Goal: Task Accomplishment & Management: Use online tool/utility

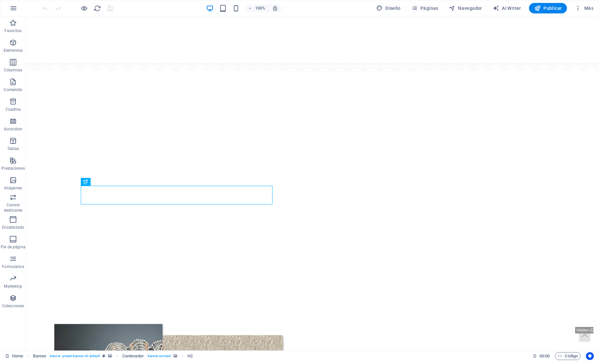
select select "px"
select select "ms"
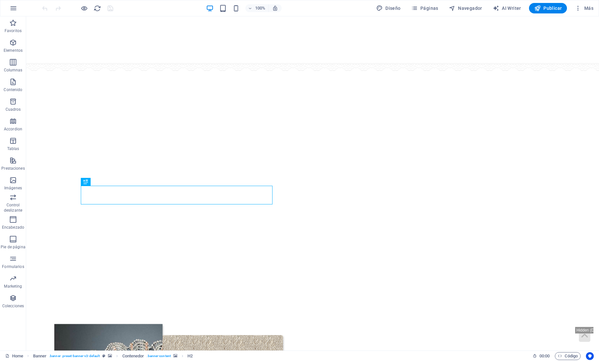
select select "s"
select select "progressive"
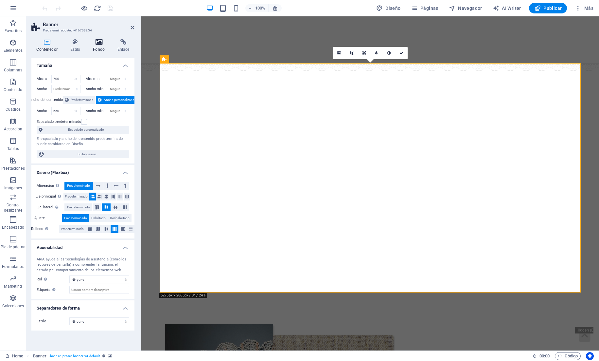
click at [99, 41] on icon at bounding box center [99, 42] width 22 height 7
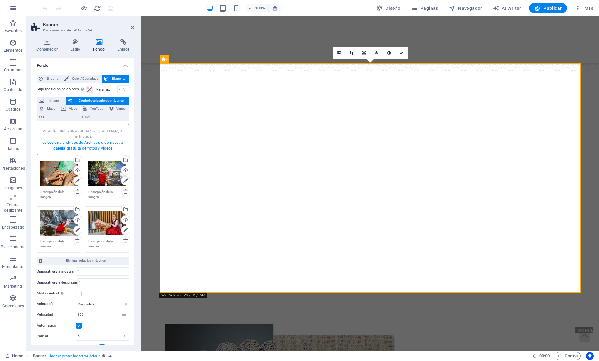
click at [66, 151] on link "selecciona archivos de Archivos o de nuestra galería gratuita de fotos y vídeos" at bounding box center [82, 145] width 81 height 10
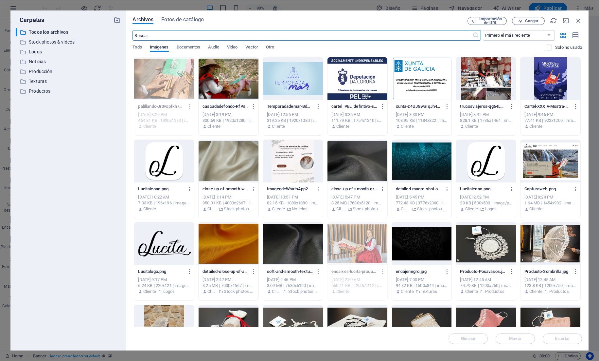
click at [244, 58] on div at bounding box center [229, 78] width 60 height 43
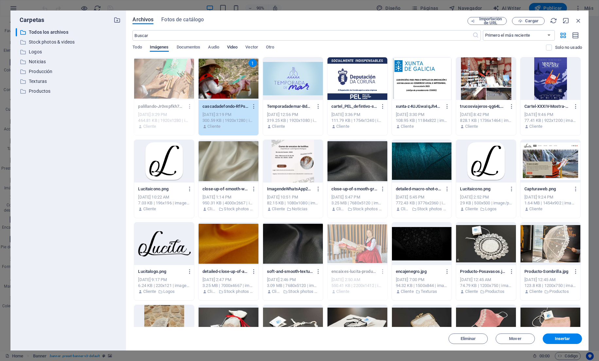
click at [238, 44] on span "Video" at bounding box center [232, 47] width 10 height 9
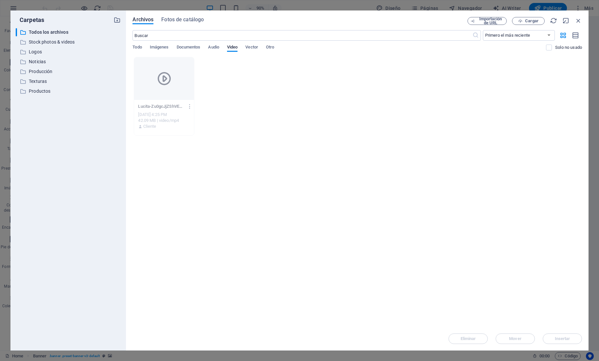
click at [151, 84] on div at bounding box center [164, 78] width 60 height 43
click at [152, 85] on div at bounding box center [164, 78] width 60 height 43
click at [146, 82] on div at bounding box center [164, 78] width 60 height 43
click at [148, 80] on div at bounding box center [164, 78] width 60 height 43
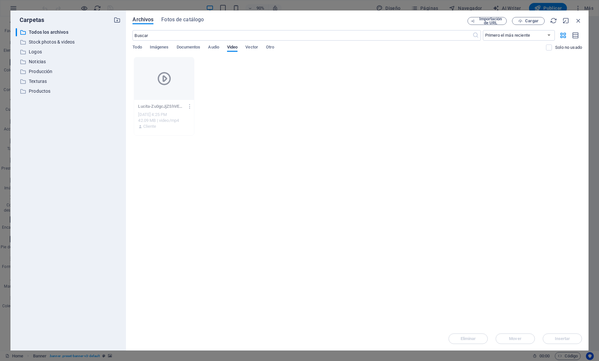
click at [152, 226] on div "Arrastra archivos aquí para cargarlos de inmediato Lucita-Zu0gcJjZShVEcZ8Xmfl1C…" at bounding box center [358, 192] width 450 height 270
click at [128, 46] on div "Archivos Fotos de catálogo Importación de URL Cargar ​ Primero el más reciente …" at bounding box center [357, 180] width 463 height 340
click at [133, 51] on button "Todo" at bounding box center [137, 47] width 9 height 7
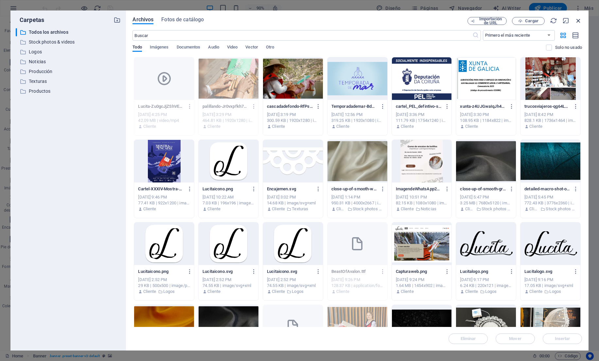
click at [575, 21] on icon "button" at bounding box center [578, 20] width 7 height 7
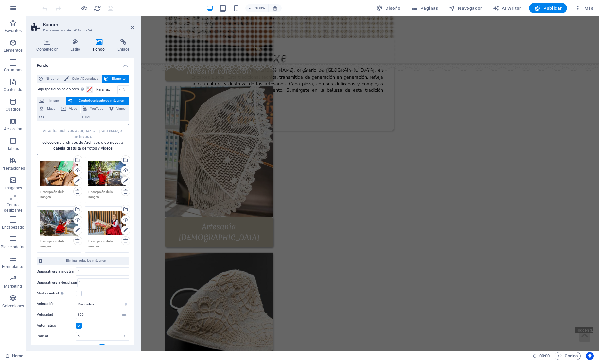
scroll to position [521, 0]
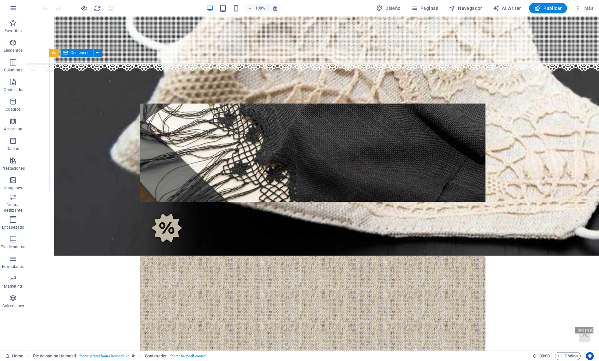
scroll to position [723, 0]
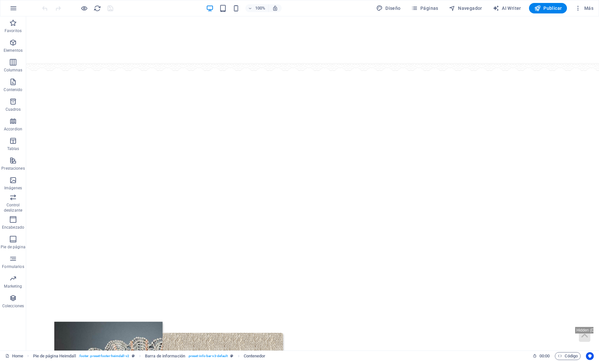
scroll to position [0, 0]
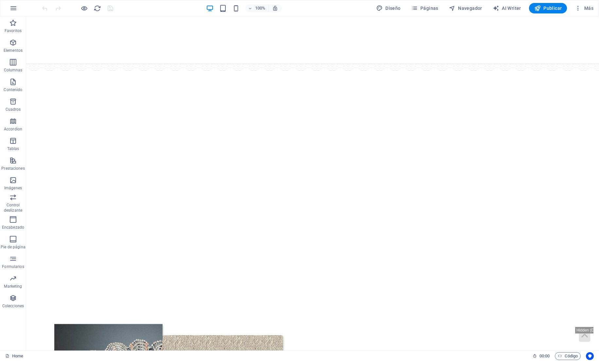
click at [190, 99] on nav "Colección Artesanía Pedidos Noticias" at bounding box center [313, 107] width 516 height 16
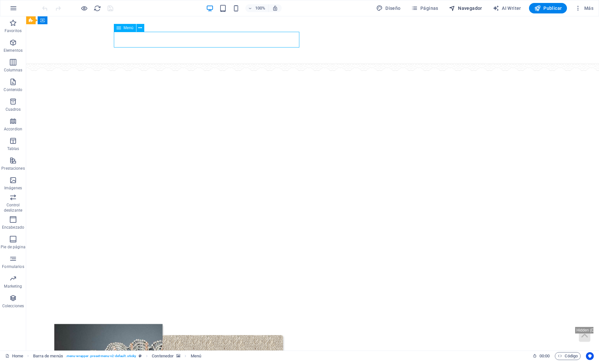
click at [471, 9] on span "Navegador" at bounding box center [465, 8] width 33 height 7
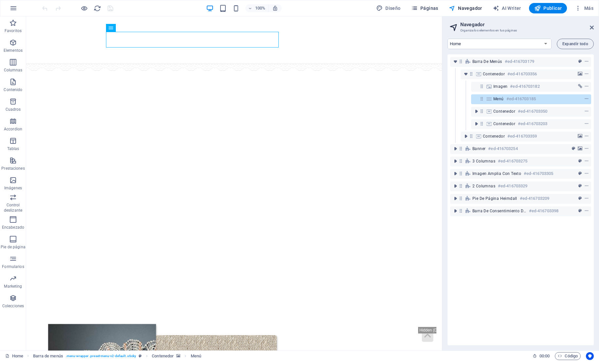
click at [429, 7] on span "Páginas" at bounding box center [424, 8] width 27 height 7
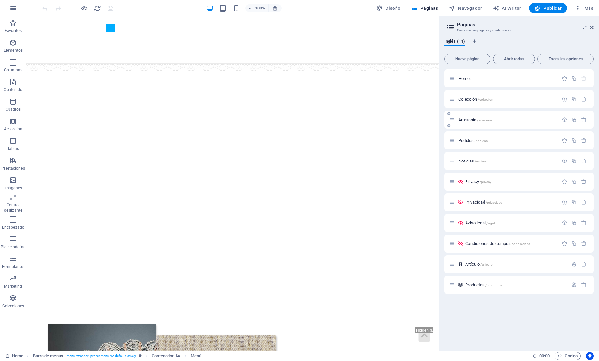
click at [483, 118] on span "/artesania" at bounding box center [484, 120] width 14 height 4
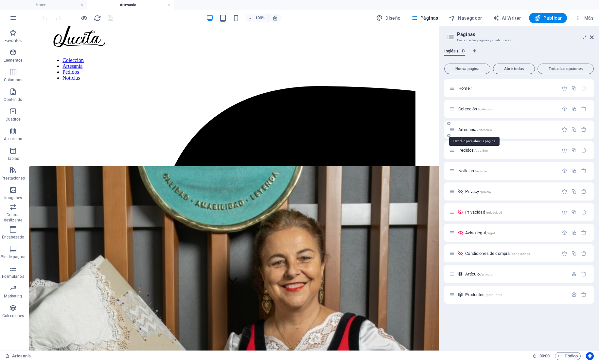
scroll to position [55, 0]
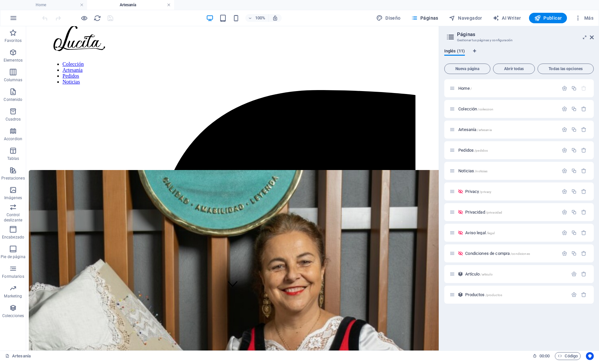
click at [169, 5] on link at bounding box center [169, 5] width 4 height 6
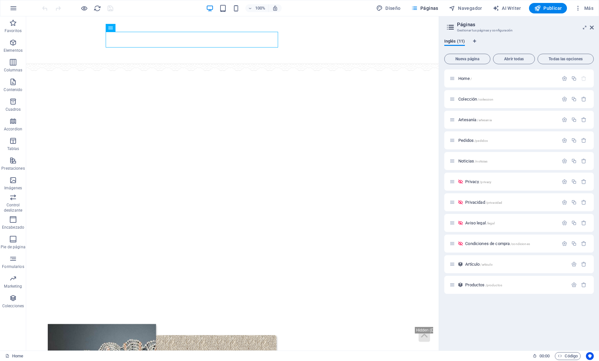
drag, startPoint x: 169, startPoint y: 5, endPoint x: 0, endPoint y: 0, distance: 169.9
click at [473, 154] on html "encaixeslucita.com Home Favoritos Elementos Columnas Contenido Cuadros Accordio…" at bounding box center [299, 180] width 599 height 361
click at [473, 154] on div "Noticias /noticias" at bounding box center [519, 161] width 150 height 18
click at [12, 46] on span "Elementos" at bounding box center [13, 47] width 26 height 16
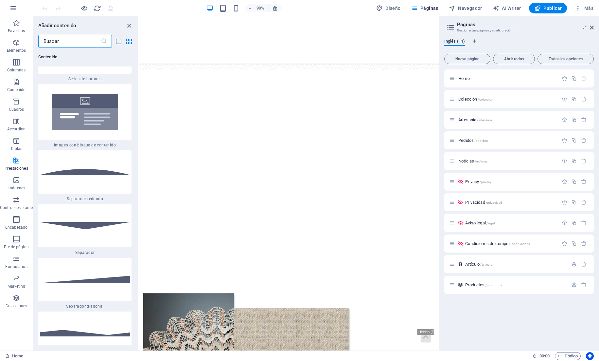
scroll to position [3028, 0]
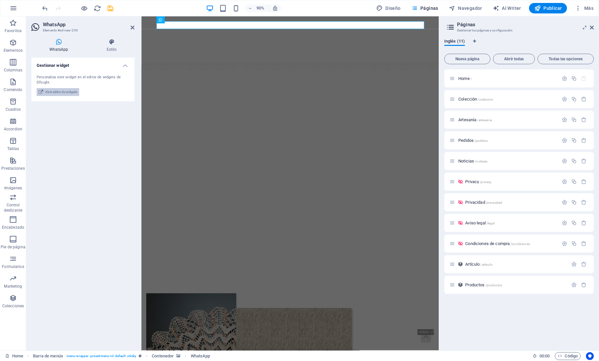
click at [73, 96] on span "Abrir editor de widgets" at bounding box center [61, 92] width 32 height 8
click at [41, 6] on icon "undo" at bounding box center [45, 9] width 8 height 8
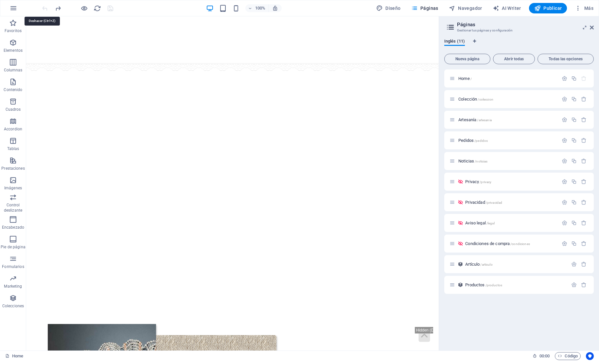
click at [41, 6] on div at bounding box center [77, 8] width 73 height 10
click at [52, 85] on div at bounding box center [233, 177] width 380 height 229
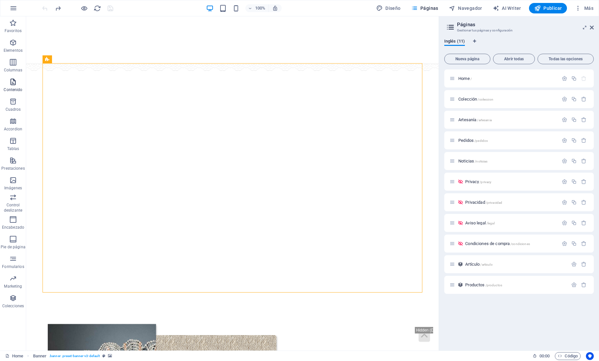
click at [11, 84] on icon "button" at bounding box center [13, 82] width 8 height 8
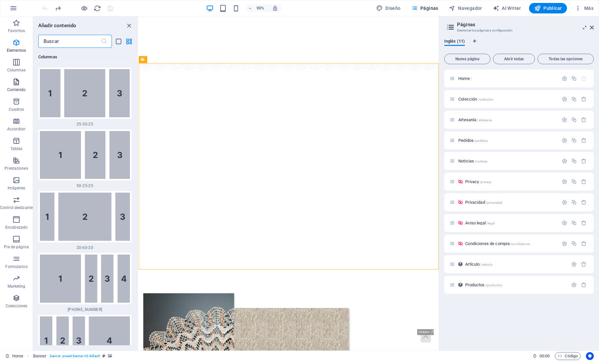
scroll to position [1152, 0]
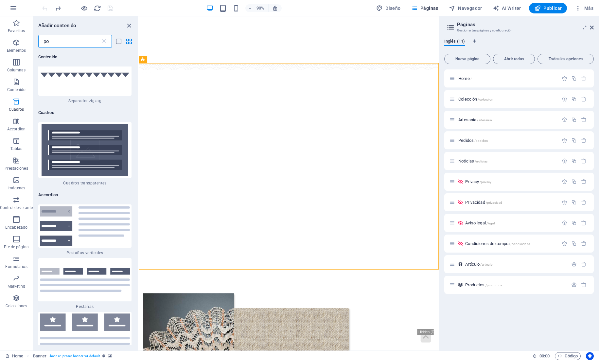
type input "pop"
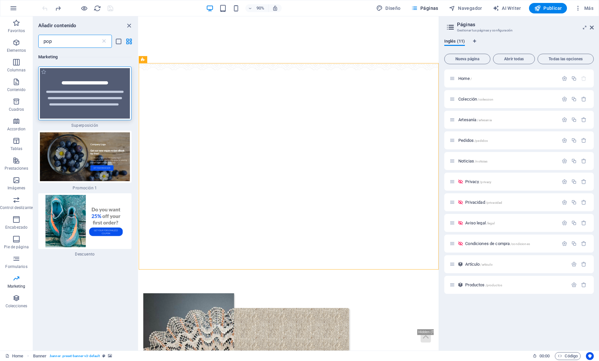
click at [66, 92] on img at bounding box center [85, 93] width 90 height 50
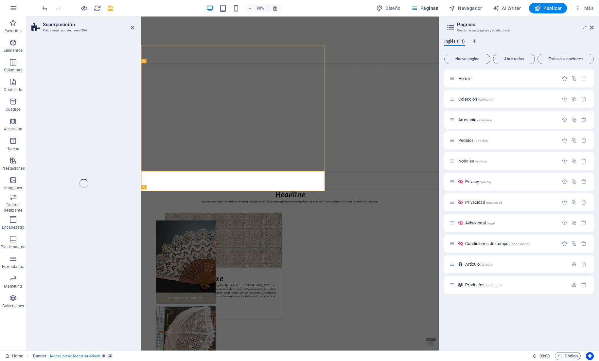
select select "rem"
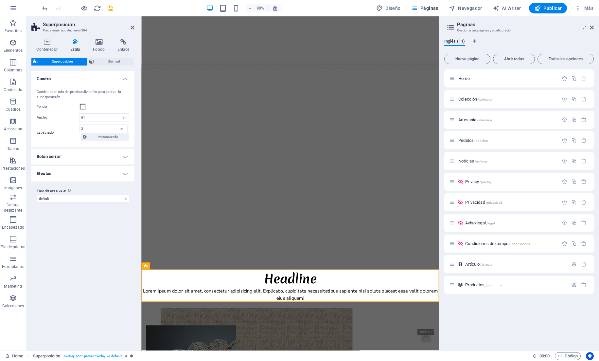
click at [66, 92] on div "Cambie al modo de previsualización para probar la superposición." at bounding box center [83, 94] width 93 height 11
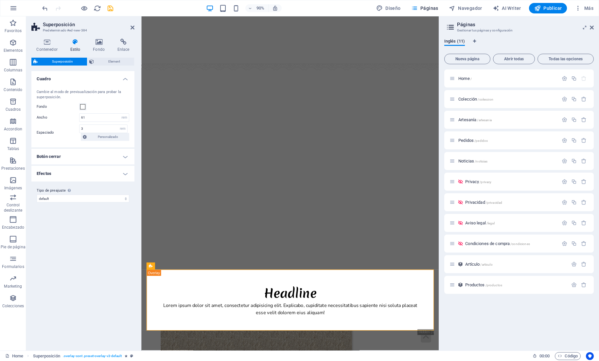
click at [66, 92] on div "Cambie al modo de previsualización para probar la superposición." at bounding box center [83, 94] width 93 height 11
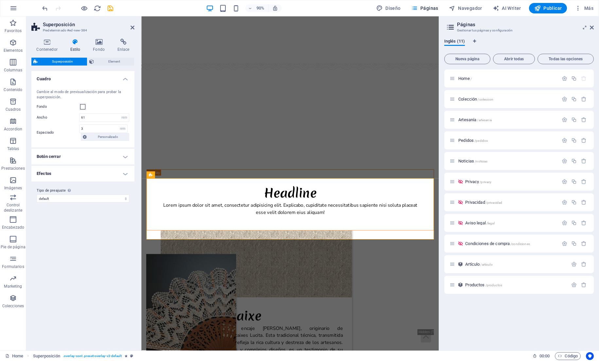
scroll to position [101, 0]
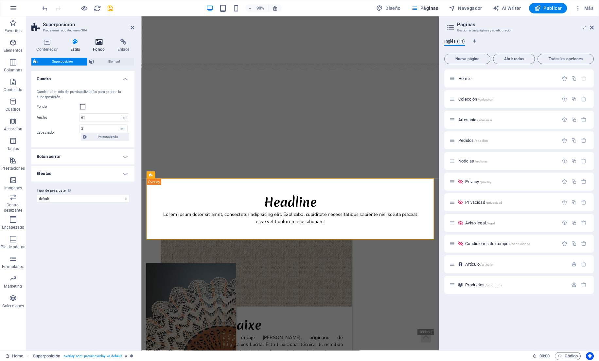
click at [93, 51] on h4 "Fondo" at bounding box center [100, 46] width 25 height 14
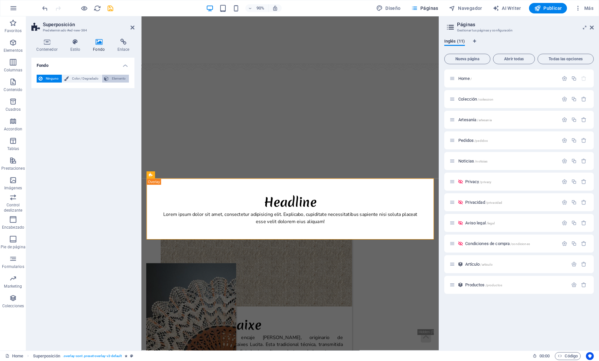
click at [111, 82] on span "Elemento" at bounding box center [119, 79] width 16 height 8
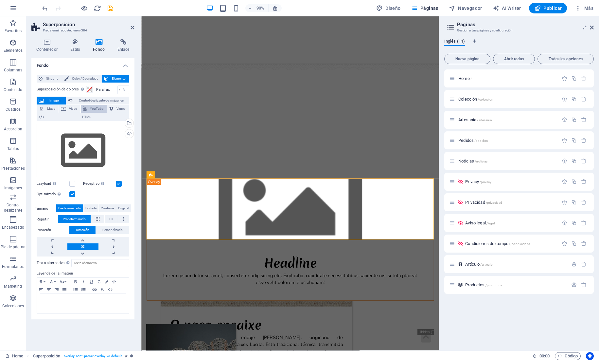
click at [91, 113] on span "YouTube" at bounding box center [97, 109] width 16 height 8
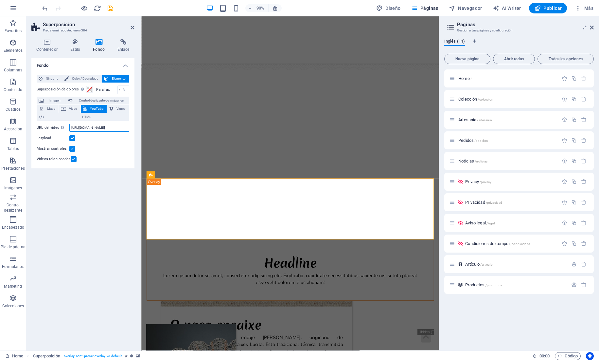
click at [94, 132] on input "https://www.youtube.com/watch?v=hnoviHgPHkY" at bounding box center [99, 128] width 60 height 8
click at [105, 132] on input "https://www.youtube.com/watch?v=hnoviHgPHkY" at bounding box center [99, 128] width 60 height 8
paste input "qHJJOWqNoc"
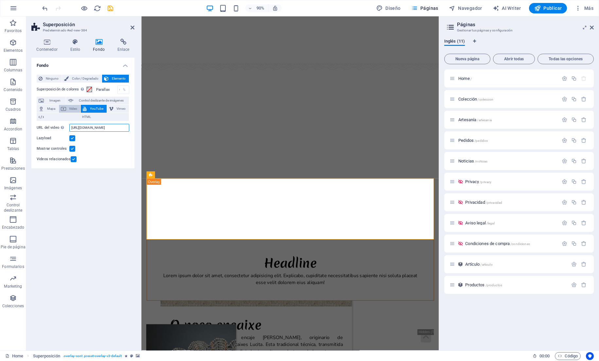
type input "https://www.youtube.com/watch?v=hqHJJOWqNoc"
click at [70, 113] on span "Video" at bounding box center [73, 109] width 11 height 8
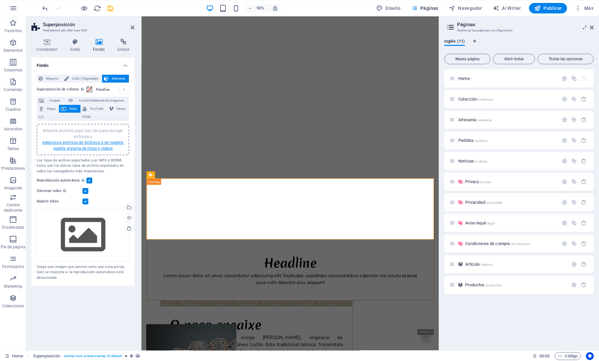
click at [76, 151] on link "selecciona archivos de Archivos o de nuestra galería gratuita de fotos y vídeos" at bounding box center [82, 145] width 81 height 10
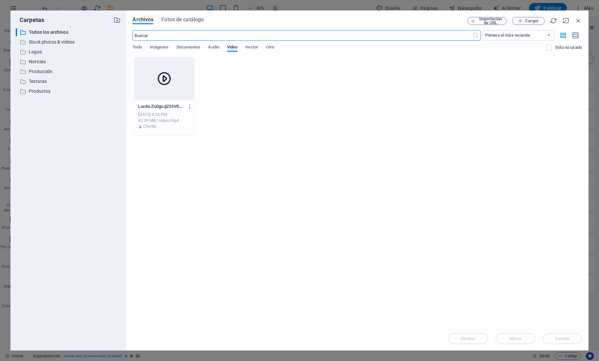
click at [162, 79] on icon at bounding box center [164, 79] width 16 height 16
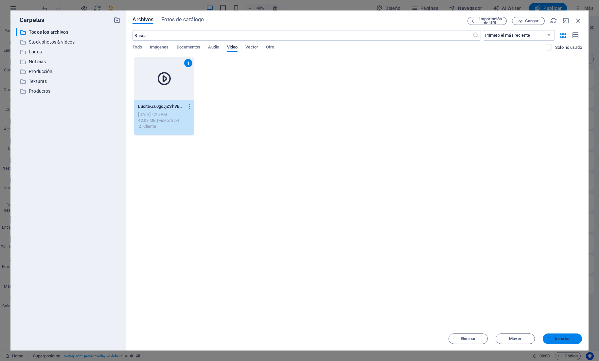
click at [577, 343] on button "Insertar" at bounding box center [562, 338] width 39 height 10
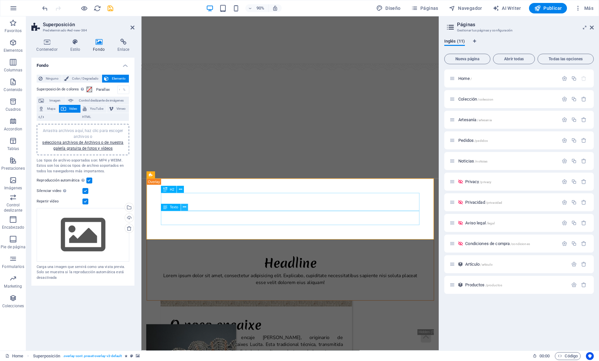
click at [188, 208] on button at bounding box center [184, 207] width 7 height 7
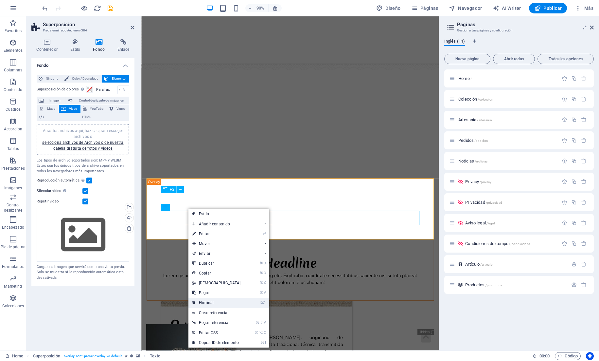
click at [212, 306] on link "⌦ Eliminar" at bounding box center [216, 302] width 56 height 10
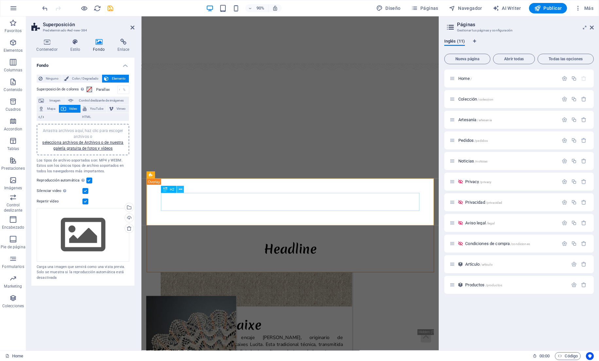
click at [181, 189] on icon at bounding box center [180, 189] width 3 height 6
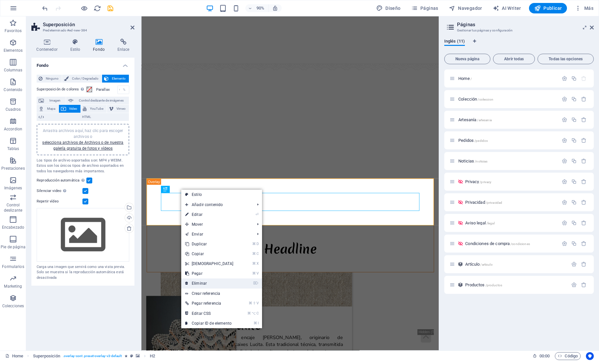
click at [205, 283] on link "⌦ Eliminar" at bounding box center [209, 283] width 56 height 10
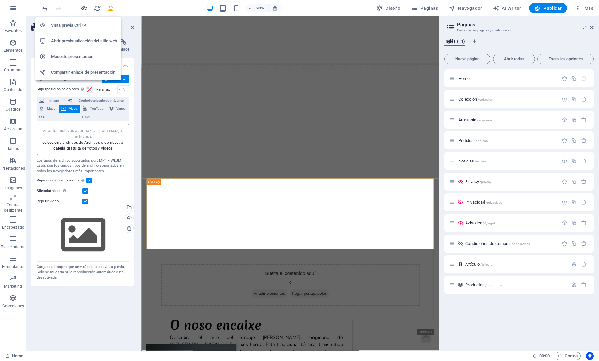
click at [83, 8] on icon "button" at bounding box center [84, 9] width 8 height 8
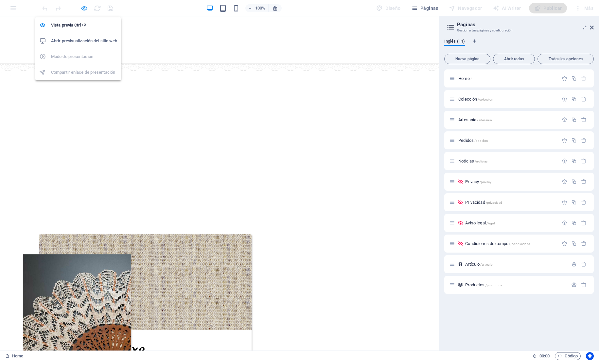
click at [82, 7] on icon "button" at bounding box center [84, 9] width 8 height 8
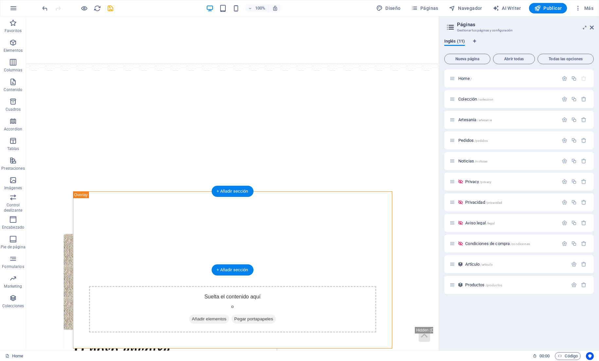
click at [378, 206] on figure at bounding box center [232, 269] width 319 height 156
click at [383, 207] on figure at bounding box center [232, 269] width 319 height 156
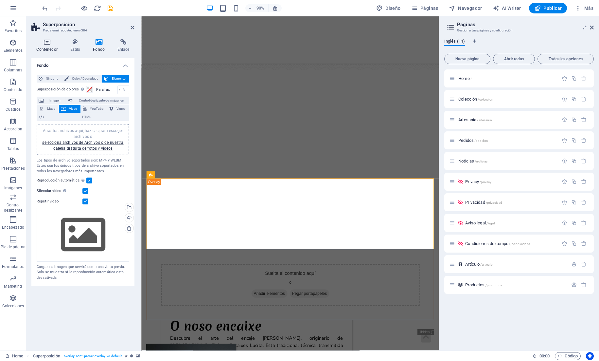
click at [56, 49] on h4 "Contenedor" at bounding box center [48, 46] width 34 height 14
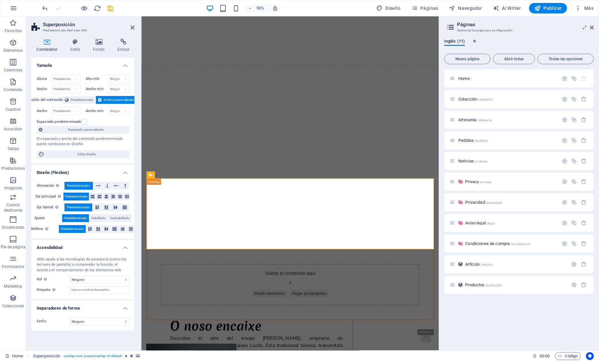
click at [64, 75] on div "Altura Predeterminado px rem % vh vw Alto mín Ninguno px rem % vh vw Ancho Pred…" at bounding box center [82, 116] width 103 height 94
click at [67, 80] on select "Predeterminado px rem % vh vw" at bounding box center [66, 79] width 28 height 8
select select "%"
type input "50"
click at [0, 0] on html "encaixeslucita.com Home Favoritos Elementos Columnas Contenido Cuadros Accordio…" at bounding box center [299, 180] width 599 height 361
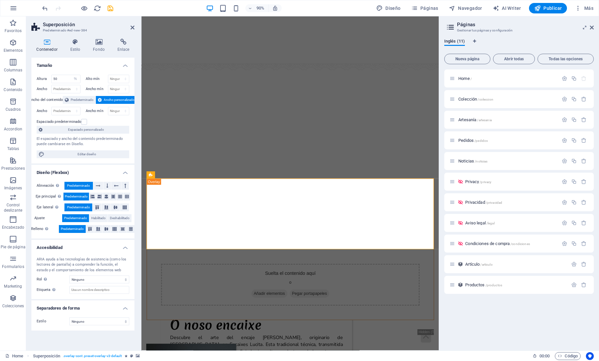
click at [64, 74] on div "Altura 50 Predeterminado px rem % vh vw Alto mín Ninguno px rem % vh vw Ancho P…" at bounding box center [82, 116] width 103 height 94
click at [76, 77] on select "Predeterminado px rem % vh vw" at bounding box center [75, 79] width 9 height 8
select select "vh"
type input "21"
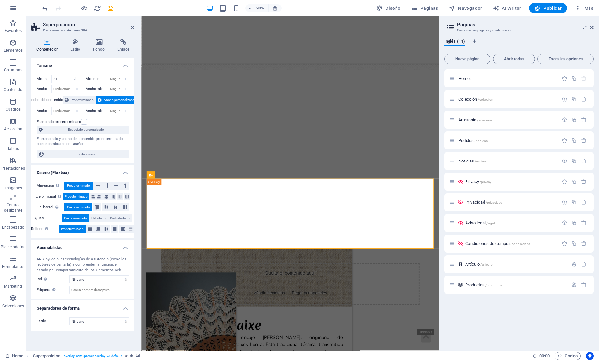
click at [117, 78] on select "Ninguno px rem % vh vw" at bounding box center [118, 79] width 21 height 8
select select "rem"
type input "10"
click at [0, 0] on html "encaixeslucita.com Home Favoritos Elementos Columnas Contenido Cuadros Accordio…" at bounding box center [299, 180] width 599 height 361
click at [62, 79] on input "21" at bounding box center [66, 79] width 28 height 8
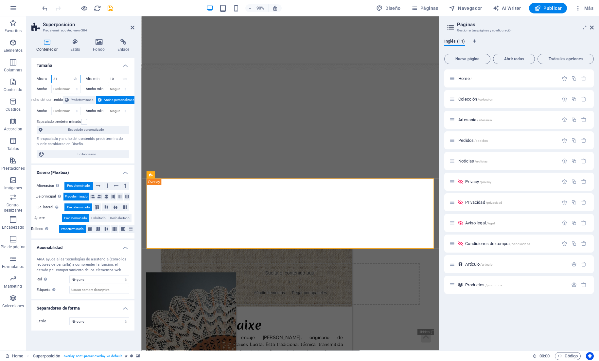
click at [62, 79] on input "21" at bounding box center [66, 79] width 28 height 8
type input "2"
type input "60"
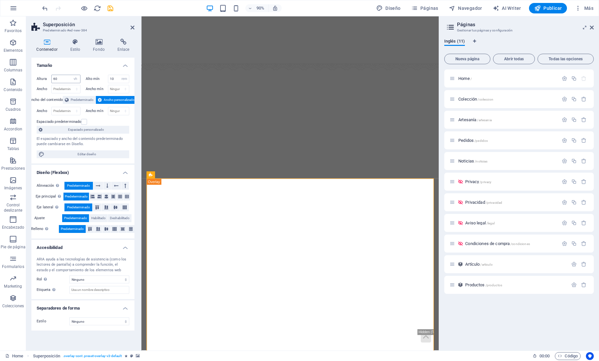
click at [0, 0] on html "encaixeslucita.com Home Favoritos Elementos Columnas Contenido Cuadros Accordio…" at bounding box center [299, 180] width 599 height 361
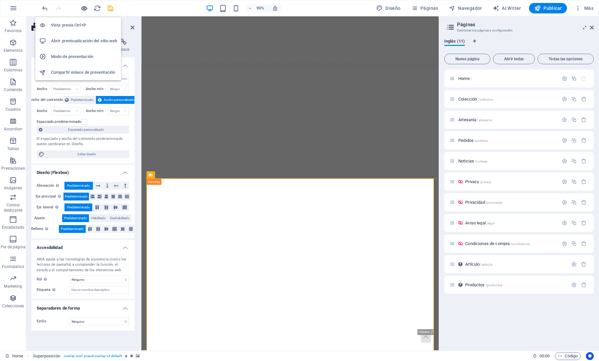
click at [83, 10] on icon "button" at bounding box center [84, 9] width 8 height 8
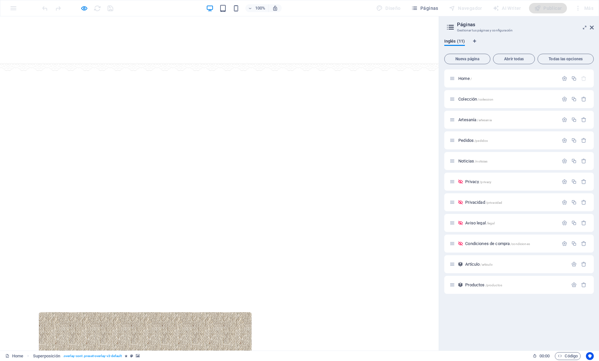
scroll to position [0, 0]
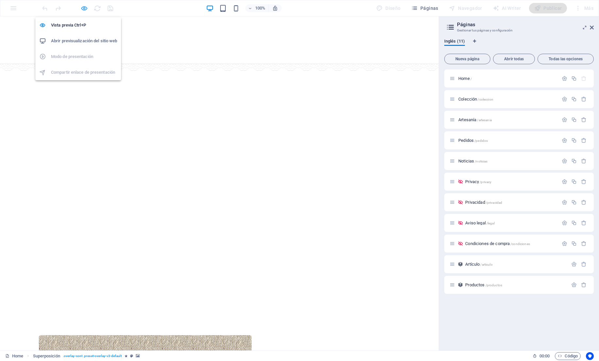
click at [84, 8] on icon "button" at bounding box center [84, 9] width 8 height 8
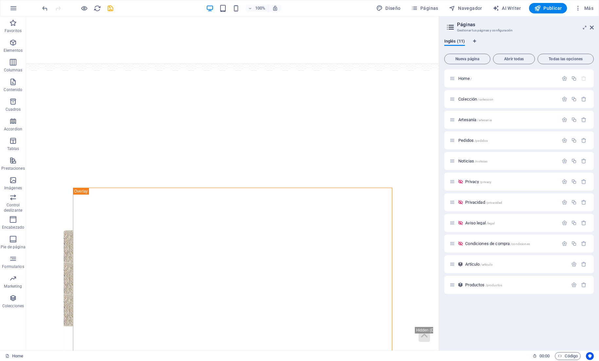
scroll to position [142, 0]
click at [45, 9] on icon "undo" at bounding box center [45, 9] width 8 height 8
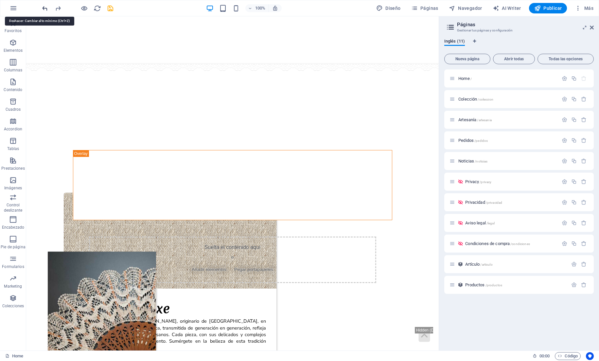
click at [45, 9] on icon "undo" at bounding box center [45, 9] width 8 height 8
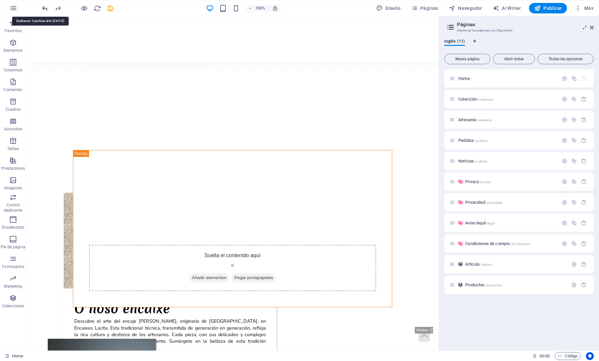
click at [45, 9] on icon "undo" at bounding box center [45, 9] width 8 height 8
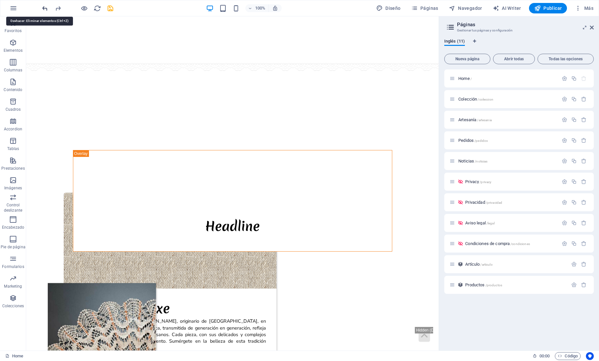
click at [45, 9] on icon "undo" at bounding box center [45, 9] width 8 height 8
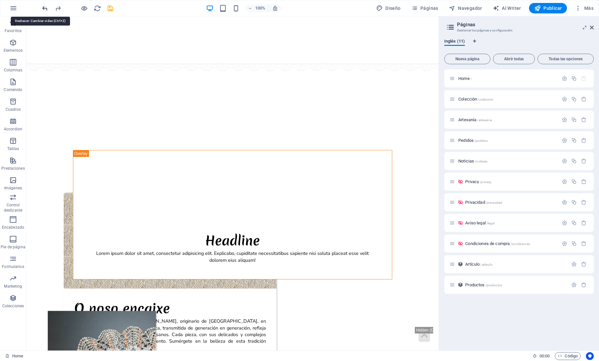
click at [45, 9] on icon "undo" at bounding box center [45, 9] width 8 height 8
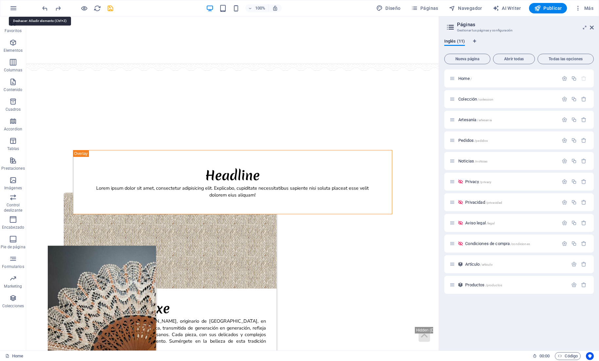
click at [45, 9] on icon "undo" at bounding box center [45, 9] width 8 height 8
click at [45, 9] on div at bounding box center [77, 8] width 73 height 10
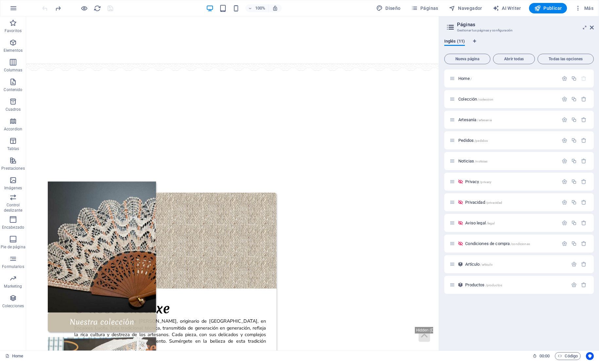
click at [45, 9] on div at bounding box center [77, 8] width 73 height 10
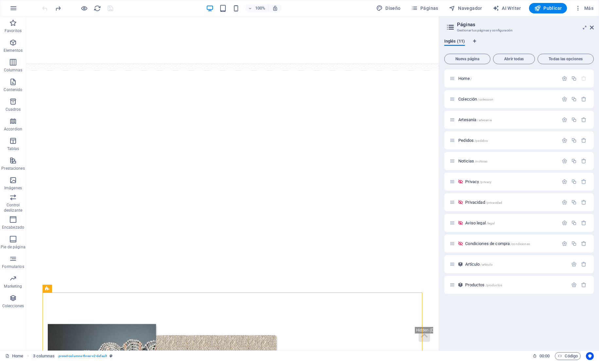
select select "ms"
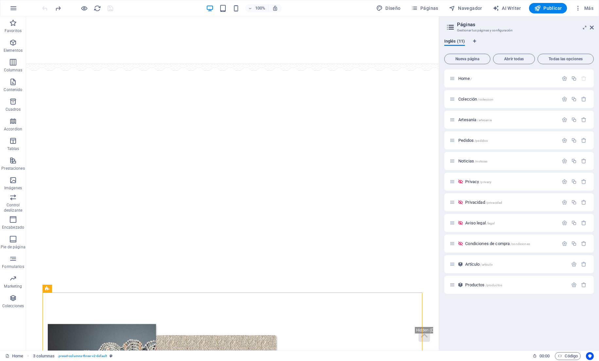
select select "s"
select select "progressive"
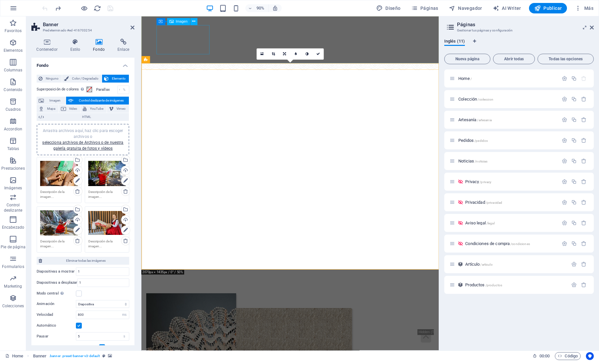
click at [203, 72] on figure at bounding box center [306, 88] width 297 height 32
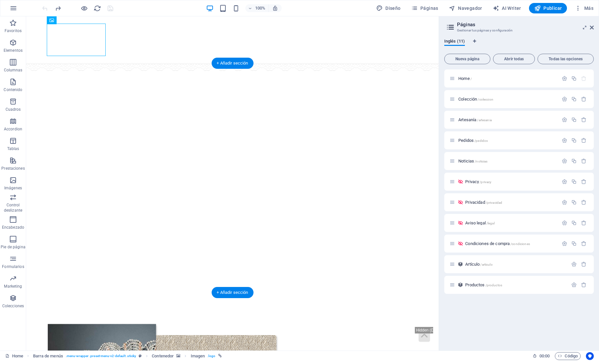
click at [11, 46] on icon "button" at bounding box center [13, 43] width 8 height 8
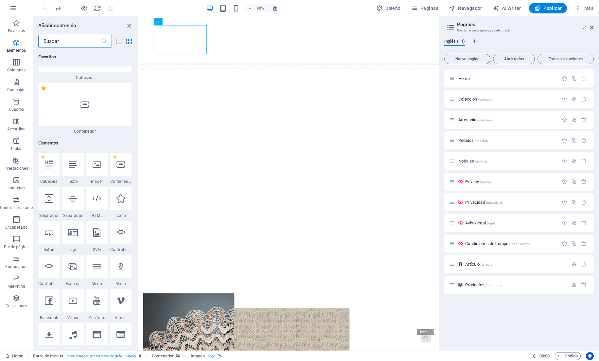
scroll to position [70, 0]
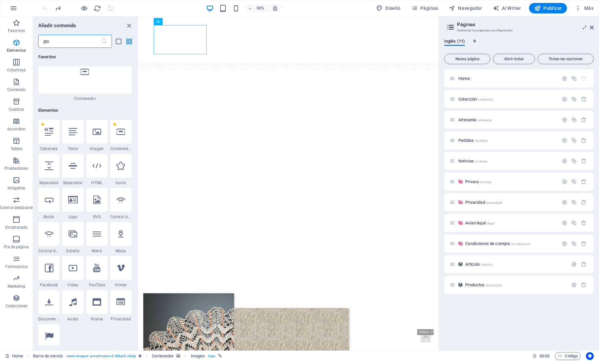
type input "pop"
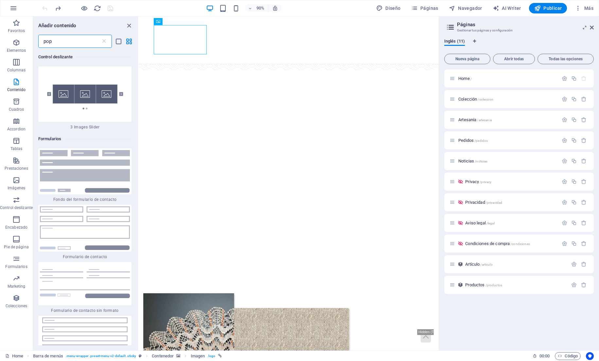
scroll to position [0, 0]
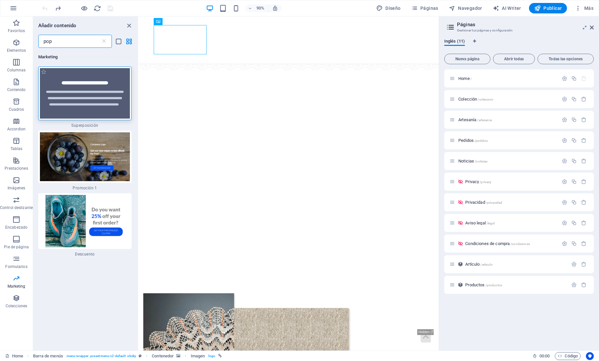
click at [66, 77] on img at bounding box center [85, 93] width 90 height 50
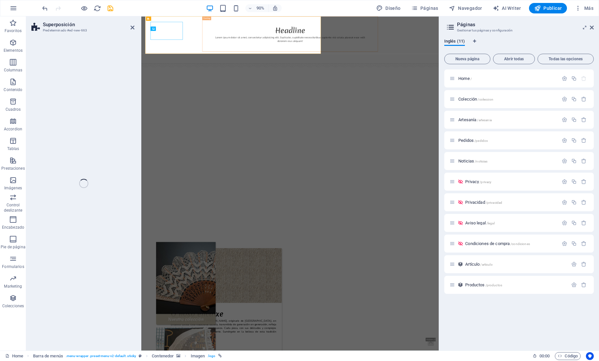
select select "rem"
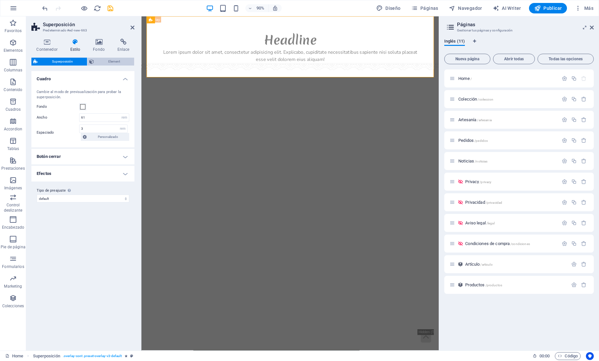
click at [100, 63] on span "Element" at bounding box center [114, 62] width 36 height 8
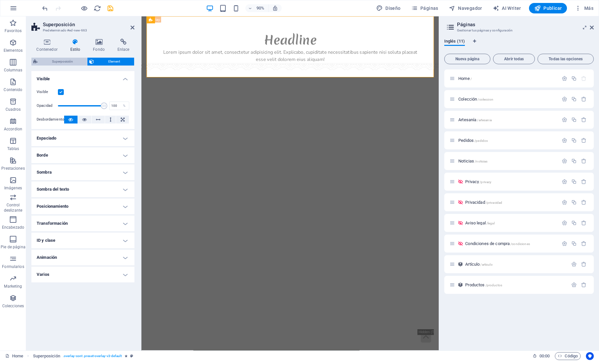
click at [64, 64] on span "Superposición" at bounding box center [62, 62] width 45 height 8
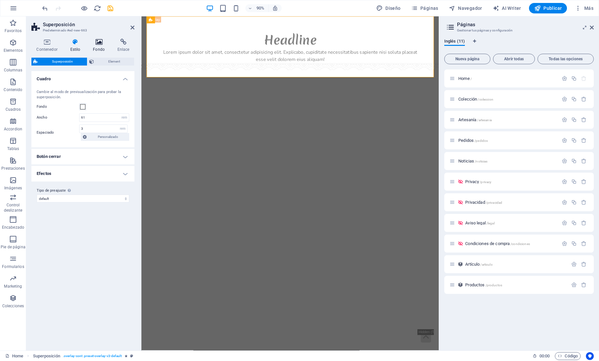
click at [107, 48] on h4 "Fondo" at bounding box center [100, 46] width 25 height 14
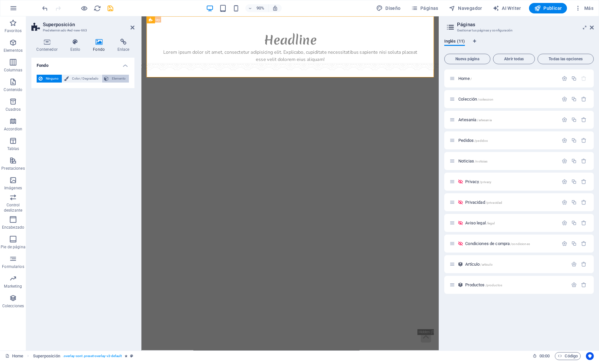
click at [111, 82] on span "Elemento" at bounding box center [119, 79] width 16 height 8
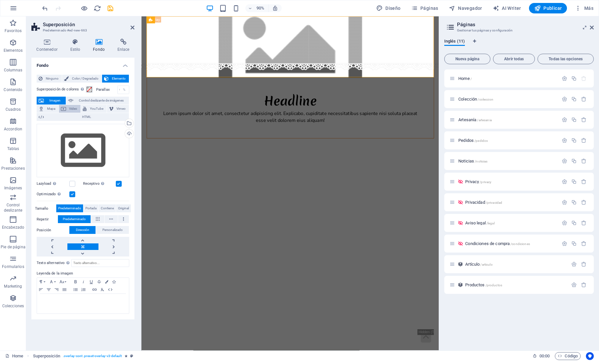
click at [74, 113] on span "Video" at bounding box center [73, 109] width 11 height 8
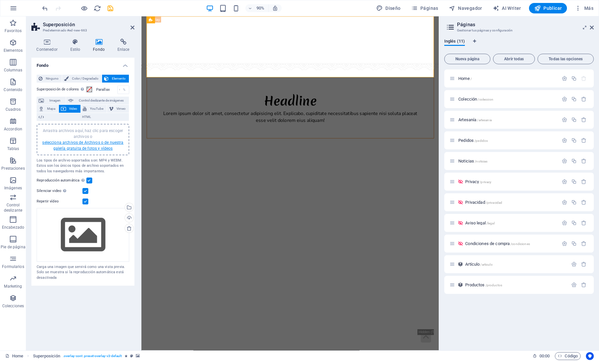
click at [74, 151] on link "selecciona archivos de Archivos o de nuestra galería gratuita de fotos y vídeos" at bounding box center [82, 145] width 81 height 10
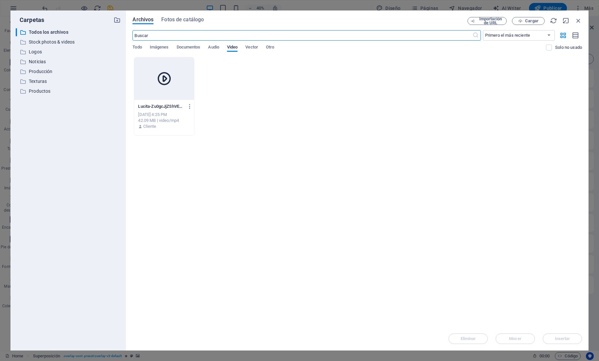
click at [204, 69] on div "Lucita-Zu0gcJjZShVEcZ8Xmfl1CA.mp4 Lucita-Zu0gcJjZShVEcZ8Xmfl1CA.mp4 Oct 2, 2025…" at bounding box center [358, 96] width 450 height 79
click at [168, 74] on icon at bounding box center [164, 79] width 16 height 16
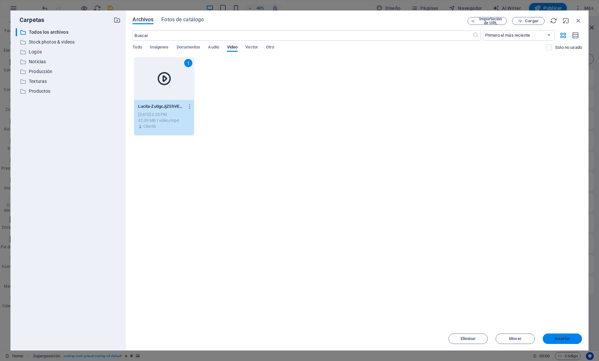
click at [574, 341] on button "Insertar" at bounding box center [562, 338] width 39 height 10
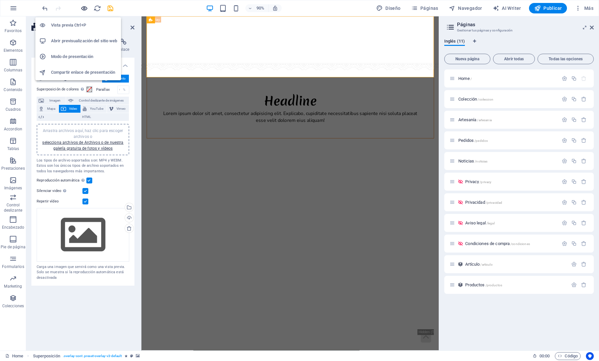
click at [84, 6] on icon "button" at bounding box center [84, 9] width 8 height 8
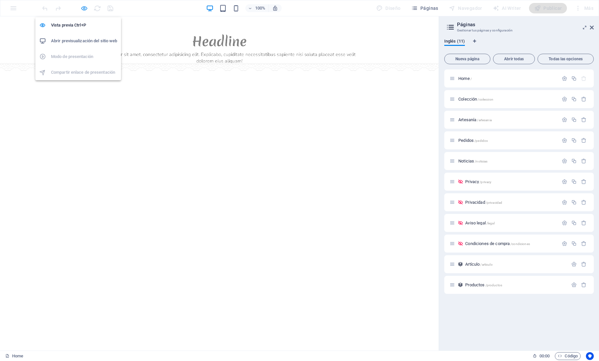
click at [83, 11] on icon "button" at bounding box center [84, 9] width 8 height 8
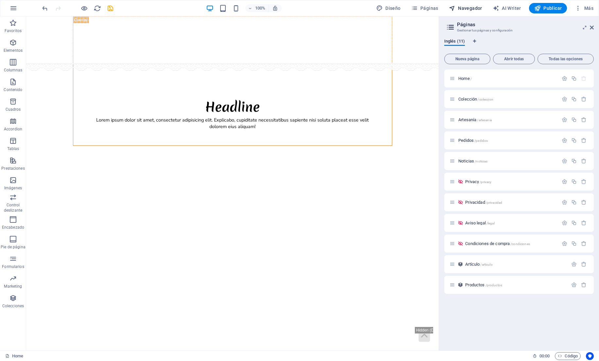
click at [462, 9] on span "Navegador" at bounding box center [465, 8] width 33 height 7
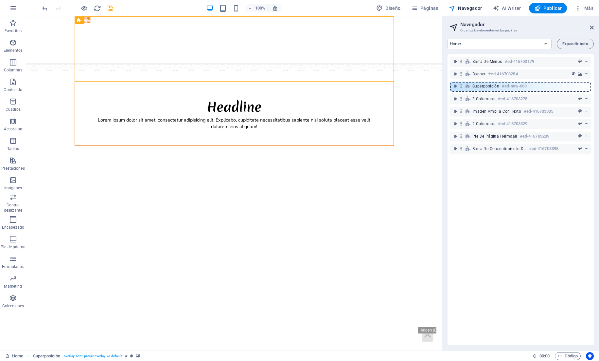
drag, startPoint x: 460, startPoint y: 74, endPoint x: 461, endPoint y: 89, distance: 14.4
click at [461, 89] on div "Barra de menús #ed-416703179 Superposición #ed-new-663 Banner #ed-416703254 3 c…" at bounding box center [521, 199] width 146 height 291
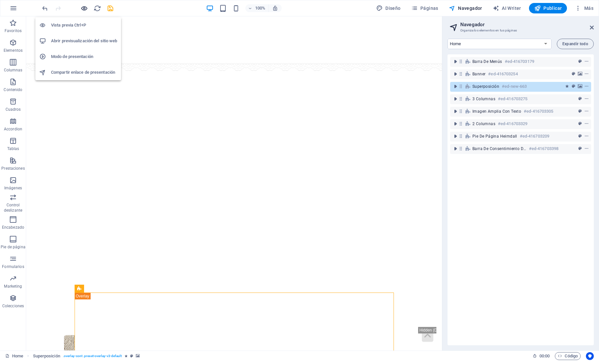
click at [82, 9] on icon "button" at bounding box center [84, 9] width 8 height 8
click at [82, 10] on icon "button" at bounding box center [84, 9] width 8 height 8
click at [86, 9] on icon "button" at bounding box center [84, 9] width 8 height 8
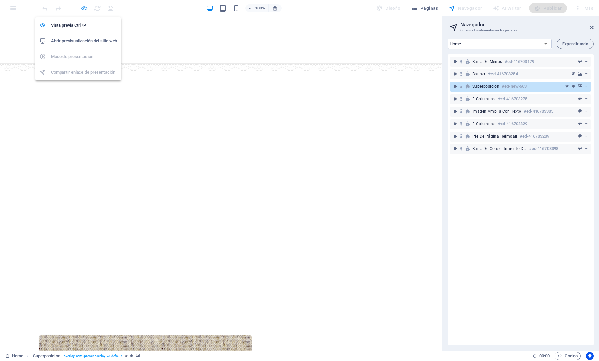
click at [86, 9] on icon "button" at bounding box center [84, 9] width 8 height 8
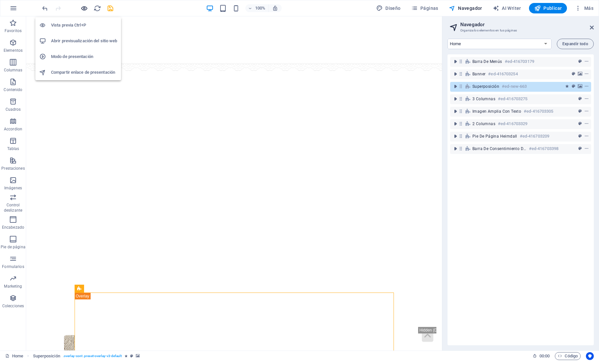
click at [86, 9] on icon "button" at bounding box center [84, 9] width 8 height 8
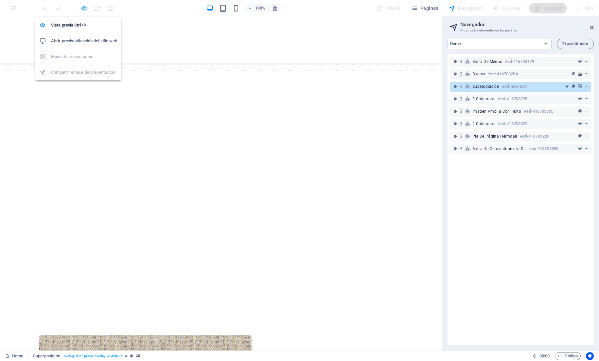
click at [86, 9] on icon "button" at bounding box center [84, 9] width 8 height 8
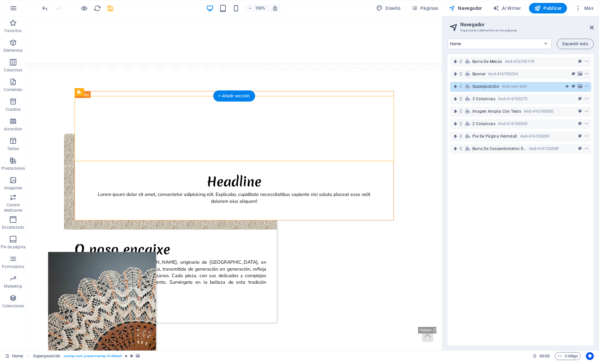
scroll to position [196, 0]
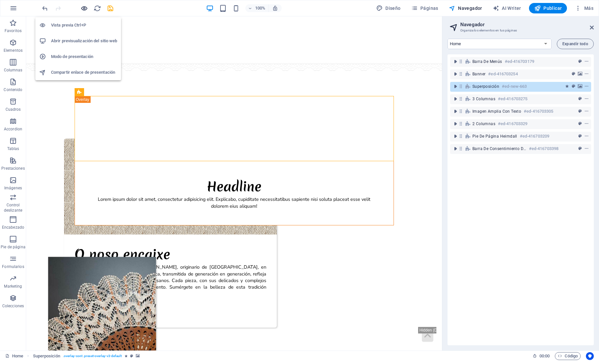
click at [84, 6] on icon "button" at bounding box center [84, 9] width 8 height 8
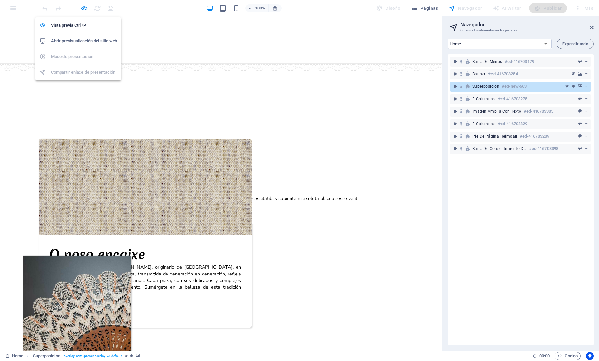
click at [98, 42] on h6 "Abrir previsualización del sitio web" at bounding box center [84, 41] width 66 height 8
click at [81, 8] on icon "button" at bounding box center [84, 9] width 8 height 8
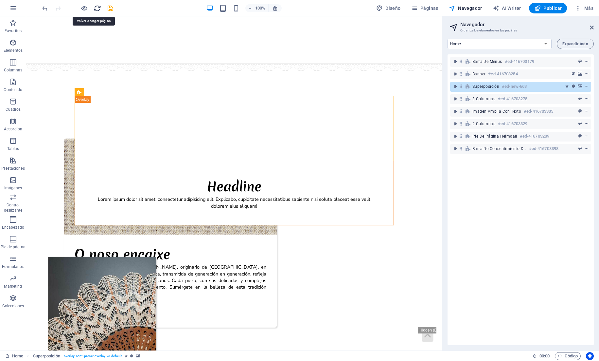
click at [95, 8] on icon "reload" at bounding box center [98, 9] width 8 height 8
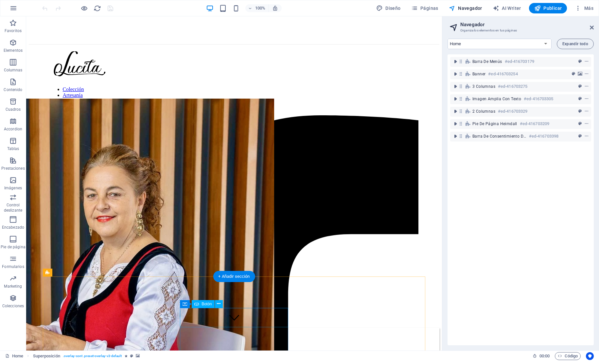
scroll to position [0, 0]
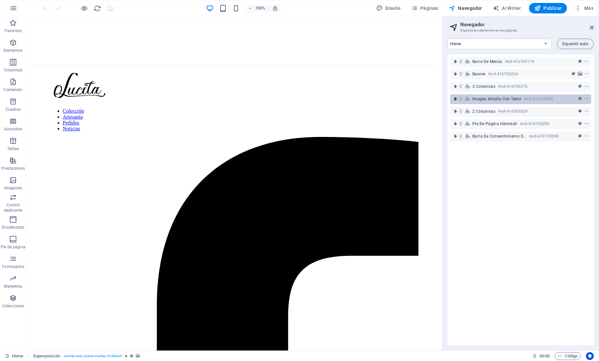
click at [456, 99] on icon "toggle-expand" at bounding box center [455, 99] width 7 height 7
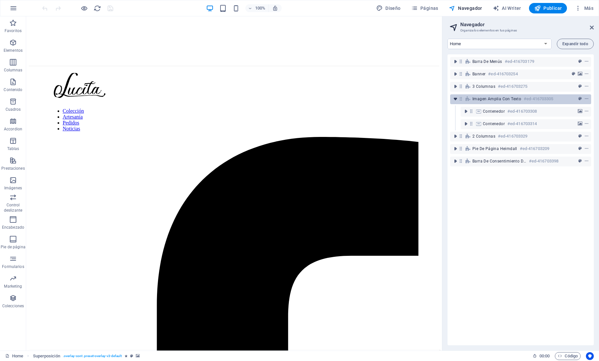
click at [456, 99] on icon "toggle-expand" at bounding box center [455, 99] width 7 height 7
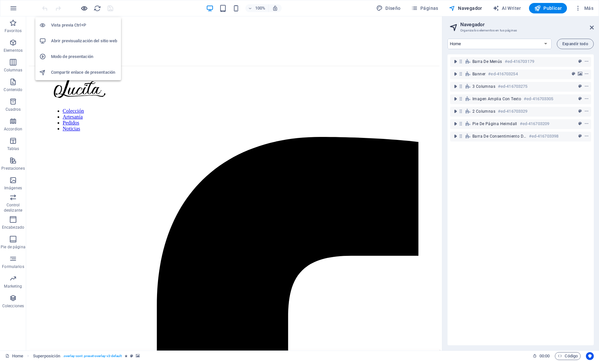
click at [86, 10] on icon "button" at bounding box center [84, 9] width 8 height 8
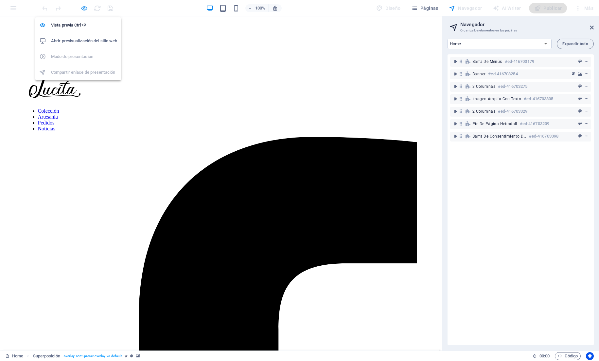
click at [84, 7] on icon "button" at bounding box center [84, 9] width 8 height 8
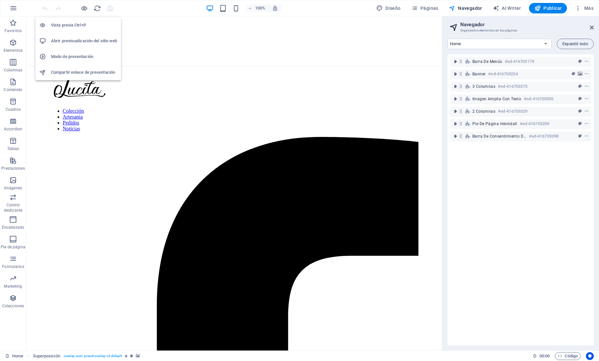
click at [95, 54] on h6 "Modo de presentación" at bounding box center [84, 57] width 66 height 8
click at [47, 9] on div at bounding box center [77, 8] width 73 height 10
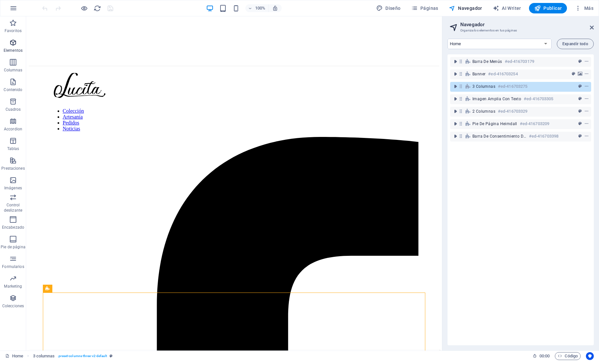
click at [11, 38] on button "Elementos" at bounding box center [13, 46] width 26 height 20
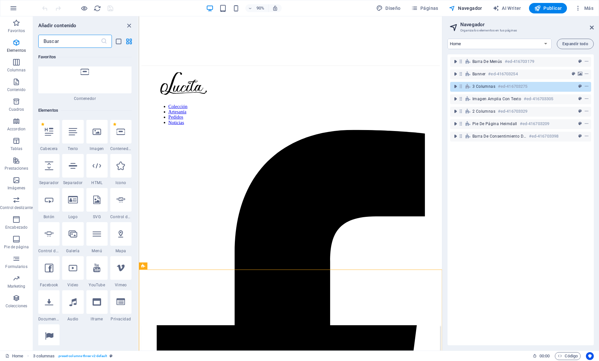
scroll to position [70, 0]
type input "pop"
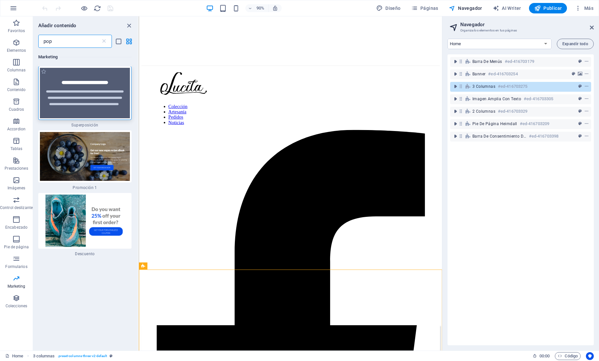
scroll to position [0, 0]
click at [69, 78] on img at bounding box center [85, 93] width 90 height 50
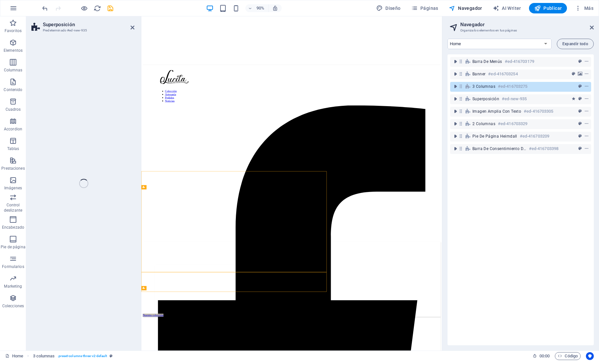
select select "rem"
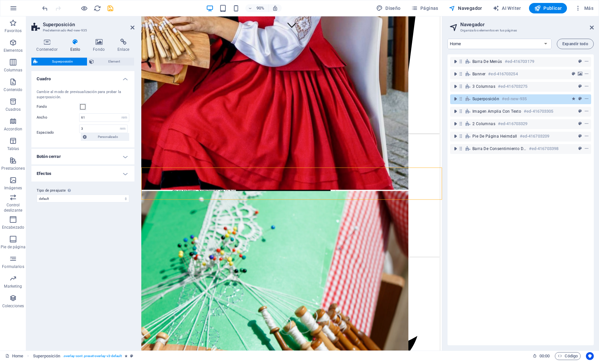
scroll to position [350, 0]
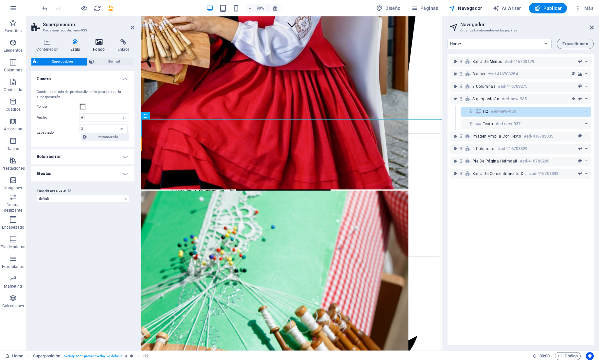
click at [103, 48] on h4 "Fondo" at bounding box center [100, 46] width 25 height 14
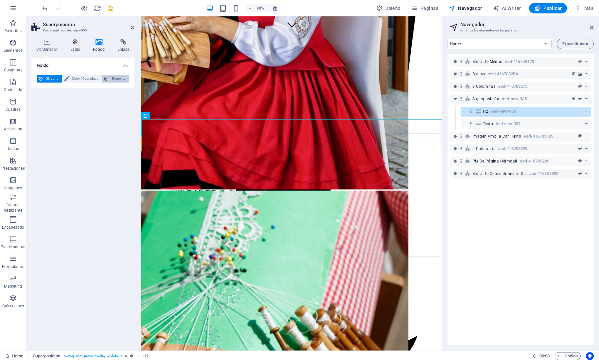
click at [111, 82] on span "Elemento" at bounding box center [119, 79] width 16 height 8
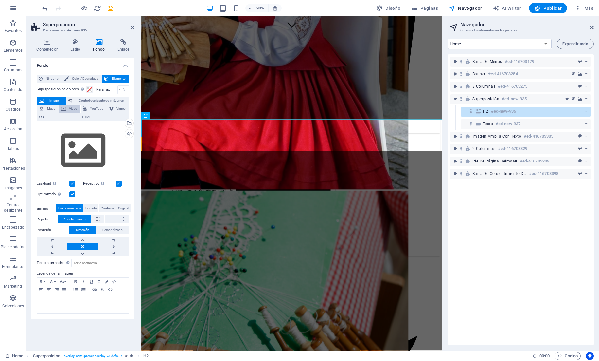
click at [75, 113] on span "Video" at bounding box center [73, 109] width 11 height 8
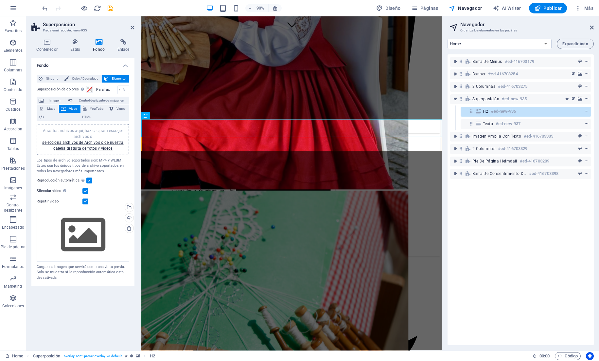
click at [75, 145] on span "Arrastra archivos aquí, haz clic para escoger archivos o selecciona archivos de…" at bounding box center [82, 139] width 81 height 22
click at [74, 151] on link "selecciona archivos de Archivos o de nuestra galería gratuita de fotos y vídeos" at bounding box center [82, 145] width 81 height 10
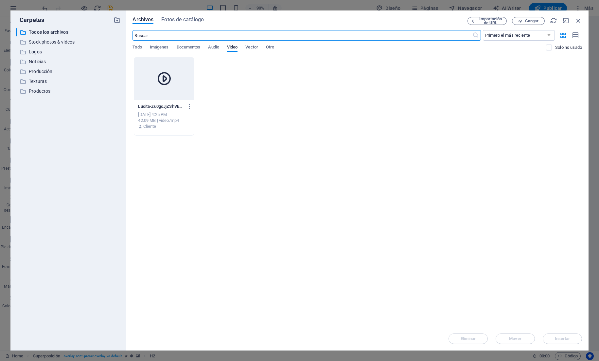
scroll to position [302, 0]
click at [183, 86] on div at bounding box center [164, 78] width 60 height 43
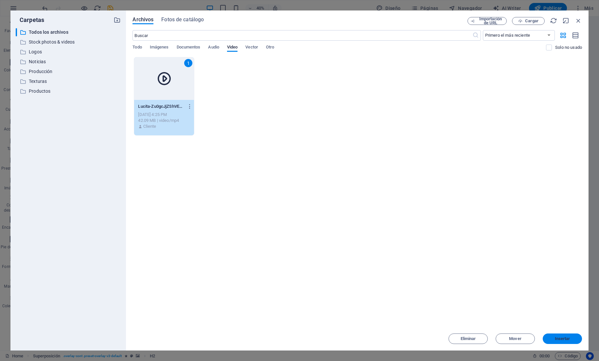
click at [570, 337] on span "Insertar" at bounding box center [562, 338] width 15 height 4
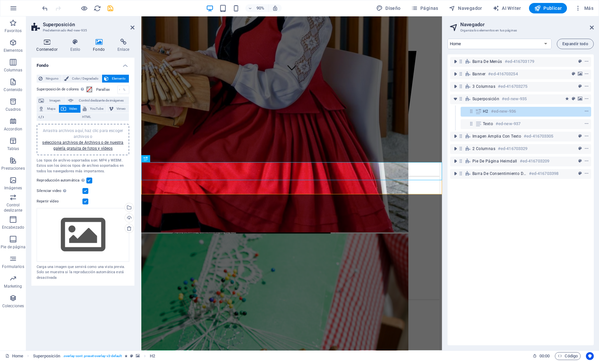
click at [50, 44] on icon at bounding box center [46, 42] width 31 height 7
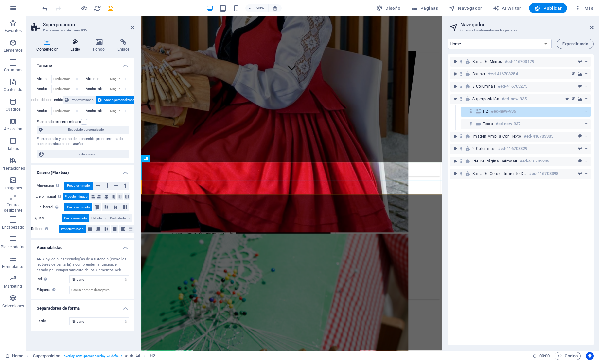
click at [72, 45] on h4 "Estilo" at bounding box center [76, 46] width 23 height 14
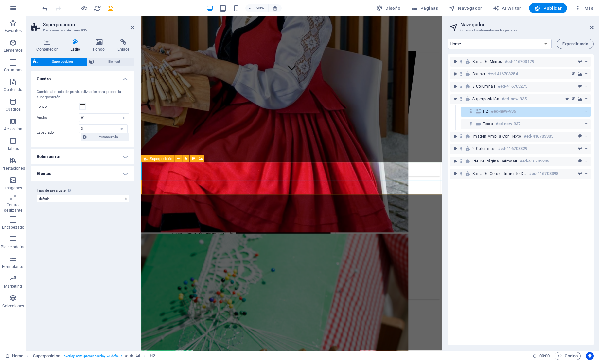
click at [145, 159] on icon at bounding box center [146, 158] width 4 height 7
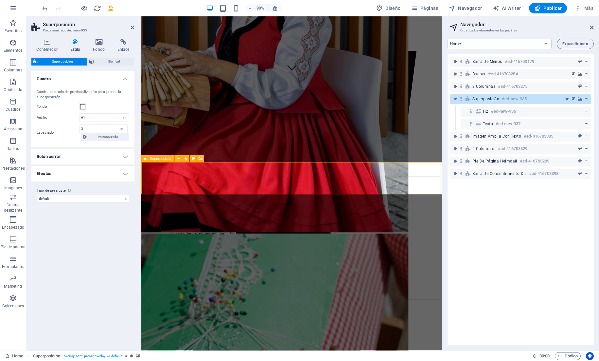
click at [145, 159] on icon at bounding box center [146, 158] width 4 height 7
click at [95, 131] on input "3" at bounding box center [104, 129] width 48 height 8
click at [109, 175] on h4 "Efectos" at bounding box center [82, 174] width 103 height 16
click at [109, 175] on h4 "Efectos" at bounding box center [82, 172] width 103 height 12
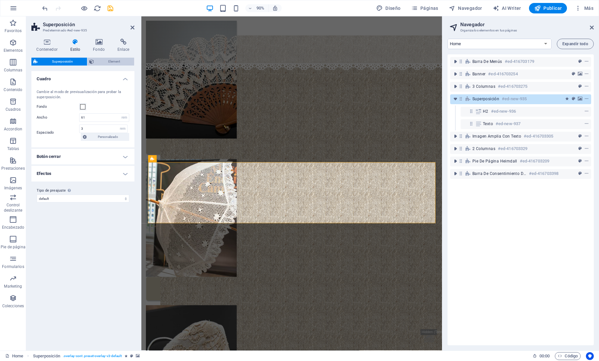
click at [102, 62] on span "Element" at bounding box center [114, 62] width 36 height 8
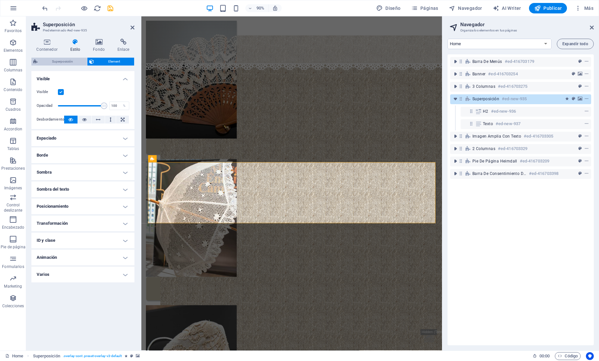
click at [76, 60] on span "Superposición" at bounding box center [62, 62] width 45 height 8
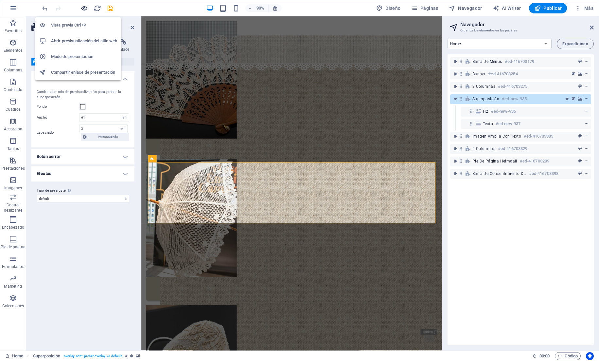
click at [85, 7] on icon "button" at bounding box center [84, 9] width 8 height 8
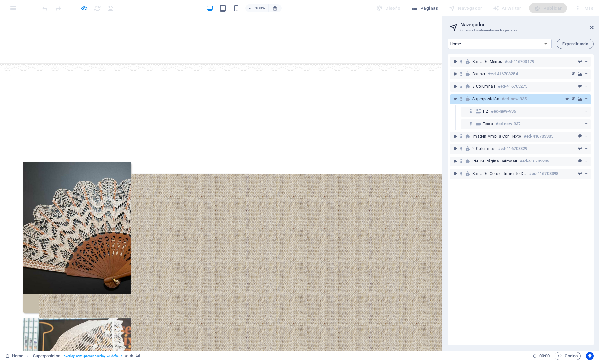
click at [493, 98] on span "Superposición" at bounding box center [485, 98] width 27 height 5
click at [82, 11] on icon "button" at bounding box center [84, 9] width 8 height 8
click at [83, 9] on icon "button" at bounding box center [84, 9] width 8 height 8
click at [86, 9] on icon "button" at bounding box center [84, 9] width 8 height 8
click at [85, 28] on h6 "Vista previa Ctrl+P" at bounding box center [84, 25] width 66 height 8
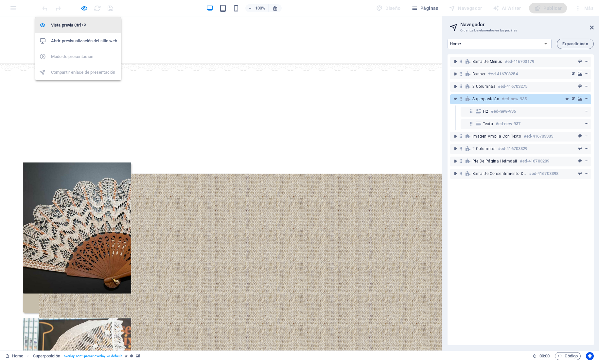
click at [85, 28] on h6 "Vista previa Ctrl+P" at bounding box center [84, 25] width 66 height 8
click at [139, 14] on div "100% Diseño Páginas Navegador AI Writer Publicar Más" at bounding box center [299, 8] width 598 height 16
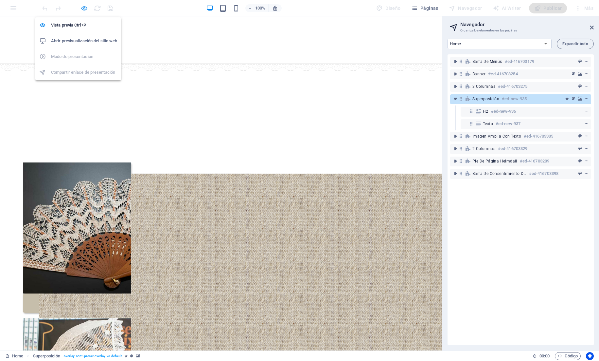
click at [85, 8] on icon "button" at bounding box center [84, 9] width 8 height 8
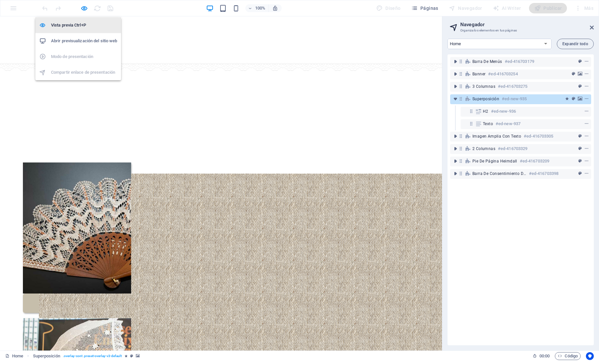
click at [83, 29] on h6 "Vista previa Ctrl+P" at bounding box center [84, 25] width 66 height 8
click at [590, 27] on icon at bounding box center [592, 27] width 4 height 5
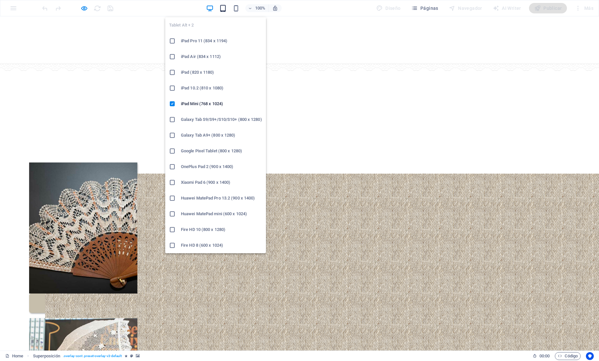
click at [226, 9] on icon "button" at bounding box center [223, 9] width 8 height 8
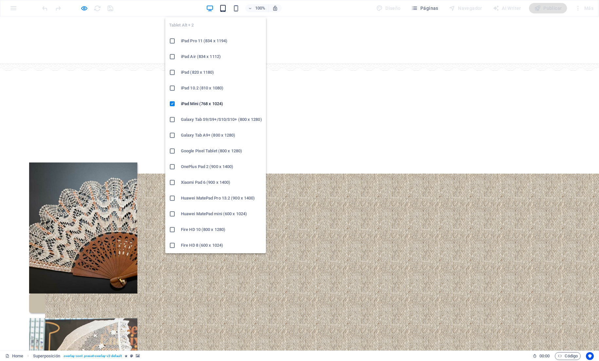
click at [226, 9] on icon "button" at bounding box center [223, 9] width 8 height 8
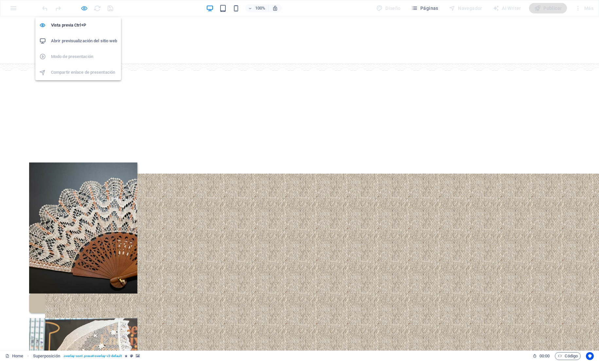
click at [85, 9] on icon "button" at bounding box center [84, 9] width 8 height 8
click at [82, 7] on icon "button" at bounding box center [84, 9] width 8 height 8
click at [78, 11] on div at bounding box center [77, 8] width 73 height 10
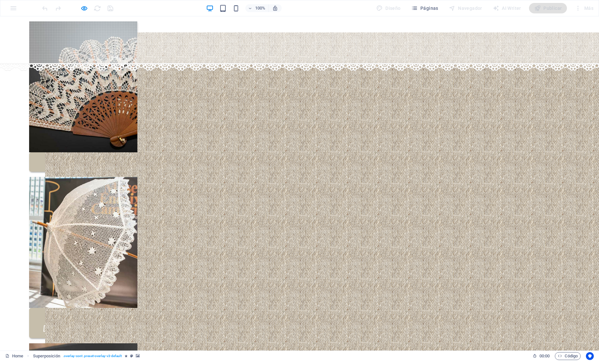
click at [80, 12] on div at bounding box center [77, 8] width 73 height 10
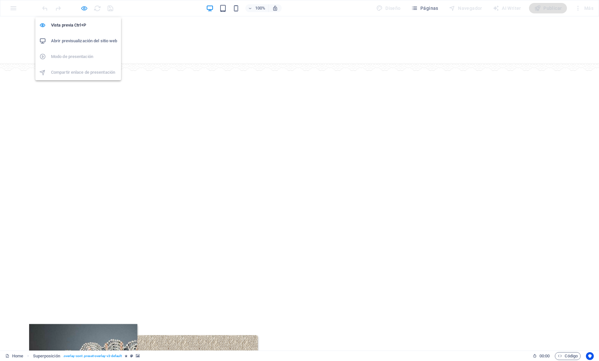
click at [86, 9] on icon "button" at bounding box center [84, 9] width 8 height 8
click at [87, 22] on h6 "Vista previa Ctrl+P" at bounding box center [84, 25] width 66 height 8
click at [85, 7] on icon "button" at bounding box center [84, 9] width 8 height 8
click at [86, 25] on h6 "Vista previa Ctrl+P" at bounding box center [84, 25] width 66 height 8
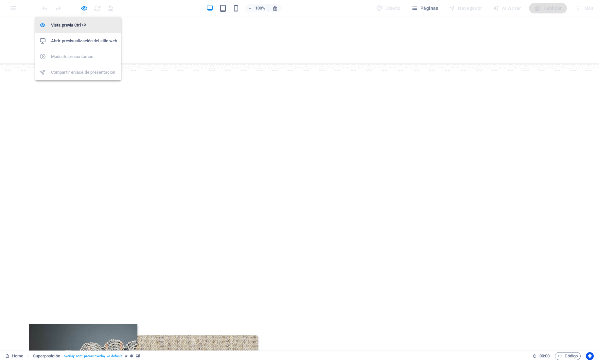
click at [78, 24] on h6 "Vista previa Ctrl+P" at bounding box center [84, 25] width 66 height 8
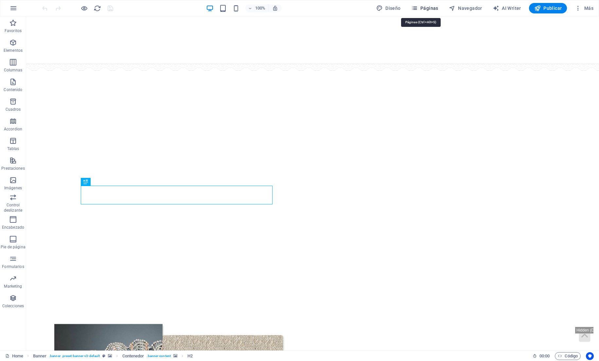
click at [429, 5] on span "Páginas" at bounding box center [424, 8] width 27 height 7
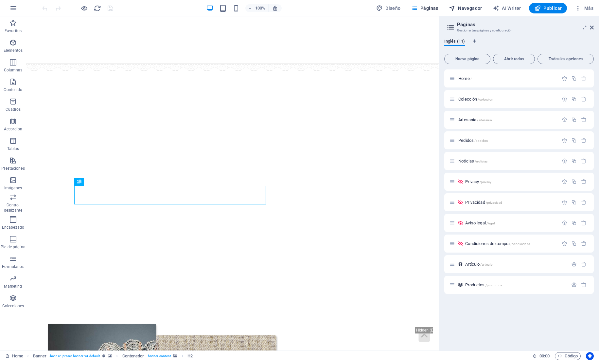
click at [460, 6] on span "Navegador" at bounding box center [465, 8] width 33 height 7
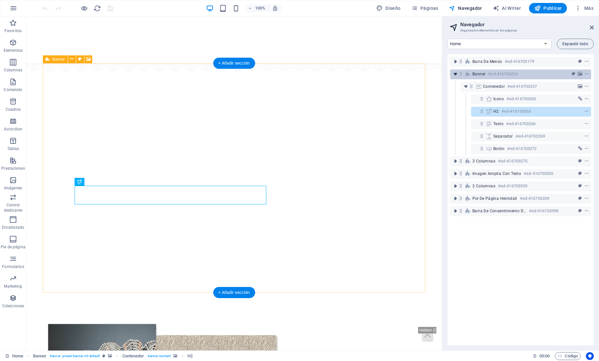
click at [454, 74] on icon "toggle-expand" at bounding box center [455, 74] width 7 height 7
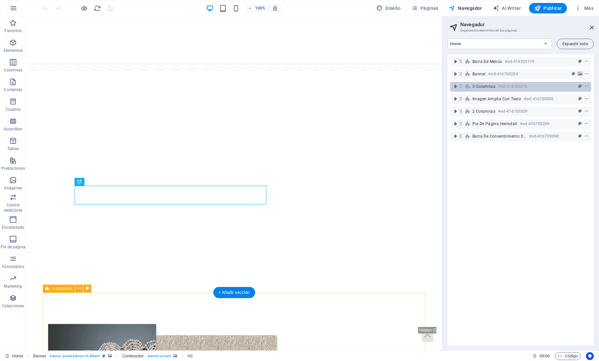
click at [465, 89] on icon at bounding box center [468, 86] width 7 height 5
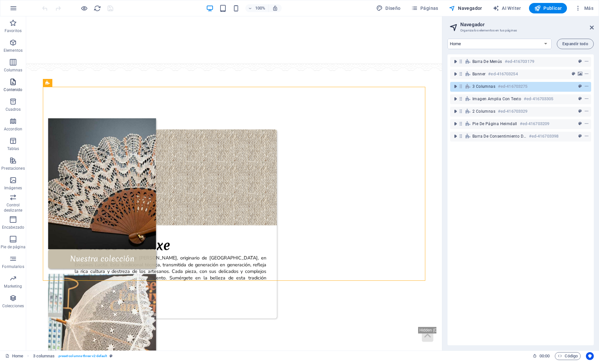
click at [10, 83] on icon "button" at bounding box center [13, 82] width 8 height 8
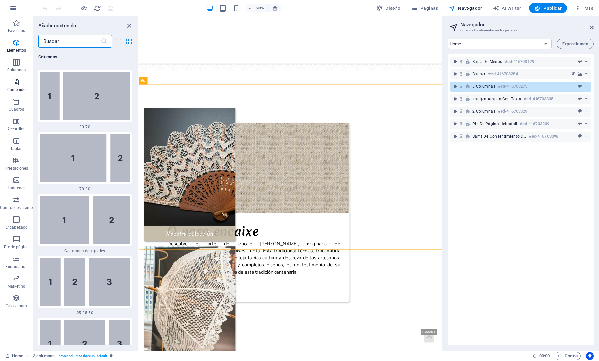
scroll to position [1152, 0]
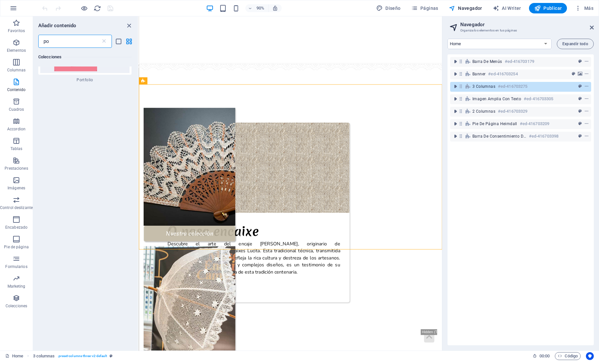
type input "pop"
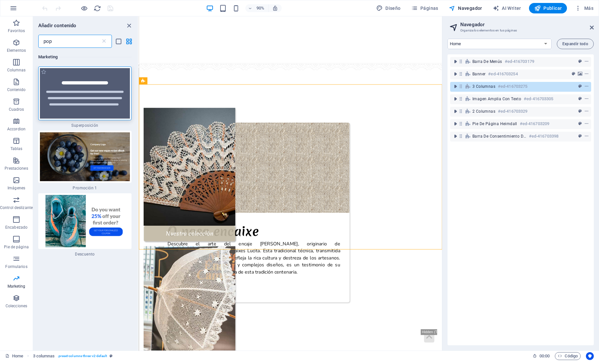
click at [68, 96] on img at bounding box center [85, 93] width 90 height 50
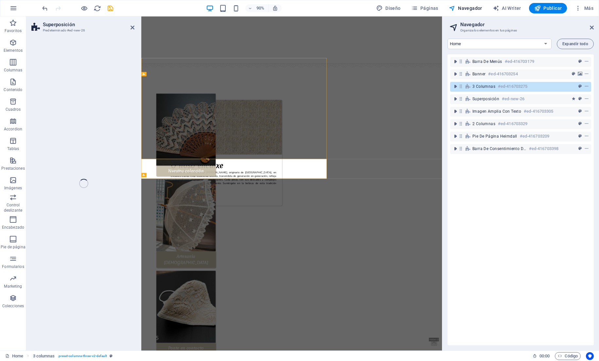
select select "rem"
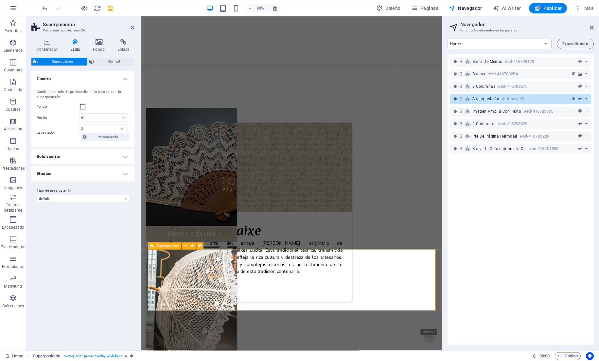
click at [458, 98] on icon "toggle-expand" at bounding box center [455, 99] width 7 height 7
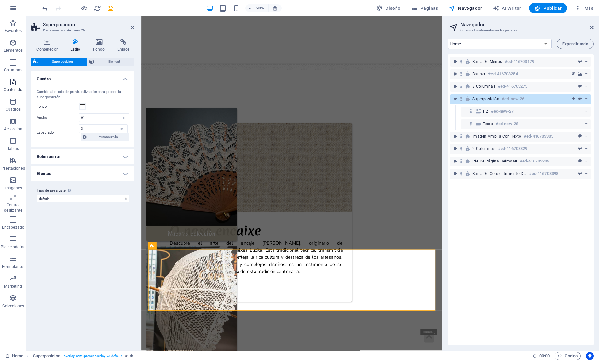
click at [16, 85] on icon "button" at bounding box center [13, 82] width 8 height 8
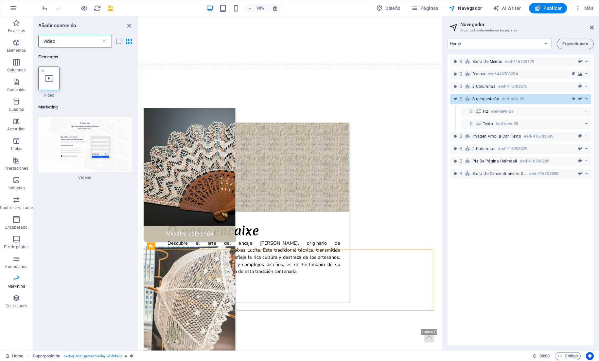
type input "video"
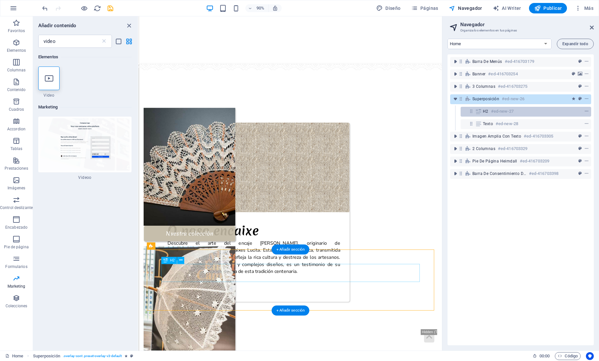
drag, startPoint x: 51, startPoint y: 81, endPoint x: 528, endPoint y: 108, distance: 477.8
click at [528, 108] on div "Home Favoritos Elementos Columnas Contenido Cuadros Accordion Tablas Prestacion…" at bounding box center [299, 183] width 599 height 334
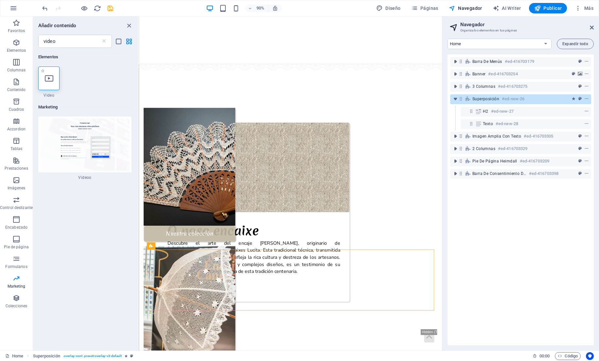
click at [50, 75] on icon at bounding box center [49, 78] width 9 height 9
select select "%"
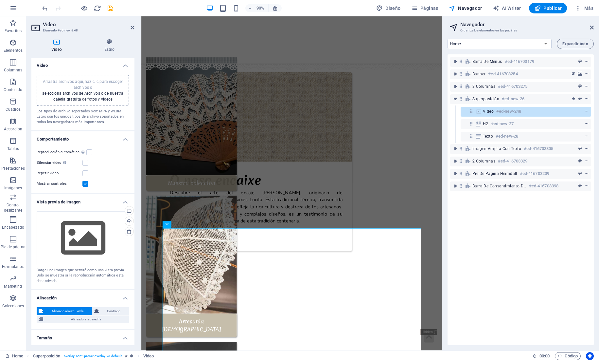
scroll to position [300, 0]
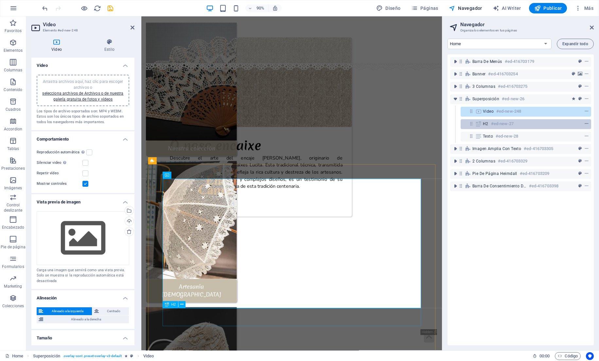
click at [585, 126] on button "context-menu" at bounding box center [586, 124] width 7 height 8
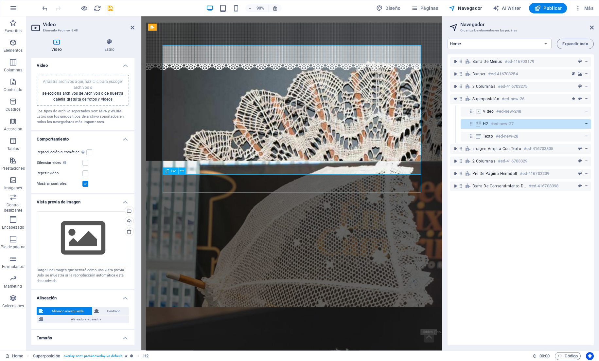
scroll to position [448, 0]
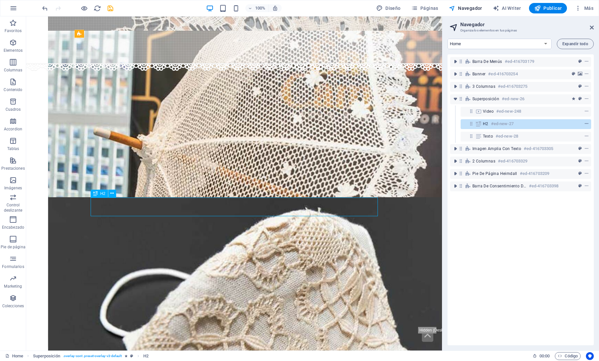
click at [586, 126] on button "context-menu" at bounding box center [586, 124] width 7 height 8
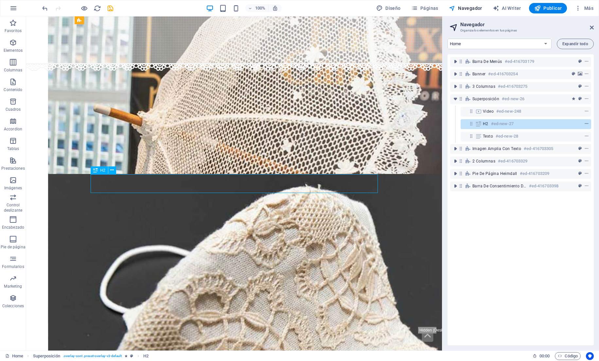
click at [586, 125] on icon "context-menu" at bounding box center [586, 123] width 5 height 5
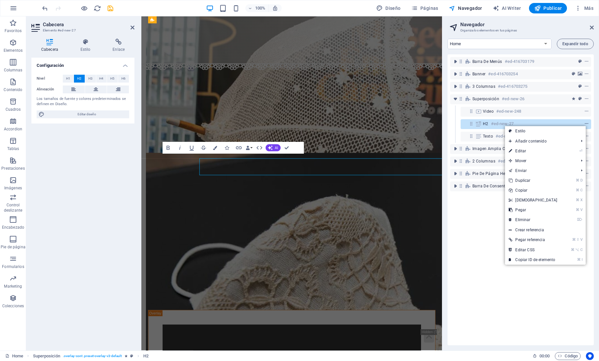
click at [586, 125] on icon "context-menu" at bounding box center [586, 123] width 5 height 5
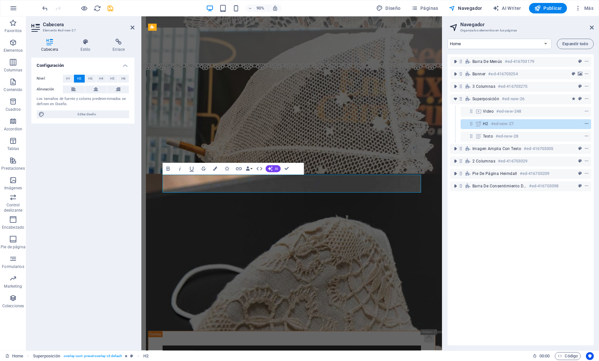
click at [586, 125] on icon "context-menu" at bounding box center [586, 123] width 5 height 5
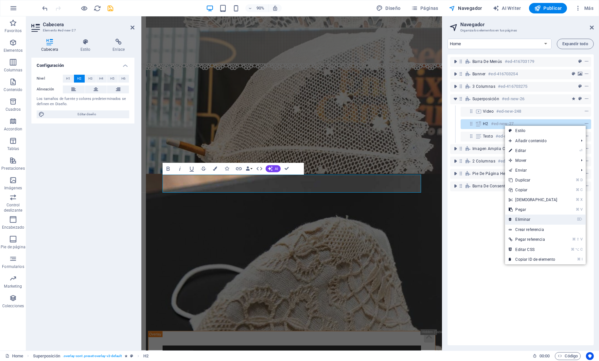
click at [534, 219] on link "⌦ Eliminar" at bounding box center [533, 219] width 56 height 10
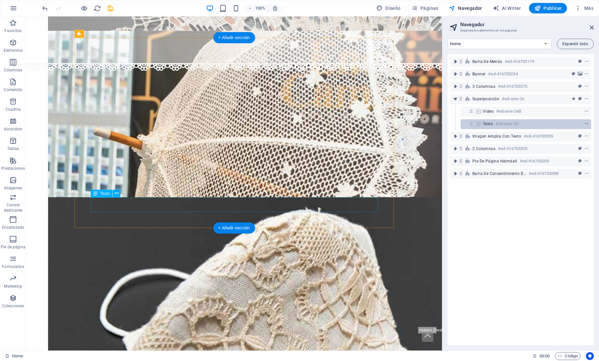
click at [587, 122] on icon "context-menu" at bounding box center [586, 123] width 5 height 5
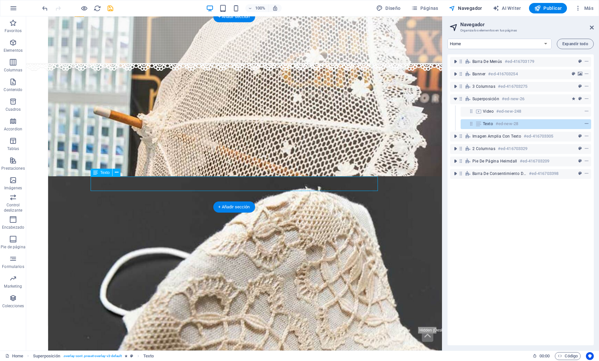
click at [587, 123] on icon "context-menu" at bounding box center [586, 123] width 5 height 5
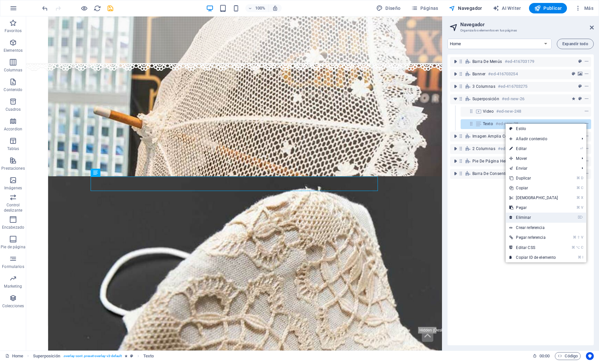
click at [536, 215] on link "⌦ Eliminar" at bounding box center [534, 217] width 56 height 10
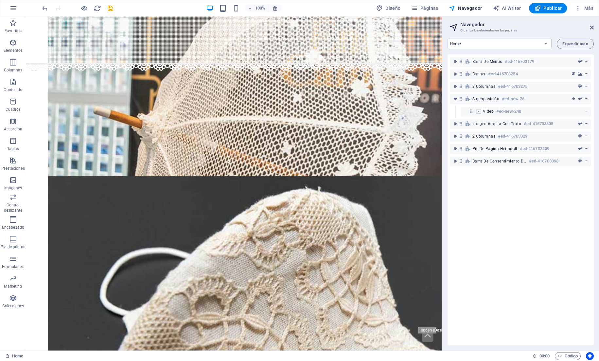
click at [39, 3] on div "100% Diseño Páginas Navegador AI Writer Publicar Más" at bounding box center [299, 8] width 598 height 16
click at [42, 7] on icon "undo" at bounding box center [45, 9] width 8 height 8
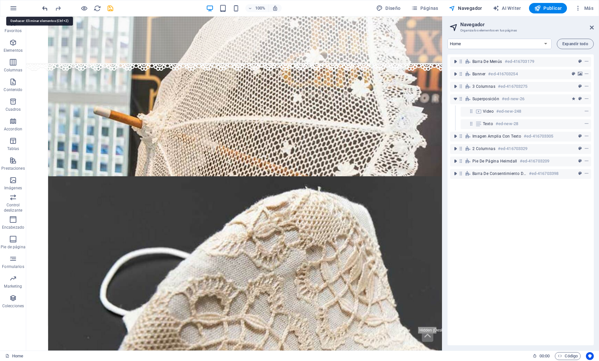
click at [42, 7] on icon "undo" at bounding box center [45, 9] width 8 height 8
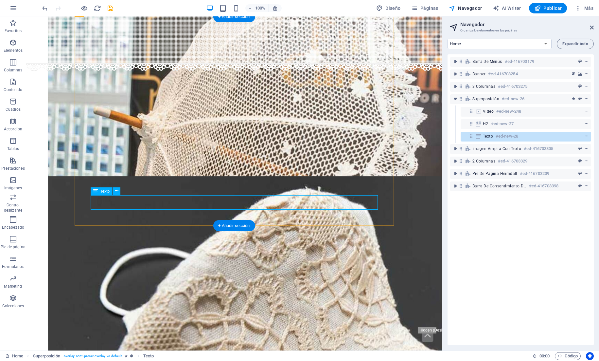
click at [590, 136] on div "Texto #ed-new-28" at bounding box center [526, 137] width 131 height 10
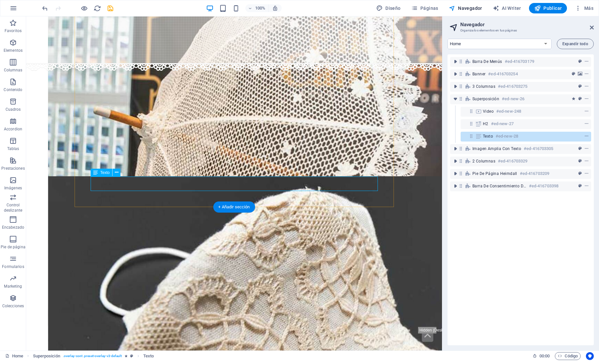
scroll to position [488, 0]
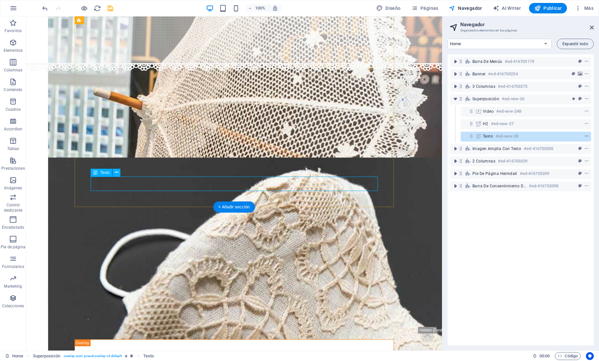
click at [587, 137] on icon "context-menu" at bounding box center [586, 136] width 5 height 5
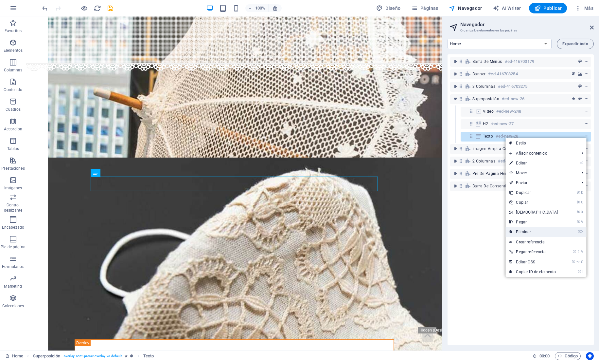
click at [532, 229] on link "⌦ Eliminar" at bounding box center [534, 232] width 56 height 10
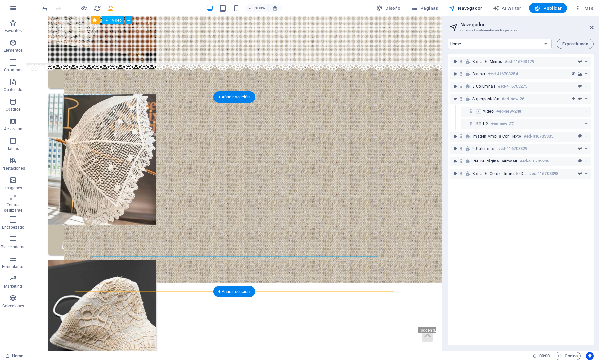
scroll to position [378, 0]
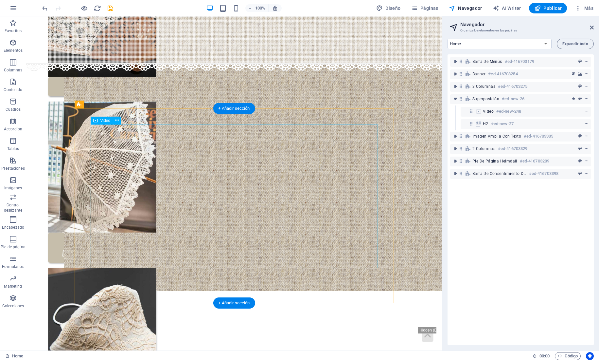
select select "%"
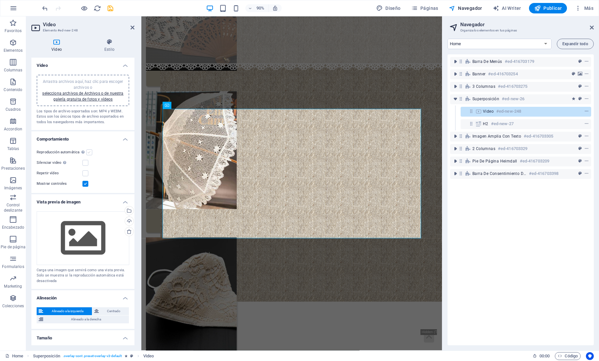
click at [92, 155] on label at bounding box center [89, 152] width 6 height 6
click at [0, 0] on input "Reproducción automática La reproducción automática solo está disponible si sile…" at bounding box center [0, 0] width 0 height 0
click at [88, 166] on label at bounding box center [85, 163] width 6 height 6
click at [0, 0] on input "Silenciar video La reproducción automática estará disponible si silenciado está…" at bounding box center [0, 0] width 0 height 0
click at [101, 156] on div "Reproducción automática La reproducción automática solo está disponible si sile…" at bounding box center [83, 152] width 93 height 8
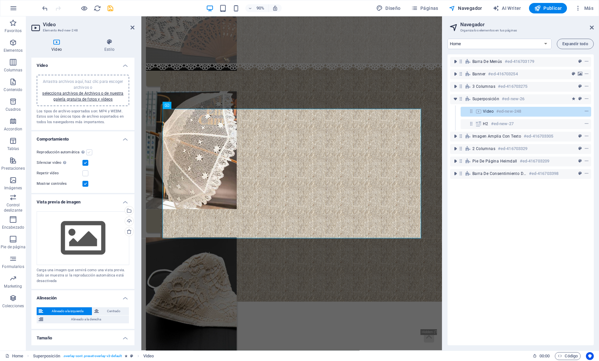
click at [92, 155] on label at bounding box center [89, 152] width 6 height 6
click at [0, 0] on input "Reproducción automática La reproducción automática solo está disponible si sile…" at bounding box center [0, 0] width 0 height 0
click at [86, 187] on div "Mostrar controles" at bounding box center [83, 184] width 93 height 8
click at [87, 176] on label at bounding box center [85, 173] width 6 height 6
click at [0, 0] on input "Repetir vídeo" at bounding box center [0, 0] width 0 height 0
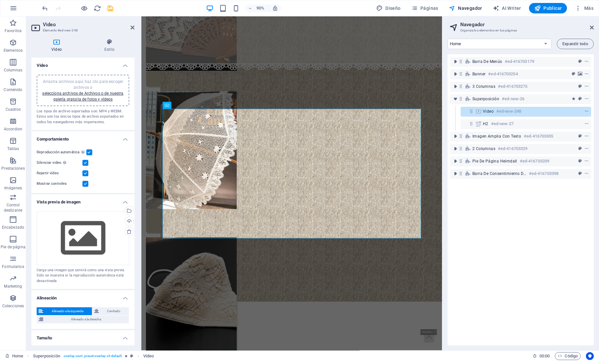
click at [85, 187] on label at bounding box center [85, 184] width 6 height 6
click at [0, 0] on input "Mostrar controles" at bounding box center [0, 0] width 0 height 0
click at [90, 100] on link "selecciona archivos de Archivos o de nuestra galería gratuita de fotos y vídeos" at bounding box center [82, 96] width 81 height 10
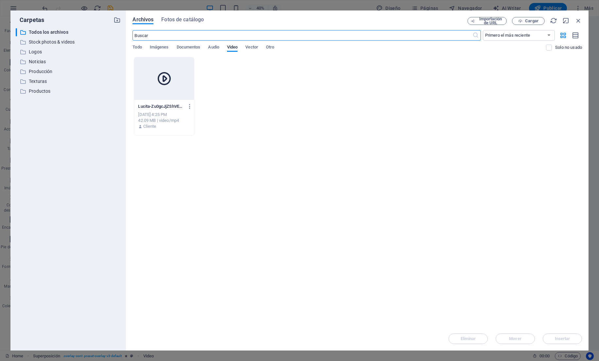
click at [176, 113] on div "Oct 2, 2025 4:25 PM" at bounding box center [164, 115] width 52 height 6
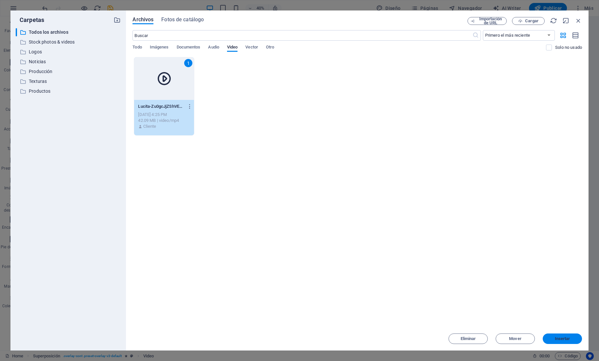
click at [555, 335] on button "Insertar" at bounding box center [562, 338] width 39 height 10
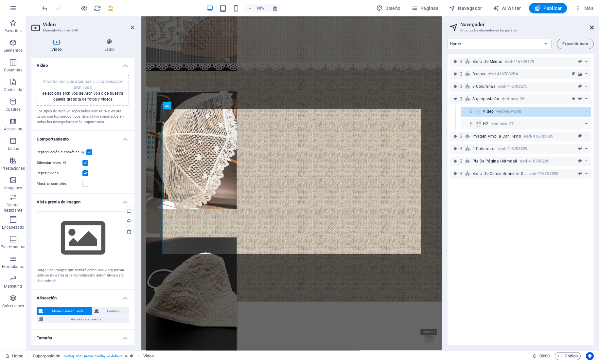
click at [592, 27] on icon at bounding box center [592, 27] width 4 height 5
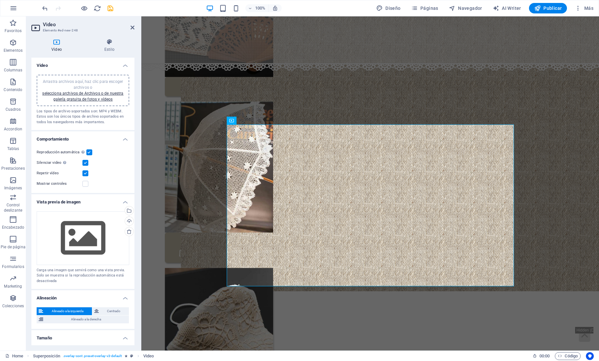
click at [168, 102] on div "Nuestra colección Artesanía gallega Ponte en contacto" at bounding box center [370, 182] width 421 height 535
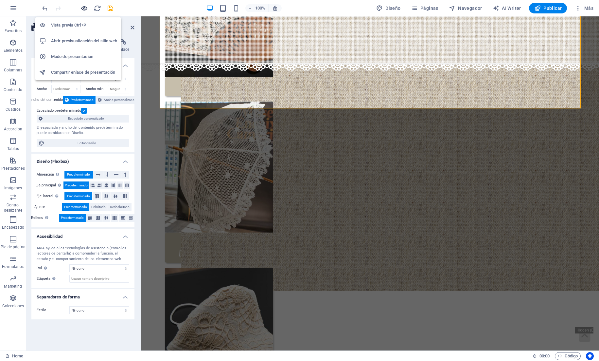
click at [87, 9] on icon "button" at bounding box center [84, 9] width 8 height 8
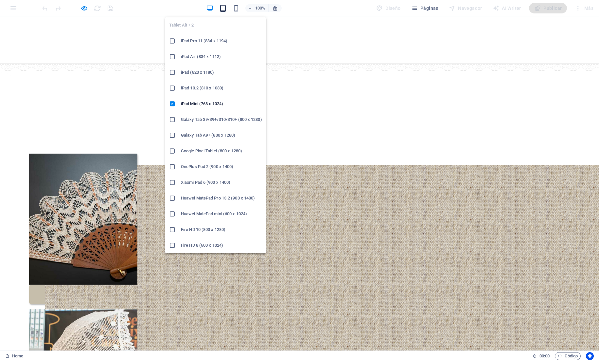
click at [219, 9] on icon "button" at bounding box center [223, 9] width 8 height 8
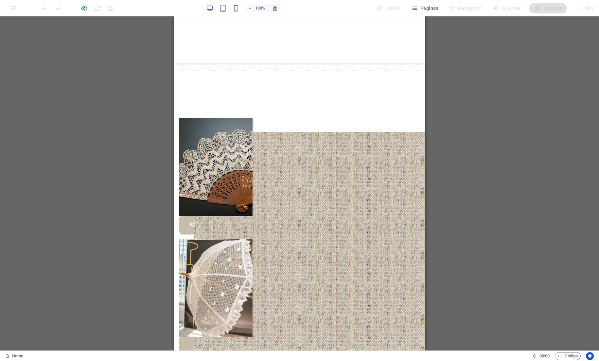
click at [233, 13] on div "100%" at bounding box center [244, 8] width 76 height 10
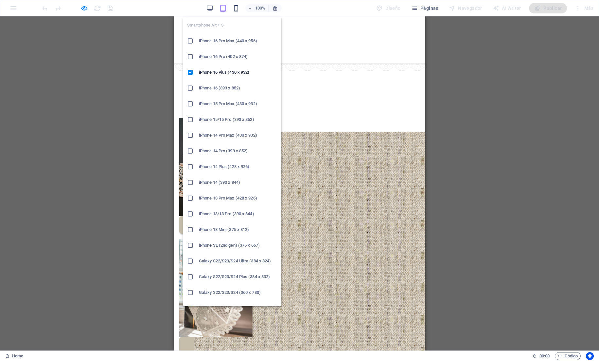
click at [235, 10] on icon "button" at bounding box center [236, 9] width 8 height 8
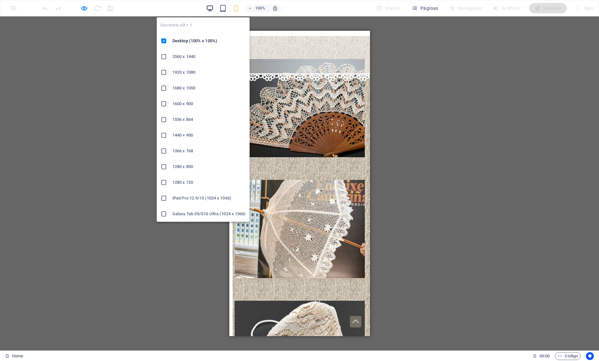
click at [209, 7] on icon "button" at bounding box center [210, 9] width 8 height 8
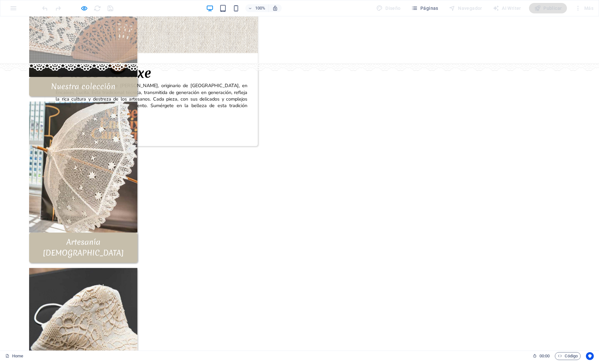
scroll to position [0, 0]
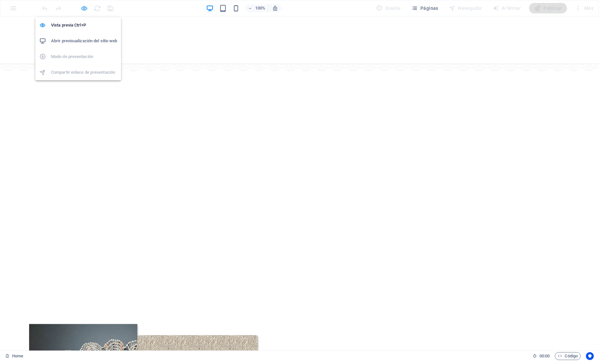
click at [83, 9] on icon "button" at bounding box center [84, 9] width 8 height 8
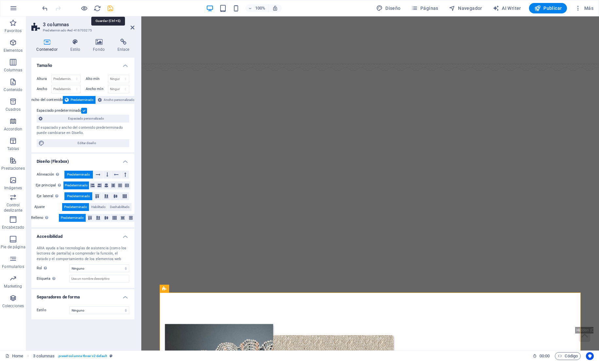
click at [109, 9] on icon "save" at bounding box center [111, 9] width 8 height 8
click at [556, 11] on button "Publicar" at bounding box center [548, 8] width 38 height 10
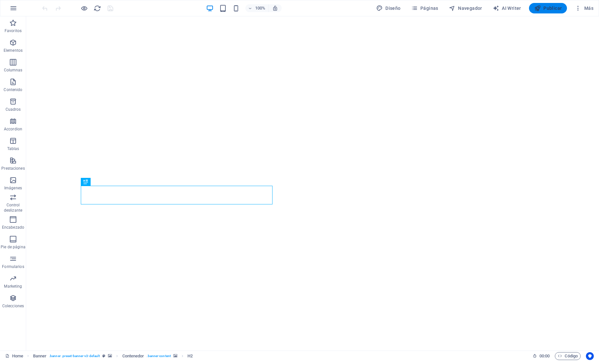
click at [544, 6] on span "Publicar" at bounding box center [548, 8] width 28 height 7
click at [425, 8] on span "Páginas" at bounding box center [424, 8] width 27 height 7
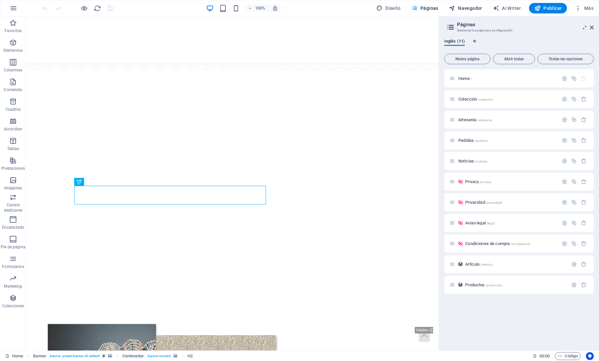
click at [460, 6] on span "Navegador" at bounding box center [465, 8] width 33 height 7
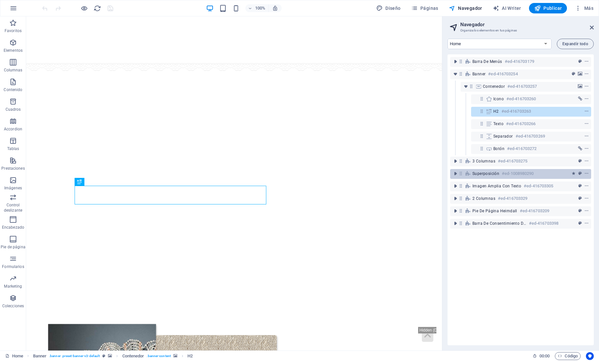
click at [499, 171] on span "Superposición" at bounding box center [485, 173] width 27 height 5
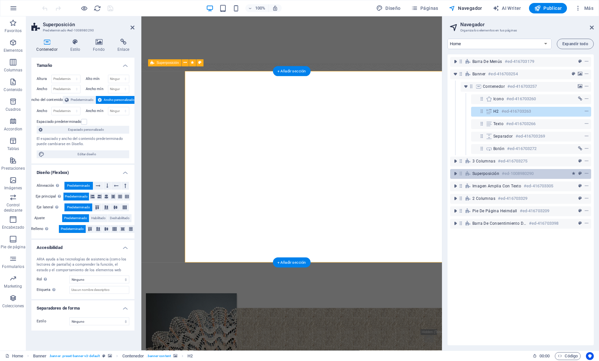
scroll to position [409, 0]
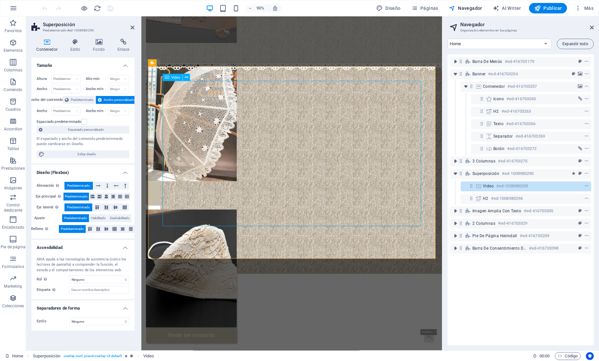
select select "%"
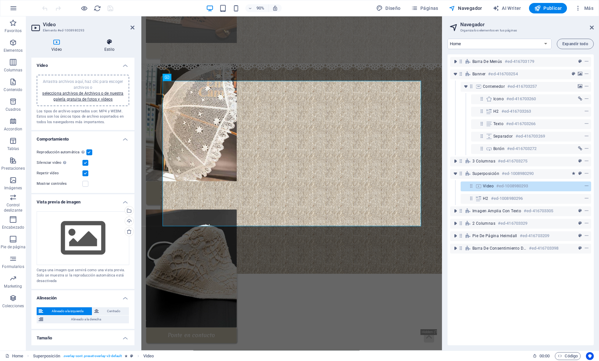
click at [110, 49] on h4 "Estilo" at bounding box center [109, 46] width 50 height 14
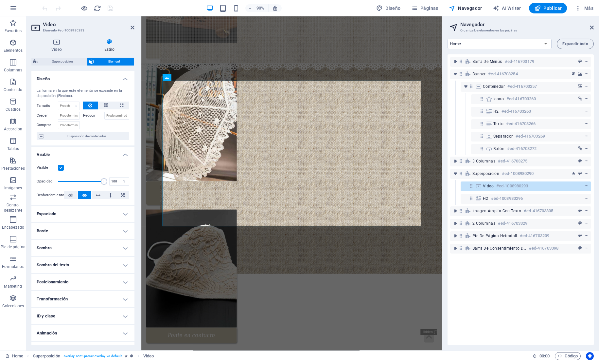
click at [129, 105] on div "La forma en la que este elemento se expande en la disposición (Flexbox). Tamaño…" at bounding box center [82, 114] width 103 height 62
click at [128, 107] on button at bounding box center [121, 105] width 15 height 8
type input "100"
select select "%"
click at [92, 109] on icon at bounding box center [90, 105] width 4 height 8
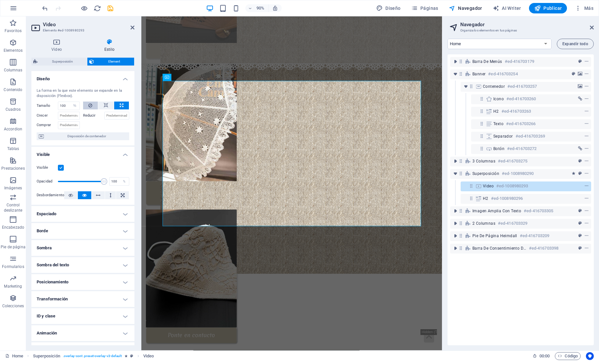
select select "DISABLED_OPTION_VALUE"
click at [44, 10] on icon "undo" at bounding box center [45, 9] width 8 height 8
type input "100"
select select "%"
click at [44, 10] on icon "undo" at bounding box center [45, 9] width 8 height 8
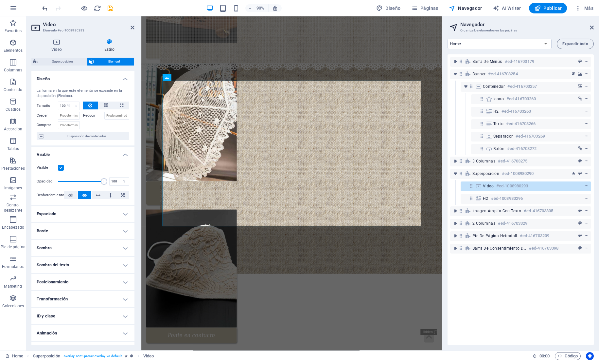
select select "DISABLED_OPTION_VALUE"
click at [134, 24] on h2 "Video" at bounding box center [89, 25] width 92 height 6
click at [131, 32] on header "Video Elemento #ed-1008980293" at bounding box center [82, 24] width 103 height 17
click at [132, 27] on icon at bounding box center [133, 27] width 4 height 5
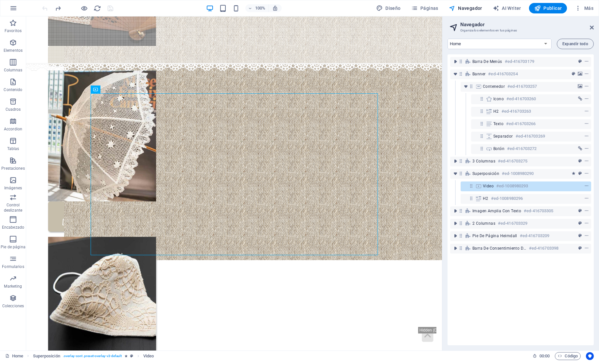
click at [546, 186] on div "Video #ed-1008980293" at bounding box center [521, 186] width 76 height 8
select select "%"
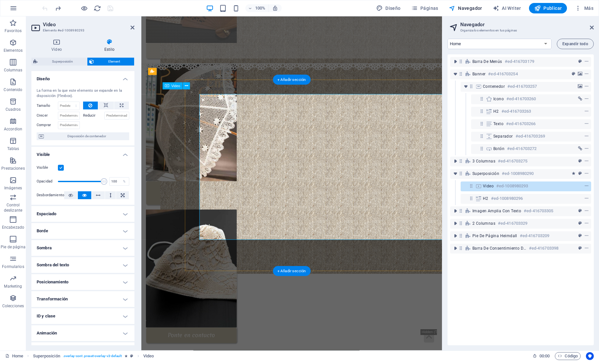
scroll to position [399, 0]
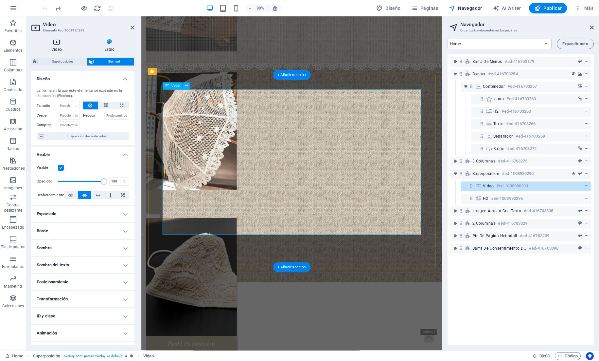
click at [53, 46] on h4 "Video" at bounding box center [57, 46] width 53 height 14
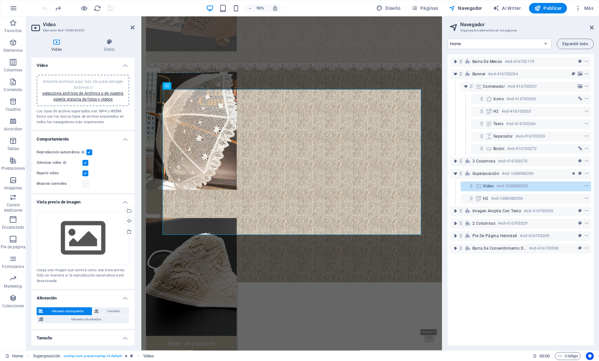
click at [87, 187] on label at bounding box center [85, 184] width 6 height 6
click at [0, 0] on input "Mostrar controles" at bounding box center [0, 0] width 0 height 0
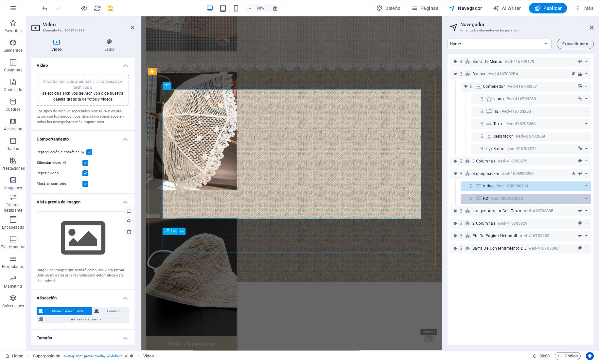
click at [560, 198] on div at bounding box center [574, 198] width 31 height 8
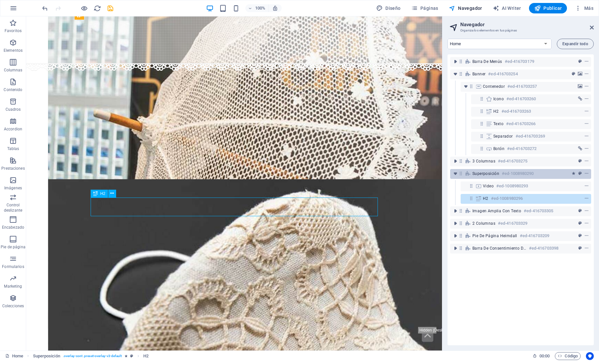
click at [546, 175] on div "Superposición #ed-1008980290" at bounding box center [515, 173] width 86 height 8
select select "rem"
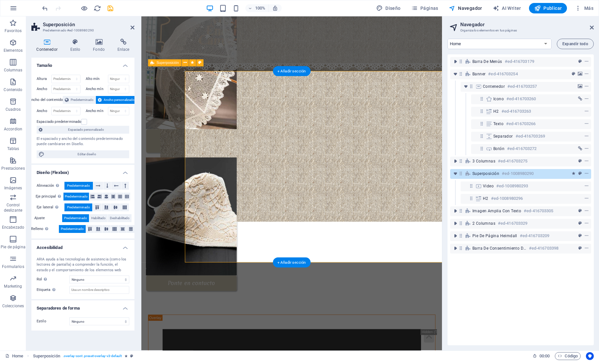
scroll to position [409, 0]
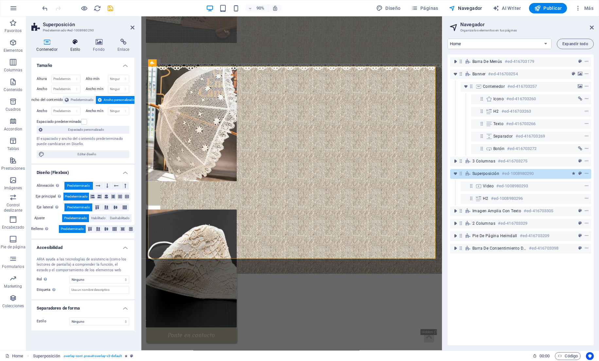
click at [80, 44] on icon at bounding box center [75, 42] width 20 height 7
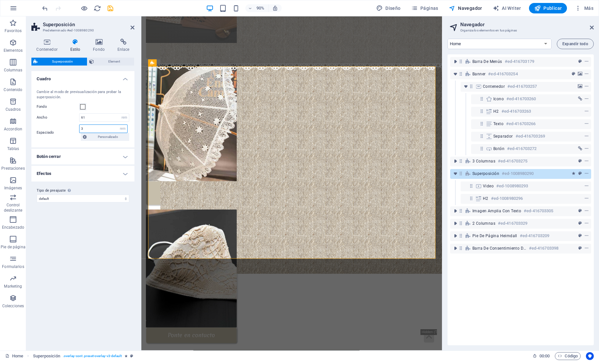
click at [105, 129] on input "3" at bounding box center [104, 129] width 48 height 8
type input "0"
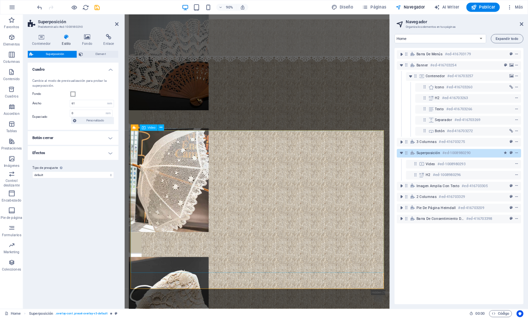
scroll to position [317, 0]
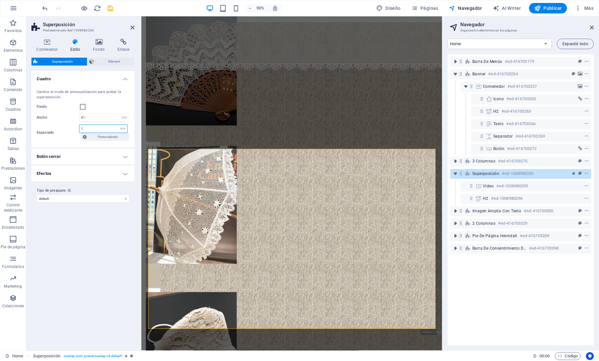
type input "1"
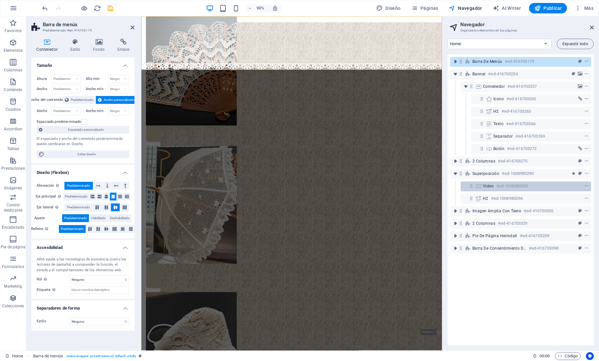
select select "%"
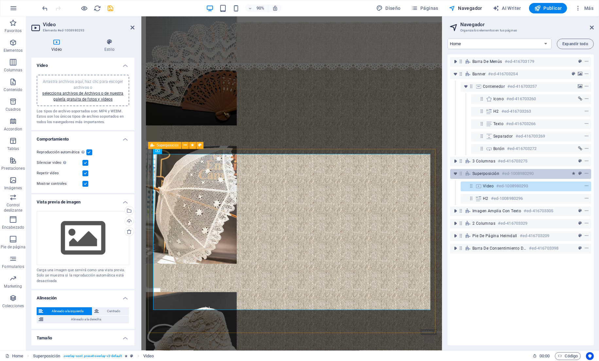
select select "rem"
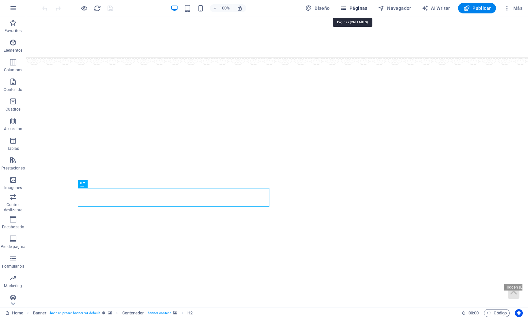
click at [363, 9] on span "Páginas" at bounding box center [354, 8] width 27 height 7
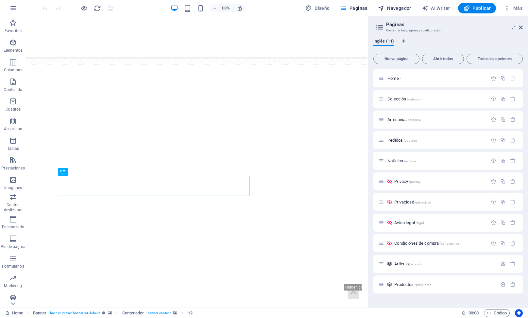
click at [392, 3] on button "Navegador" at bounding box center [395, 8] width 39 height 10
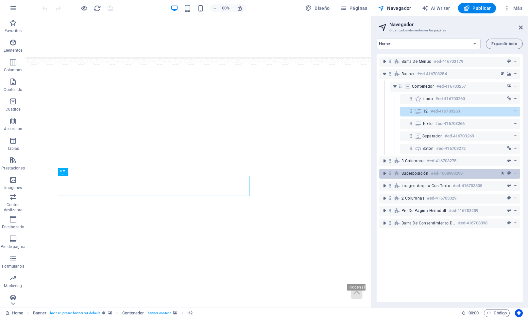
click at [417, 171] on span "Superposición" at bounding box center [415, 173] width 27 height 5
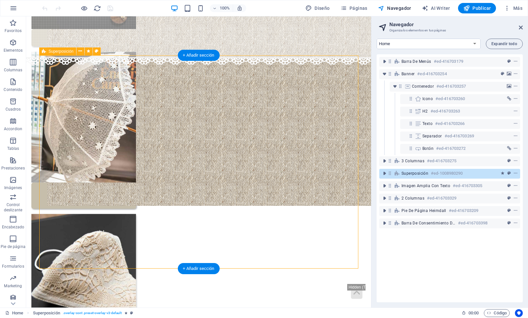
click at [417, 171] on span "Superposición" at bounding box center [415, 173] width 27 height 5
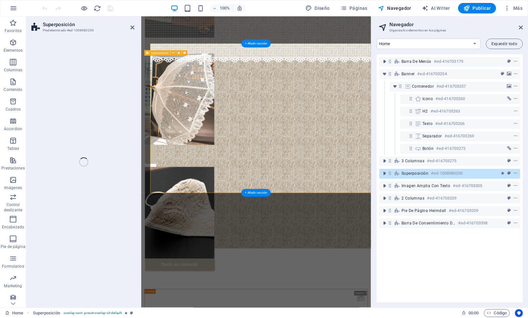
select select "rem"
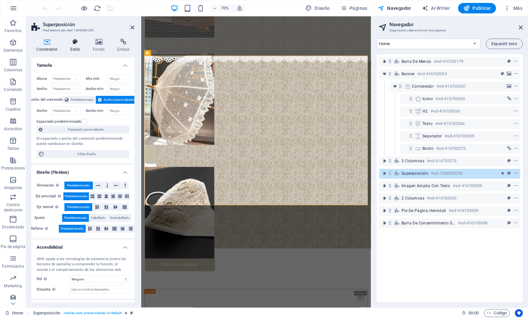
click at [71, 44] on icon at bounding box center [75, 42] width 20 height 7
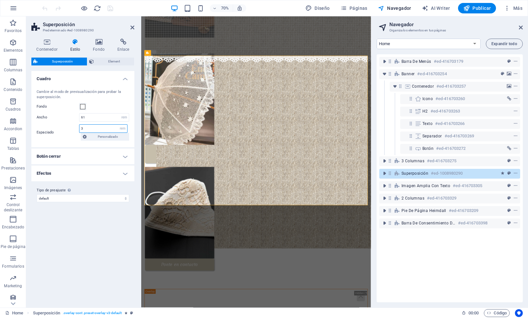
click at [89, 129] on input "3" at bounding box center [104, 129] width 48 height 8
type input "1"
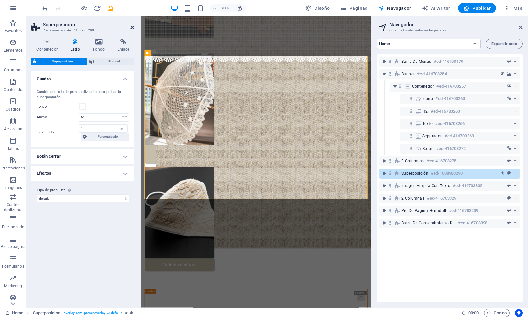
click at [132, 26] on icon at bounding box center [133, 27] width 4 height 5
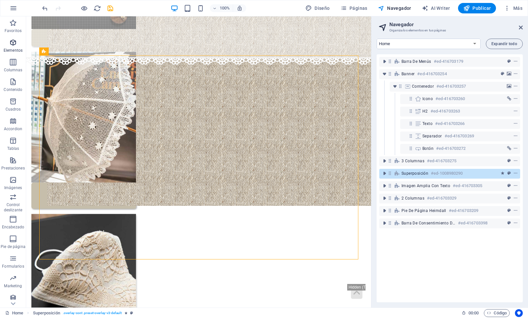
click at [10, 46] on icon "button" at bounding box center [13, 43] width 8 height 8
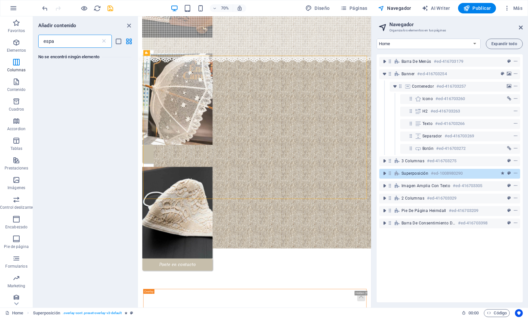
scroll to position [0, 0]
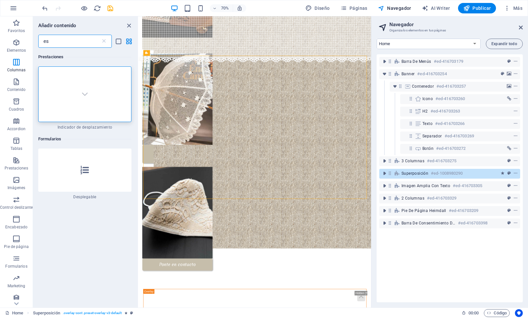
type input "e"
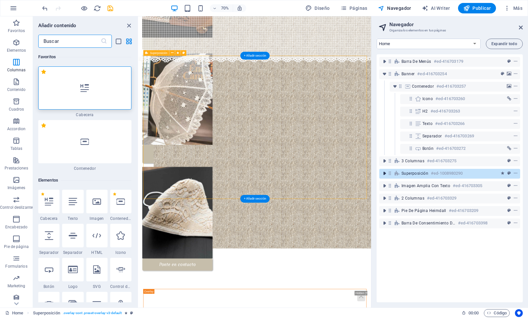
click at [384, 173] on icon "toggle-expand" at bounding box center [385, 173] width 7 height 7
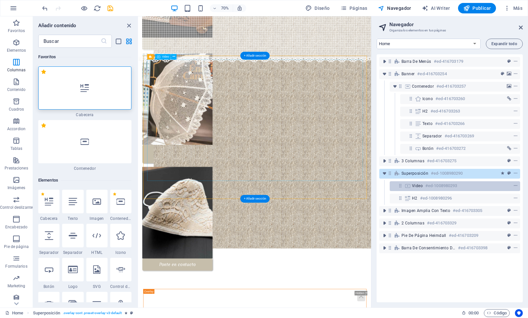
click at [412, 184] on div "Video #ed-1008980293" at bounding box center [455, 186] width 131 height 10
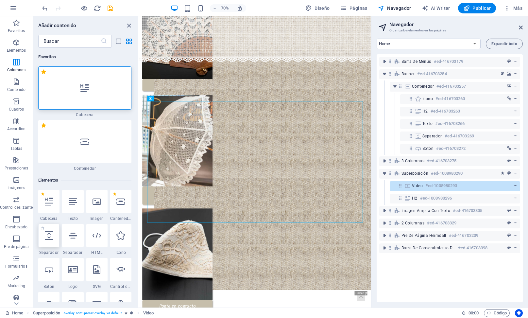
click at [47, 224] on div at bounding box center [48, 236] width 21 height 24
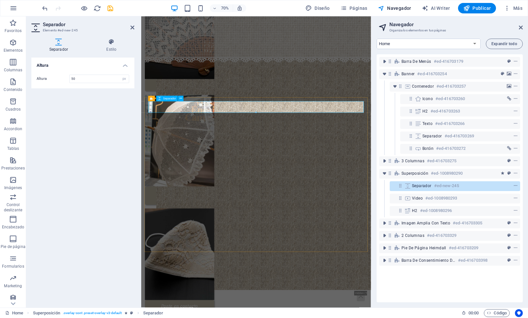
click at [401, 186] on icon at bounding box center [401, 186] width 6 height 6
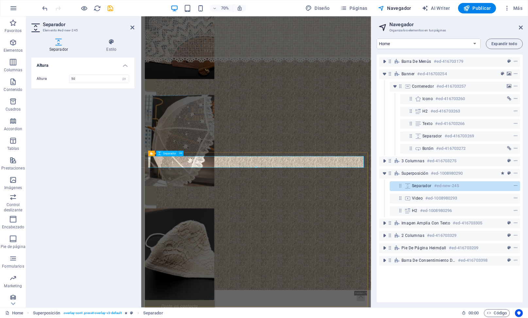
scroll to position [276, 0]
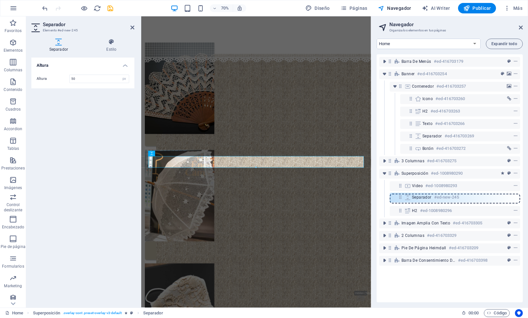
drag, startPoint x: 401, startPoint y: 186, endPoint x: 401, endPoint y: 200, distance: 14.4
click at [401, 200] on div "Barra de menús #ed-416703179 Banner #ed-416703254 Contenedor #ed-416703257 Icon…" at bounding box center [450, 178] width 146 height 248
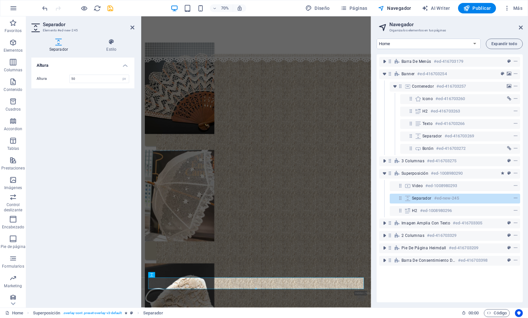
click at [401, 200] on icon at bounding box center [401, 198] width 6 height 6
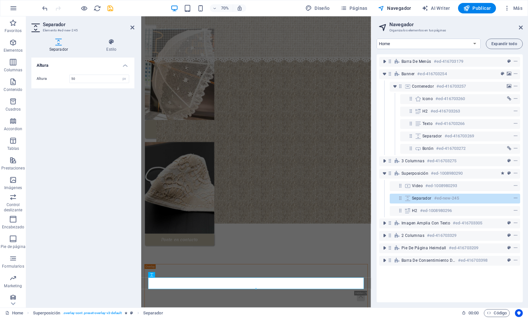
click at [401, 200] on icon at bounding box center [401, 198] width 6 height 6
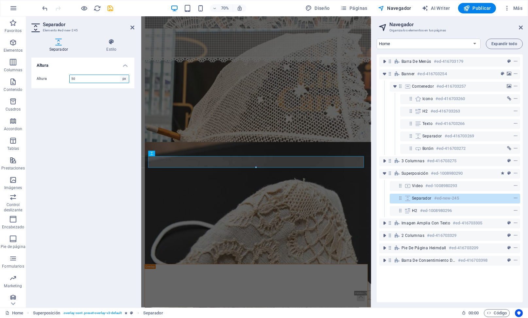
click at [124, 79] on select "px rem vh vw" at bounding box center [124, 79] width 9 height 8
select select "rem"
type input "1"
click at [0, 0] on html "encaixeslucita.com Home Favoritos Elementos Columnas Contenido Cuadros Accordio…" at bounding box center [264, 159] width 528 height 318
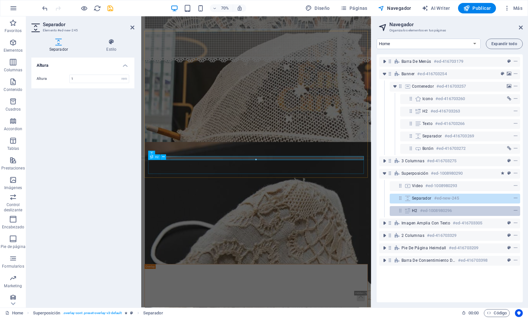
click at [466, 212] on div "H2 #ed-1008980296" at bounding box center [450, 211] width 76 height 8
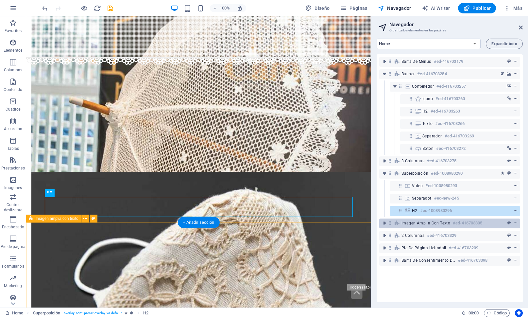
click at [451, 224] on span "Imagen amplia con texto" at bounding box center [426, 223] width 49 height 5
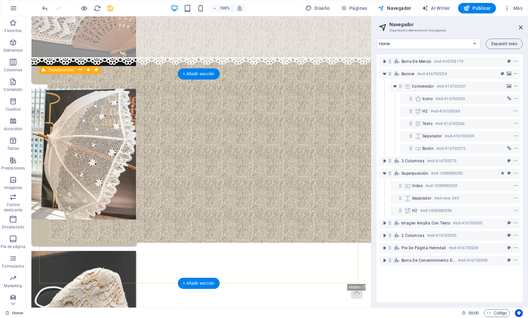
scroll to position [396, 0]
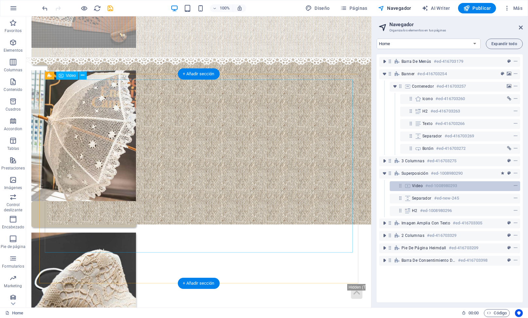
click at [434, 183] on h6 "#ed-1008980293" at bounding box center [442, 186] width 32 height 8
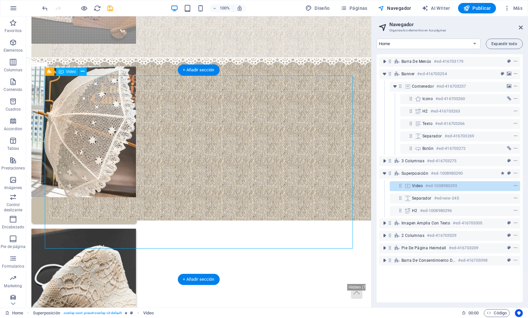
click at [434, 183] on h6 "#ed-1008980293" at bounding box center [442, 186] width 32 height 8
select select "%"
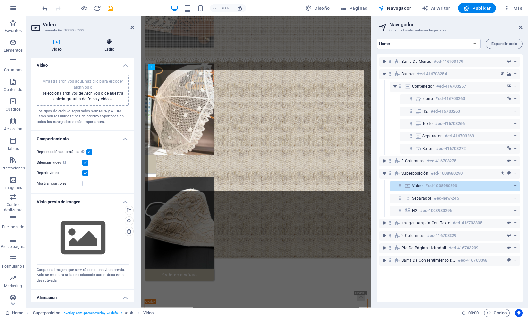
click at [107, 46] on h4 "Estilo" at bounding box center [109, 46] width 50 height 14
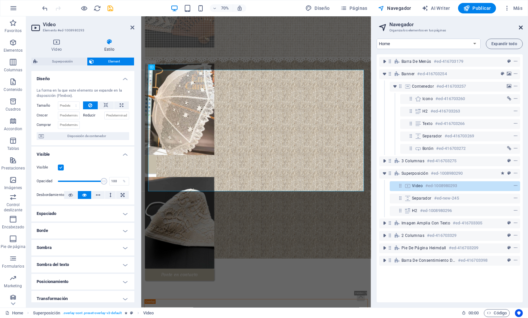
click at [522, 27] on icon at bounding box center [521, 27] width 4 height 5
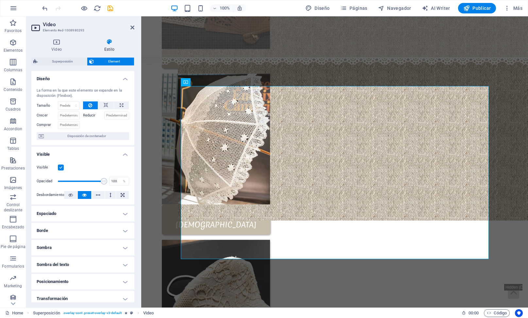
click at [41, 233] on h4 "Borde" at bounding box center [82, 231] width 103 height 16
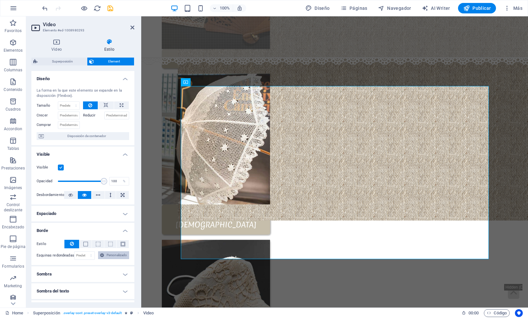
click at [100, 259] on icon at bounding box center [102, 255] width 4 height 8
click at [86, 259] on select "Predeterminado px rem % vh vw Personalizado" at bounding box center [85, 256] width 20 height 8
select select "px"
type input "5"
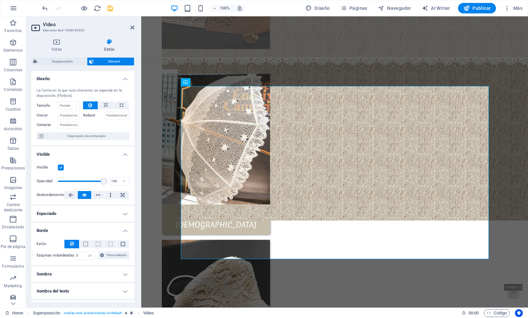
click at [0, 0] on html "encaixeslucita.com Home Favoritos Elementos Columnas Contenido Cuadros Accordio…" at bounding box center [264, 159] width 528 height 318
click at [86, 256] on input "5" at bounding box center [85, 256] width 20 height 8
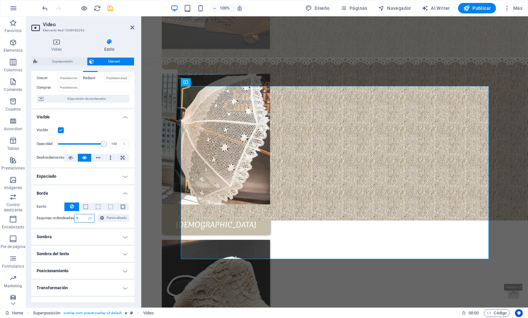
scroll to position [36, 0]
click at [71, 158] on icon at bounding box center [70, 159] width 5 height 8
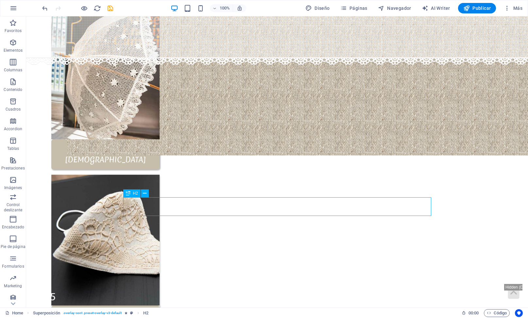
scroll to position [467, 0]
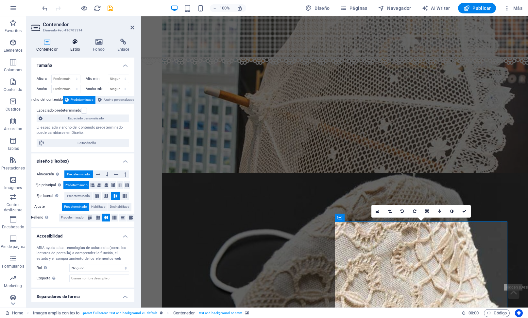
click at [85, 44] on icon at bounding box center [75, 42] width 20 height 7
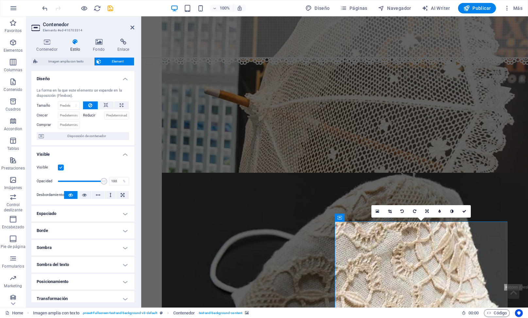
click at [66, 227] on h4 "Borde" at bounding box center [82, 231] width 103 height 16
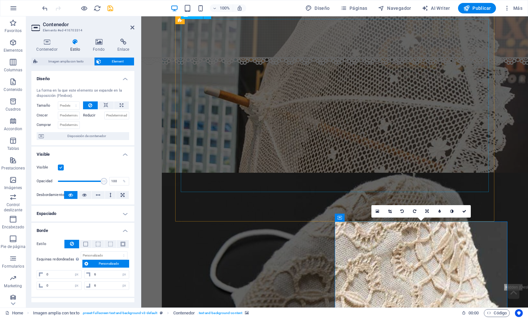
select select "px"
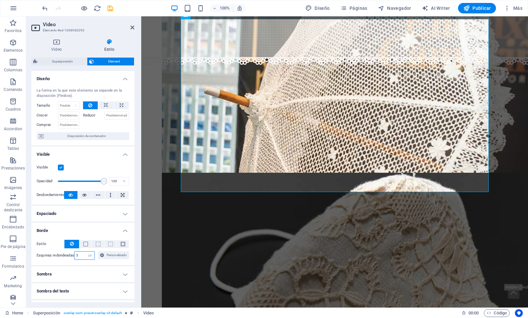
click at [91, 256] on input "5" at bounding box center [85, 256] width 20 height 8
type input "6"
click at [0, 0] on html "encaixeslucita.com Home Favoritos Elementos Columnas Contenido Cuadros Accordio…" at bounding box center [264, 159] width 528 height 318
click at [132, 27] on icon at bounding box center [133, 27] width 4 height 5
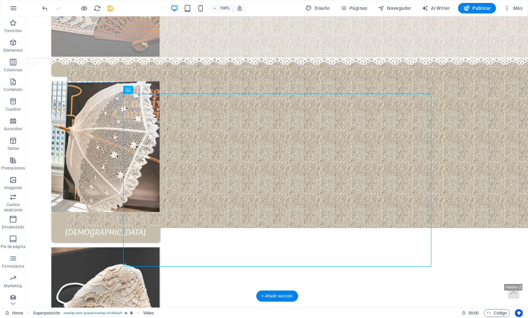
scroll to position [396, 0]
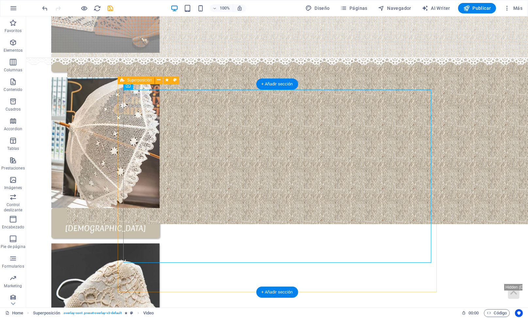
select select "px"
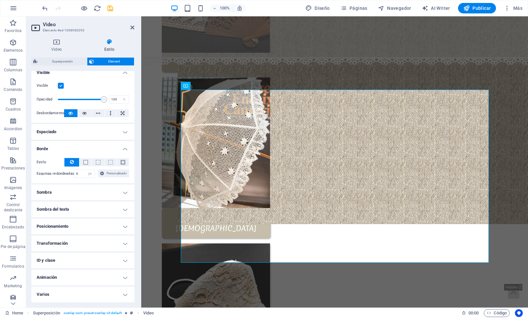
scroll to position [91, 0]
click at [55, 192] on h4 "Sombra" at bounding box center [82, 193] width 103 height 16
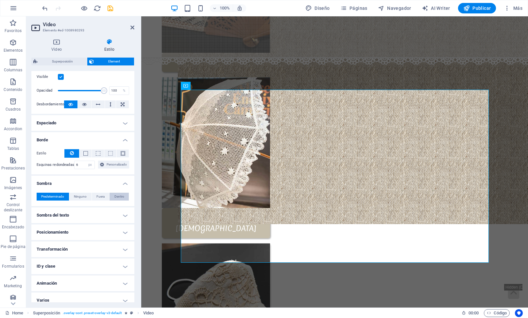
click at [117, 201] on span "Dentro" at bounding box center [120, 197] width 10 height 8
type input "2"
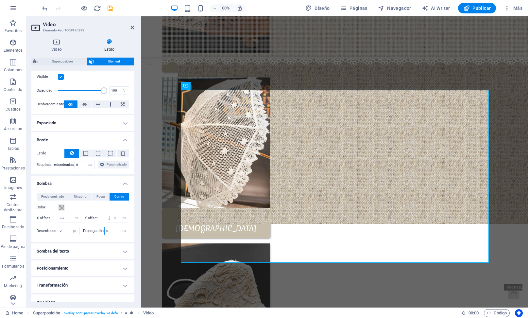
click at [106, 235] on input "0" at bounding box center [117, 231] width 25 height 8
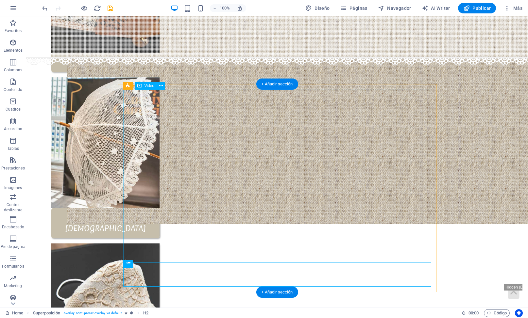
select select "px"
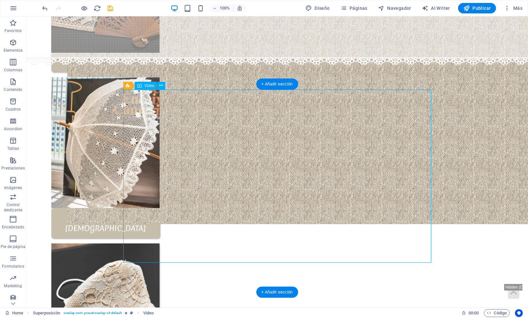
select select "px"
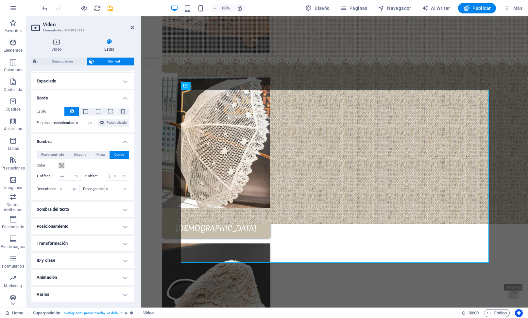
scroll to position [141, 0]
click at [62, 166] on span at bounding box center [61, 165] width 5 height 5
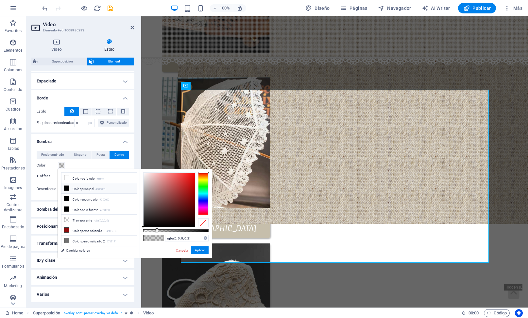
click at [69, 187] on span at bounding box center [66, 188] width 5 height 5
type input "#000000"
click at [65, 187] on icon at bounding box center [66, 188] width 5 height 5
click at [201, 249] on button "Aplicar" at bounding box center [200, 250] width 18 height 8
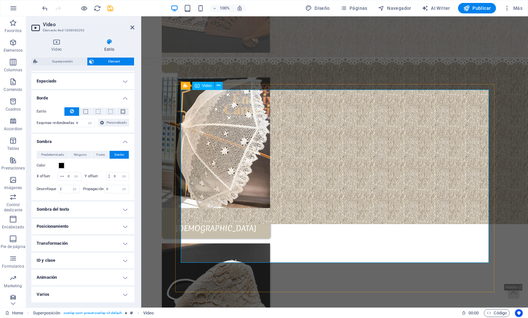
click at [63, 189] on input "2" at bounding box center [68, 189] width 21 height 8
click at [113, 189] on input "0" at bounding box center [117, 189] width 25 height 8
type input "5"
click at [0, 0] on html "encaixeslucita.com Home Favoritos Elementos Columnas Contenido Cuadros Accordio…" at bounding box center [264, 159] width 528 height 318
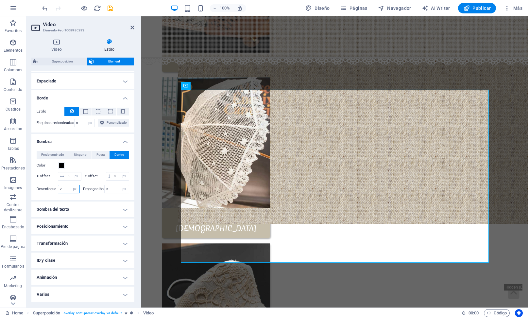
click at [68, 187] on input "2" at bounding box center [68, 189] width 21 height 8
click at [111, 189] on input "5" at bounding box center [117, 189] width 25 height 8
click at [68, 189] on input "2" at bounding box center [68, 189] width 21 height 8
type input "5"
click at [0, 0] on html "encaixeslucita.com Home Favoritos Elementos Columnas Contenido Cuadros Accordio…" at bounding box center [264, 159] width 528 height 318
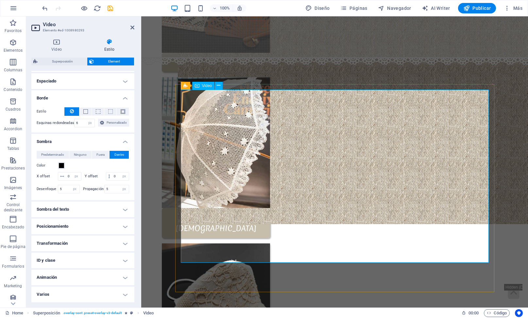
click at [304, 79] on div "Nuestra colección Artesanía gallega Ponte en contacto" at bounding box center [335, 157] width 356 height 535
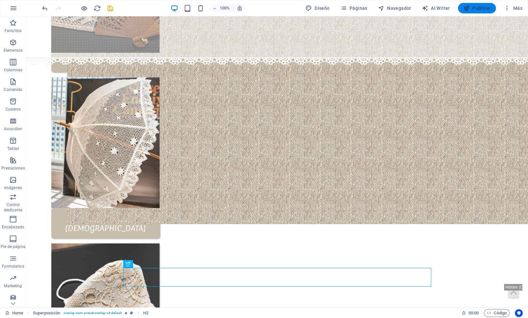
click at [476, 9] on span "Publicar" at bounding box center [478, 8] width 28 height 7
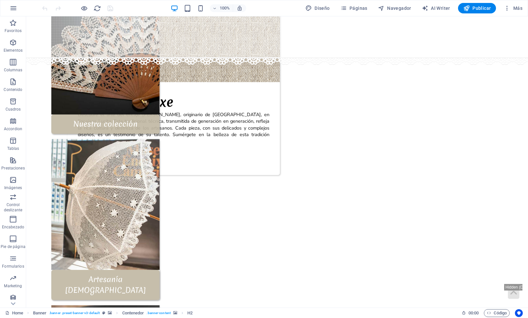
scroll to position [345, 0]
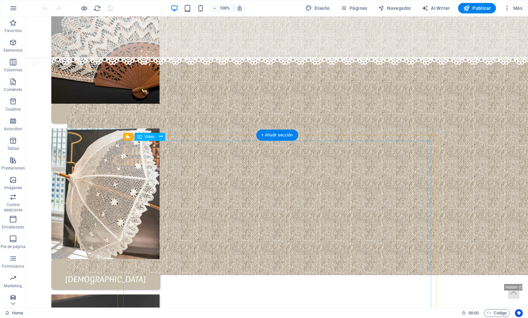
select select "%"
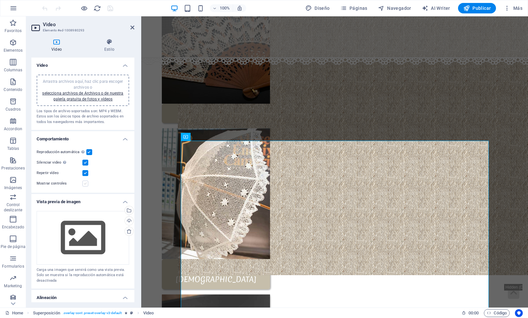
click at [87, 186] on label at bounding box center [85, 184] width 6 height 6
click at [0, 0] on input "Mostrar controles" at bounding box center [0, 0] width 0 height 0
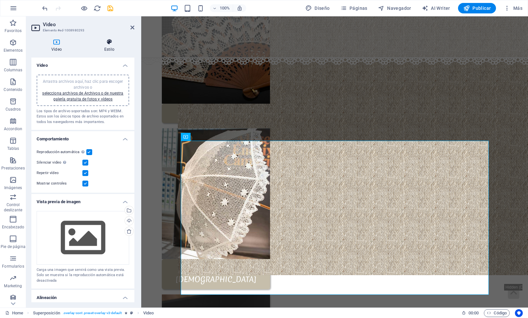
click at [113, 47] on h4 "Estilo" at bounding box center [109, 46] width 50 height 14
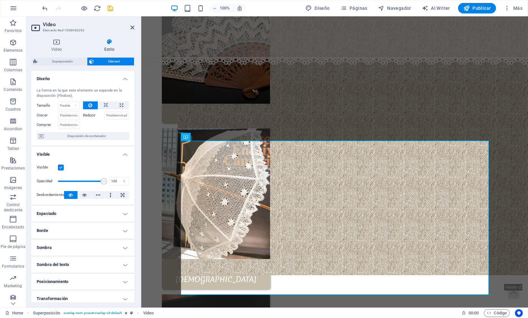
click at [107, 248] on h4 "Sombra" at bounding box center [82, 248] width 103 height 16
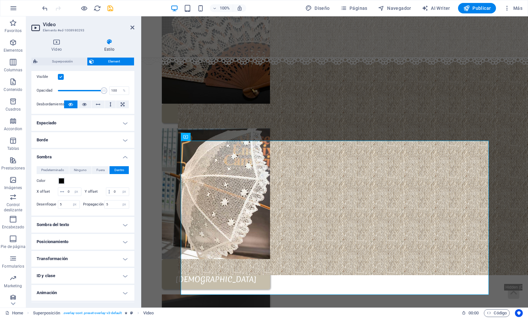
scroll to position [100, 0]
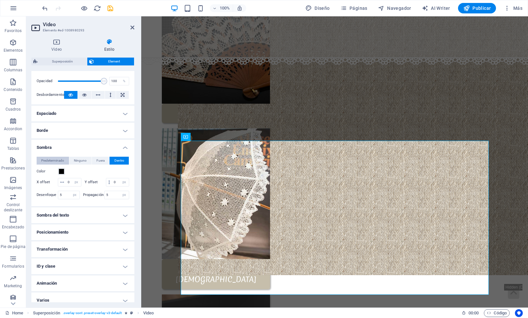
click at [54, 160] on span "Predeterminado" at bounding box center [52, 161] width 23 height 8
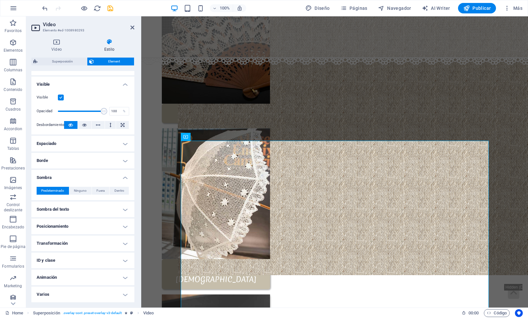
scroll to position [71, 0]
click at [123, 181] on h4 "Sombra" at bounding box center [82, 176] width 103 height 12
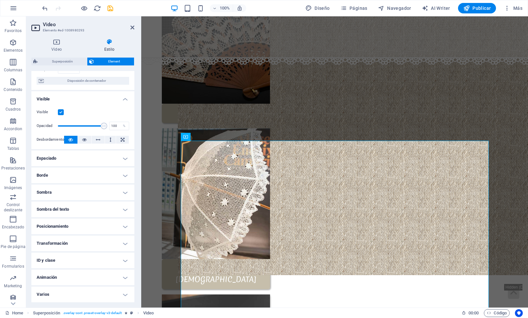
scroll to position [56, 0]
click at [83, 166] on h4 "Espaciado" at bounding box center [82, 159] width 103 height 16
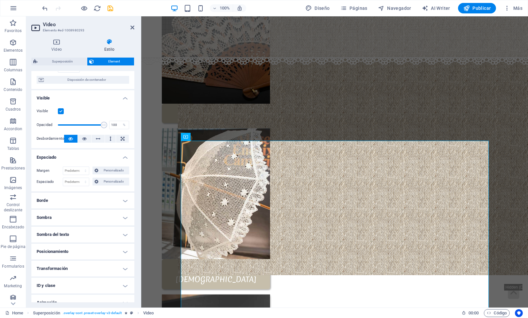
click at [92, 175] on div "Predeterminado automático px % rem vw vh Personalizado Personalizado" at bounding box center [96, 171] width 66 height 9
click at [44, 155] on h4 "Espaciado" at bounding box center [82, 156] width 103 height 12
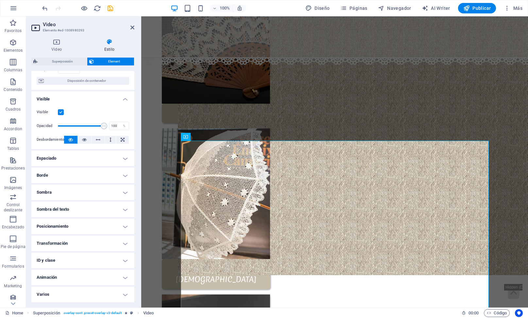
click at [46, 177] on h4 "Borde" at bounding box center [82, 176] width 103 height 16
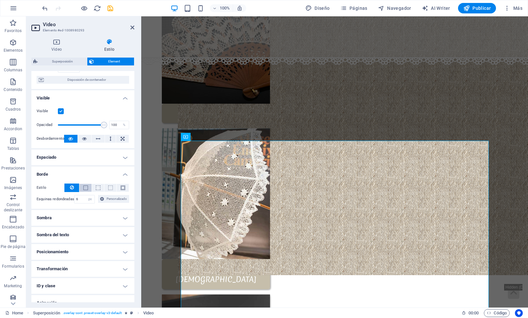
click at [87, 186] on button at bounding box center [86, 188] width 12 height 8
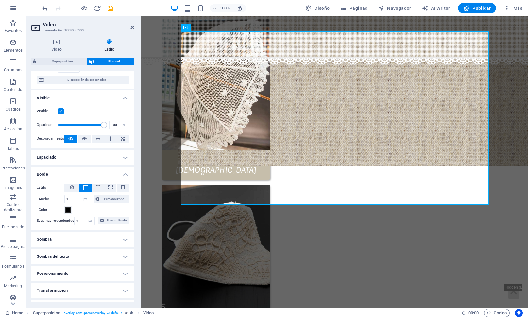
scroll to position [453, 0]
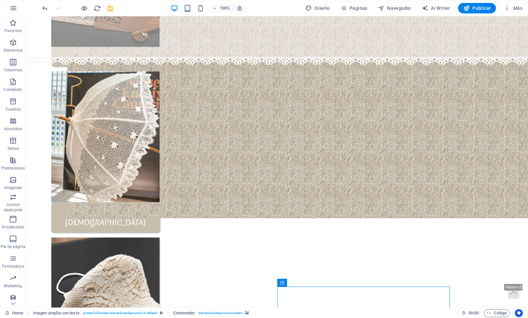
scroll to position [391, 0]
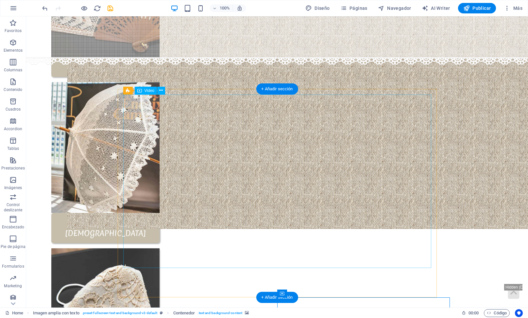
select select "px"
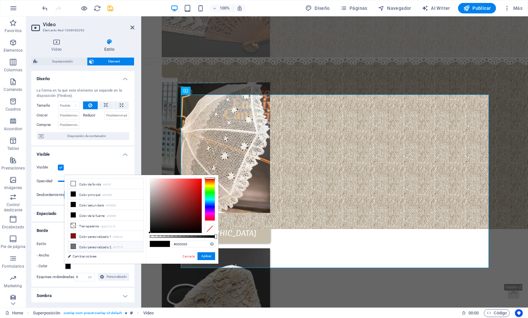
click at [79, 247] on li "Color personalizado 2 #717171" at bounding box center [105, 246] width 75 height 10
type input "#717171"
click at [74, 244] on icon at bounding box center [73, 246] width 5 height 5
click at [206, 257] on button "Aplicar" at bounding box center [207, 256] width 18 height 8
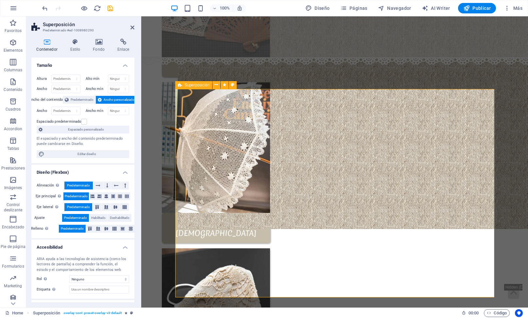
click at [110, 101] on span "Ancho personalizado" at bounding box center [119, 100] width 31 height 8
click at [98, 40] on icon at bounding box center [99, 42] width 22 height 7
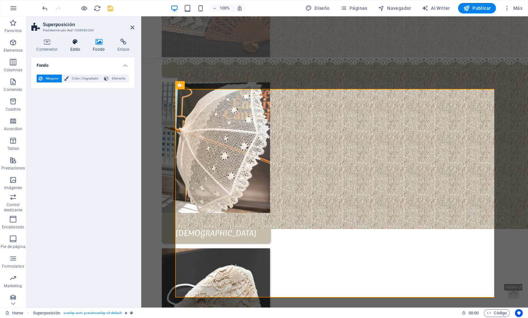
click at [80, 43] on icon at bounding box center [75, 42] width 20 height 7
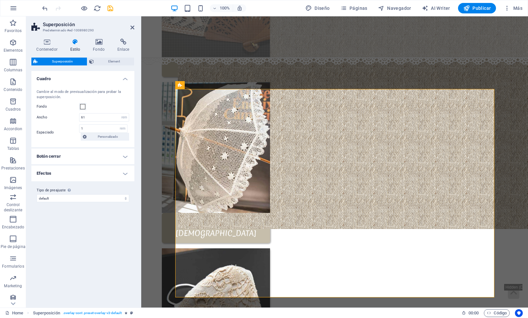
click at [101, 174] on h4 "Efectos" at bounding box center [82, 174] width 103 height 16
click at [99, 44] on icon at bounding box center [99, 42] width 22 height 7
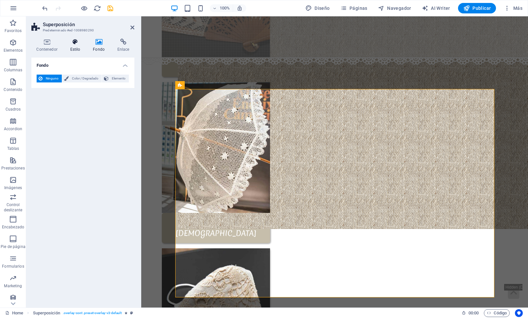
click at [81, 44] on icon at bounding box center [75, 42] width 20 height 7
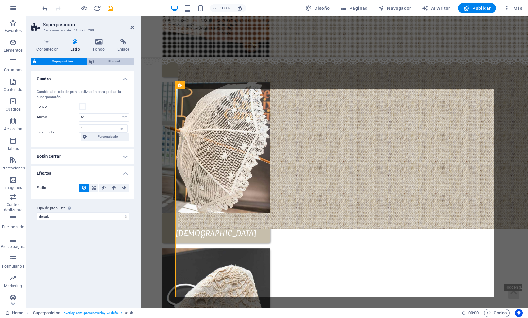
click at [114, 59] on span "Element" at bounding box center [114, 62] width 36 height 8
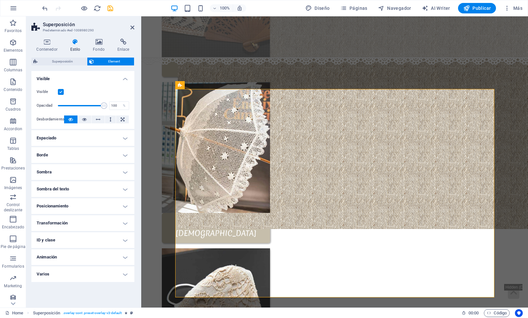
click at [83, 171] on h4 "Sombra" at bounding box center [82, 172] width 103 height 16
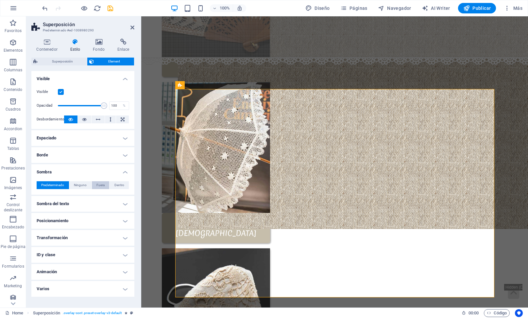
click at [103, 185] on span "Fuera" at bounding box center [101, 185] width 8 height 8
type input "2"
type input "4"
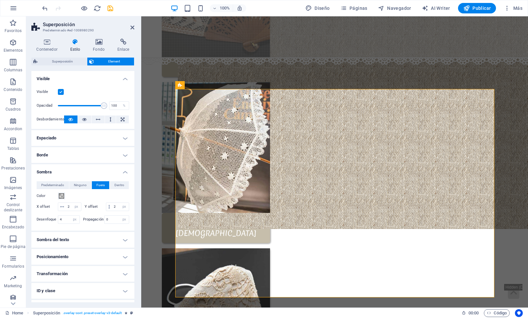
click at [468, 65] on figure at bounding box center [334, 69] width 387 height 8
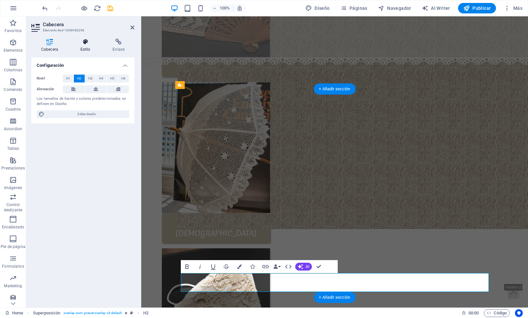
click at [86, 46] on h4 "Estilo" at bounding box center [87, 46] width 32 height 14
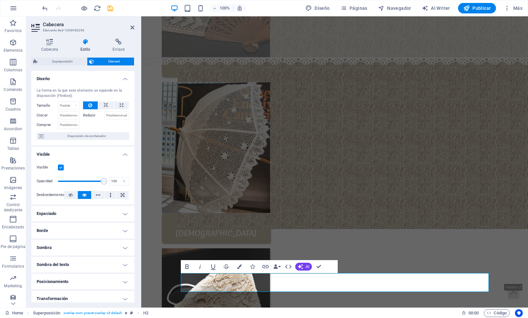
click at [83, 247] on h4 "Sombra" at bounding box center [82, 248] width 103 height 16
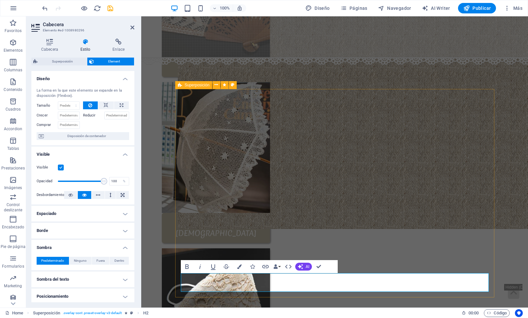
click at [189, 88] on div "Superposición" at bounding box center [193, 85] width 37 height 8
select select "px"
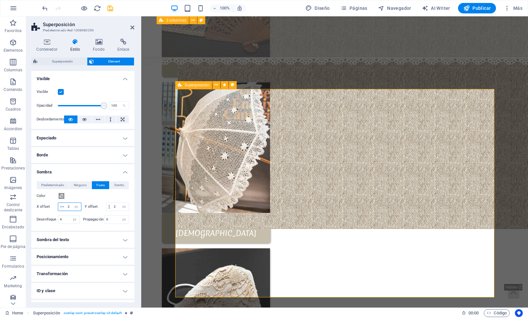
click at [70, 208] on input "2" at bounding box center [73, 207] width 15 height 8
click at [118, 208] on input "2" at bounding box center [120, 207] width 17 height 8
click at [114, 219] on input "0" at bounding box center [117, 220] width 25 height 8
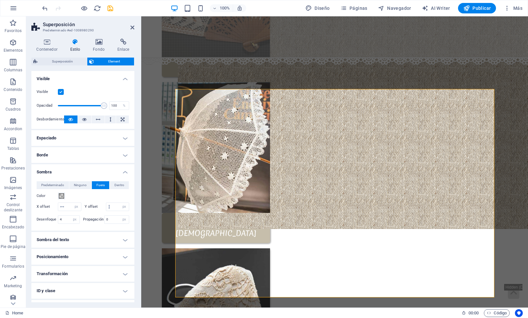
click at [133, 25] on link at bounding box center [133, 28] width 4 height 6
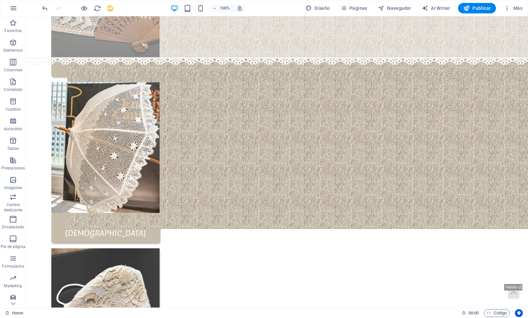
click at [455, 83] on div "Nuestra colección Artesanía gallega Ponte en contacto" at bounding box center [277, 162] width 462 height 535
click at [479, 54] on figure at bounding box center [277, 36] width 502 height 41
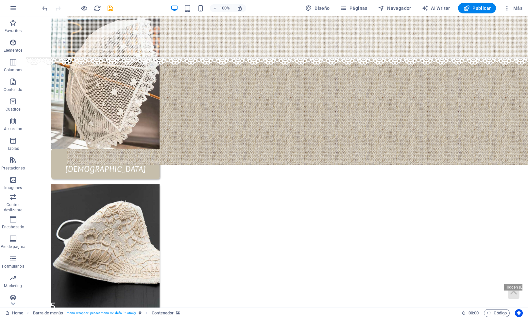
scroll to position [464, 0]
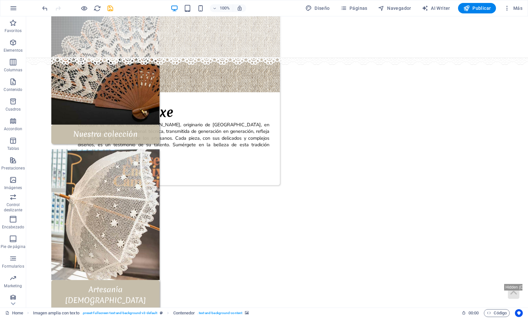
scroll to position [325, 0]
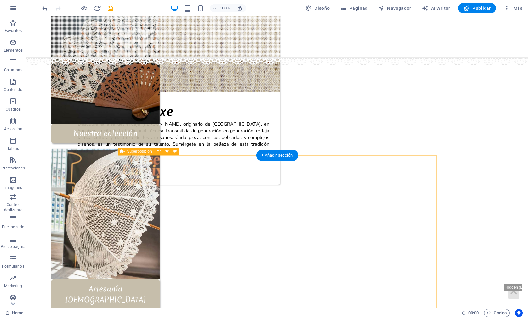
select select "px"
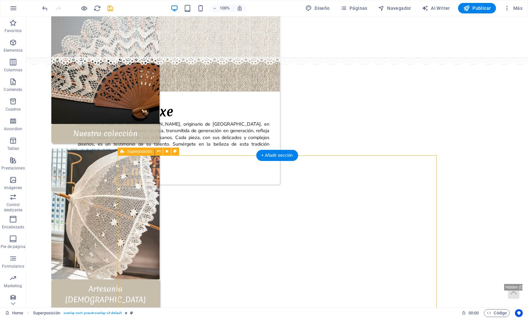
select select "px"
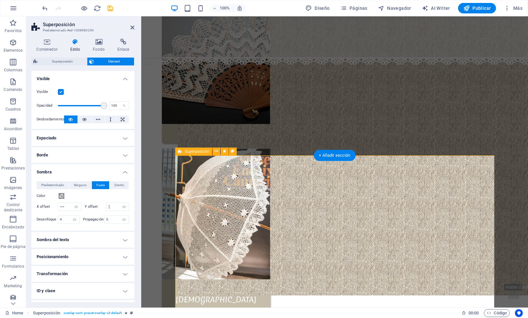
type input "2"
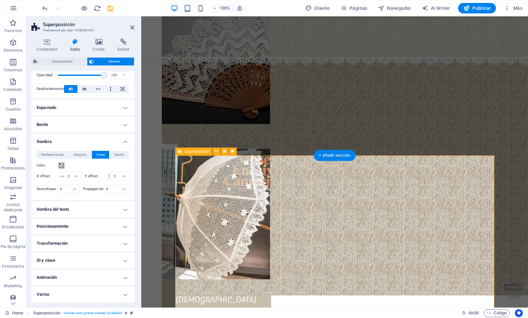
scroll to position [30, 0]
click at [46, 44] on icon at bounding box center [46, 42] width 31 height 7
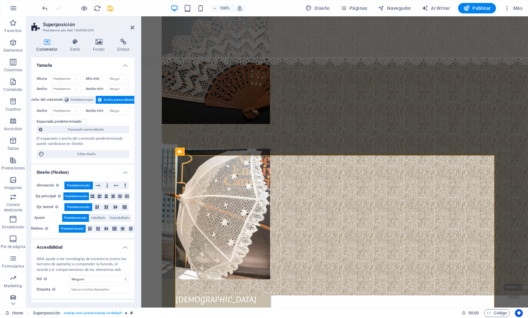
scroll to position [0, 0]
click at [75, 43] on icon at bounding box center [75, 42] width 20 height 7
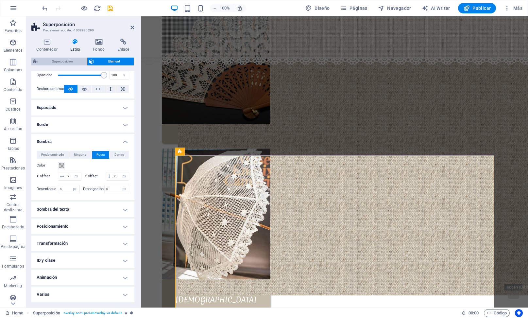
click at [44, 62] on span "Superposición" at bounding box center [62, 62] width 45 height 8
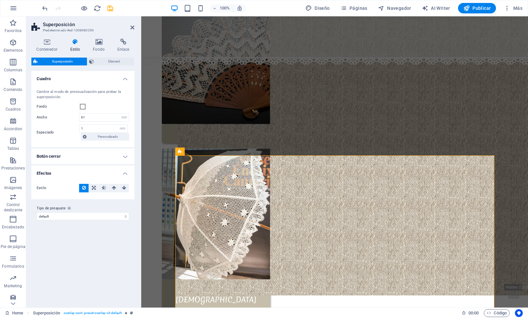
click at [50, 156] on h4 "Botón cerrar" at bounding box center [82, 157] width 103 height 16
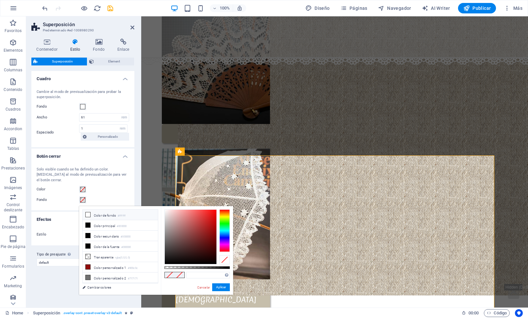
click at [93, 214] on li "Color de fondo #ffffff" at bounding box center [120, 215] width 75 height 10
type input "#ffffff"
click at [84, 187] on div "Solo visible cuando se ha definido un color. Cambia al modo de previsualización…" at bounding box center [83, 185] width 106 height 50
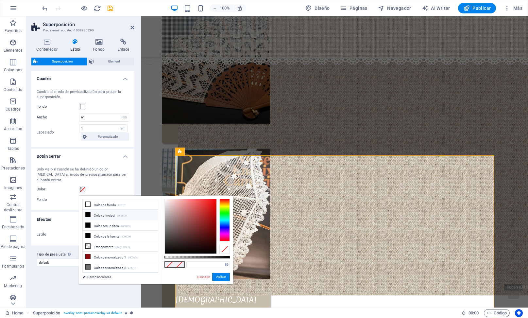
click at [92, 215] on li "Color principal #000000" at bounding box center [120, 215] width 75 height 10
type input "#000000"
click at [95, 216] on li "Color principal #000000" at bounding box center [120, 215] width 75 height 10
click at [96, 217] on li "Color principal #000000" at bounding box center [120, 215] width 75 height 10
click at [218, 277] on button "Aplicar" at bounding box center [221, 277] width 18 height 8
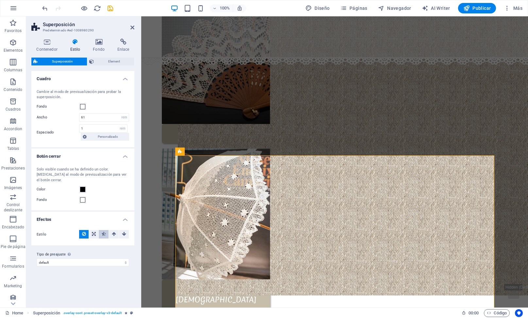
click at [102, 235] on icon at bounding box center [104, 234] width 4 height 8
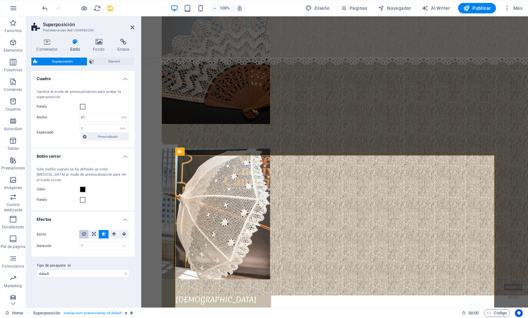
click at [85, 238] on icon at bounding box center [84, 234] width 4 height 8
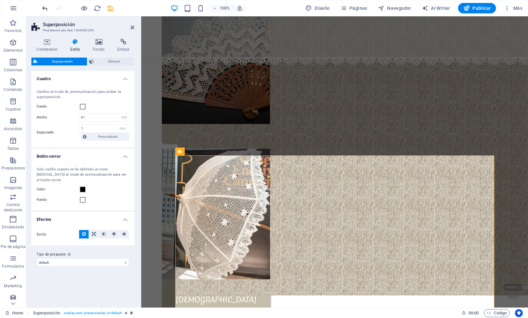
click at [44, 11] on icon "undo" at bounding box center [45, 9] width 8 height 8
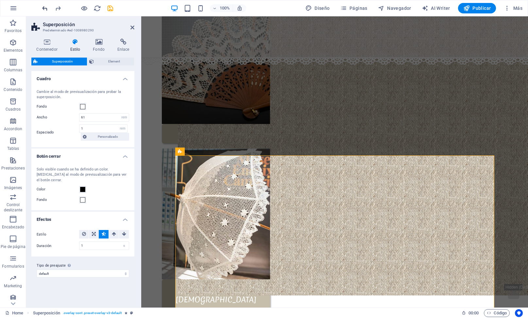
click at [44, 12] on icon "undo" at bounding box center [45, 9] width 8 height 8
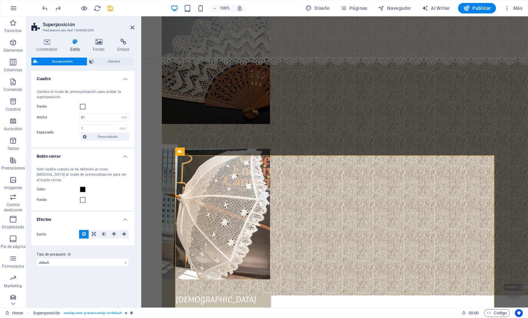
click at [108, 11] on icon "save" at bounding box center [111, 9] width 8 height 8
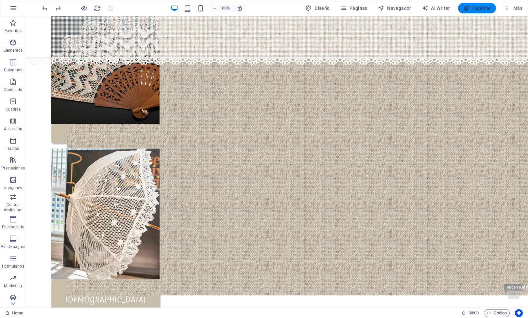
click at [473, 13] on button "Publicar" at bounding box center [477, 8] width 38 height 10
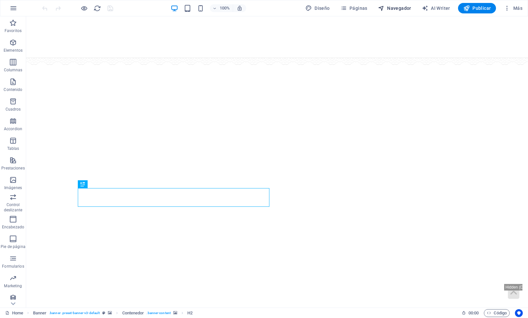
click at [395, 10] on span "Navegador" at bounding box center [394, 8] width 33 height 7
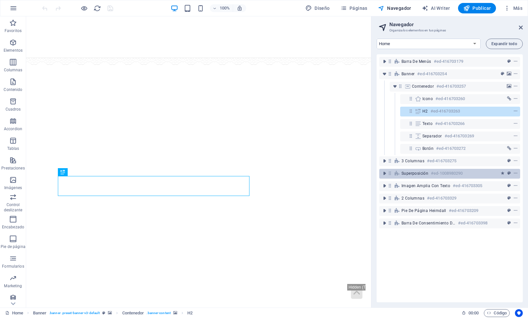
click at [434, 173] on h6 "#ed-1008980290" at bounding box center [447, 173] width 32 height 8
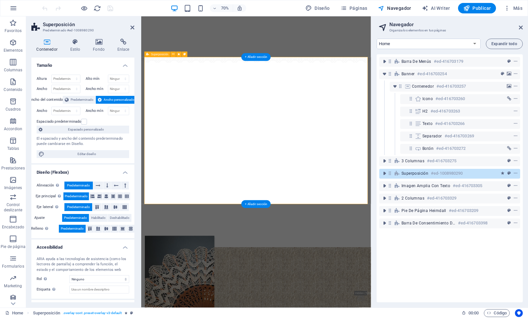
scroll to position [412, 0]
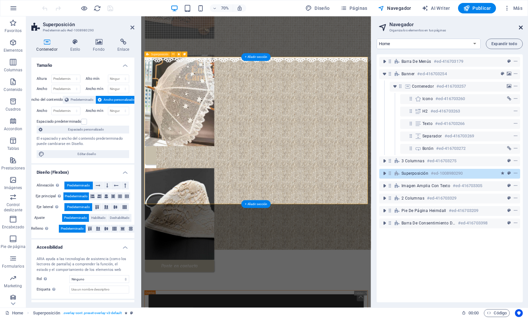
click at [519, 29] on icon at bounding box center [521, 27] width 4 height 5
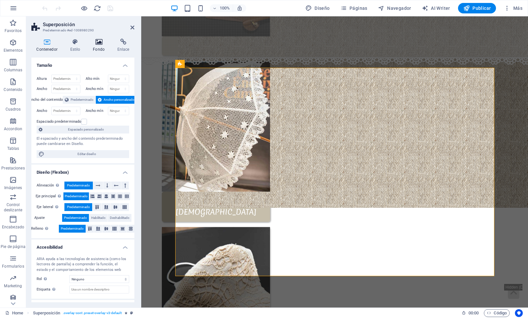
click at [95, 47] on h4 "Fondo" at bounding box center [100, 46] width 25 height 14
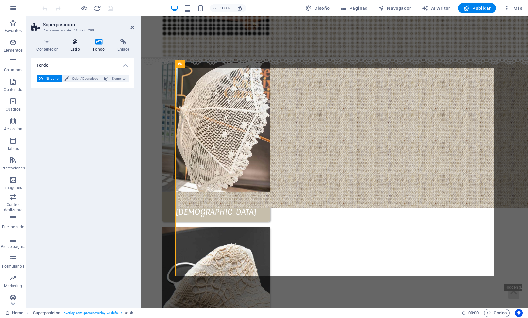
click at [77, 43] on icon at bounding box center [75, 42] width 20 height 7
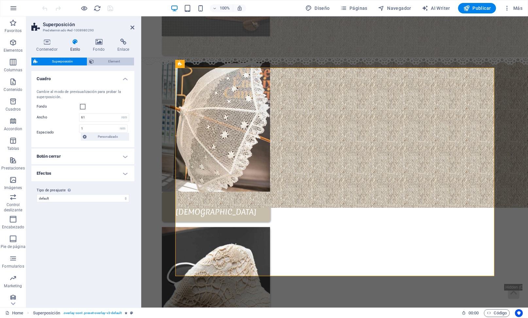
click at [107, 65] on span "Element" at bounding box center [114, 62] width 36 height 8
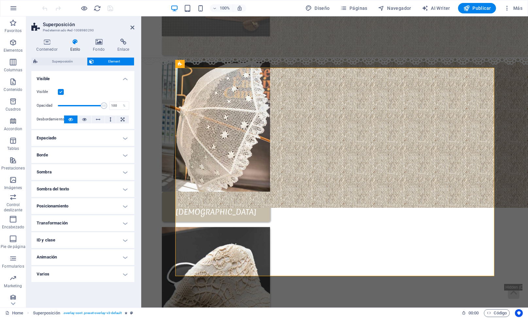
click at [40, 176] on h4 "Sombra" at bounding box center [82, 172] width 103 height 16
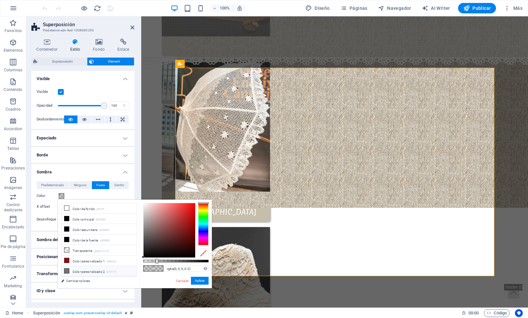
click at [70, 267] on li "Color personalizado 2 #717171" at bounding box center [99, 271] width 75 height 10
type input "#717171"
click at [196, 283] on button "Aplicar" at bounding box center [200, 281] width 18 height 8
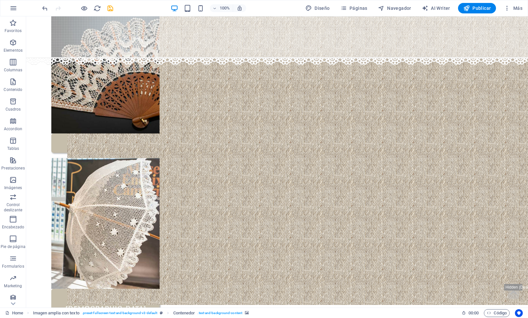
scroll to position [352, 0]
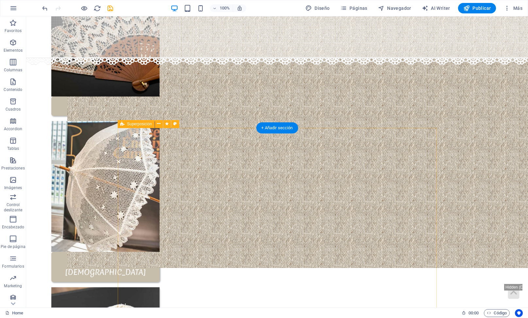
click at [128, 123] on span "Superposición" at bounding box center [139, 124] width 25 height 4
select select "px"
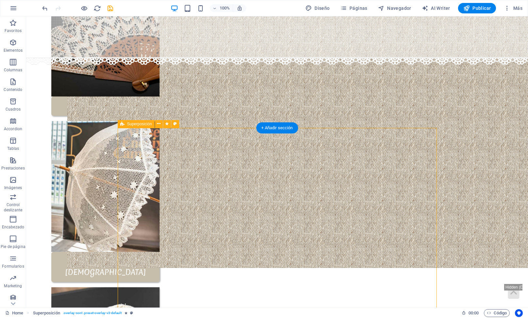
select select "px"
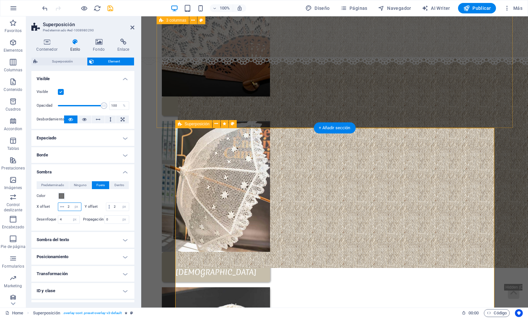
click at [70, 208] on input "2" at bounding box center [73, 207] width 15 height 8
type input "1"
click at [117, 205] on input "2" at bounding box center [120, 207] width 17 height 8
click at [117, 207] on input "2" at bounding box center [120, 207] width 17 height 8
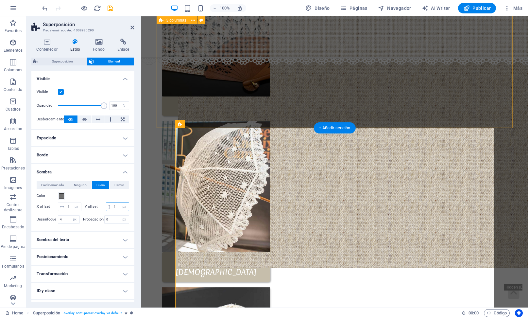
type input "1"
click at [112, 218] on input "0" at bounding box center [117, 220] width 25 height 8
type input "1"
click at [50, 47] on h4 "Contenedor" at bounding box center [48, 46] width 34 height 14
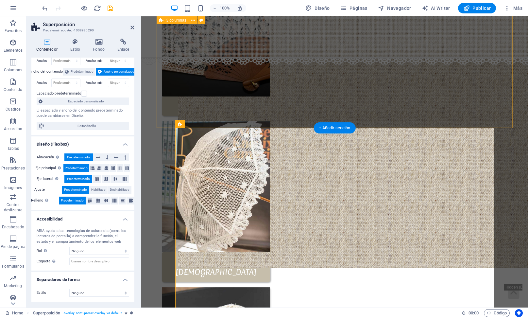
scroll to position [31, 0]
click at [75, 48] on h4 "Estilo" at bounding box center [76, 46] width 23 height 14
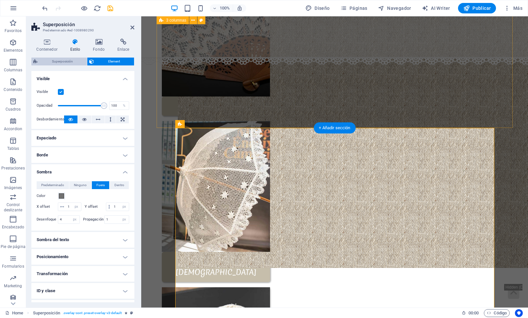
click at [62, 61] on span "Superposición" at bounding box center [62, 62] width 45 height 8
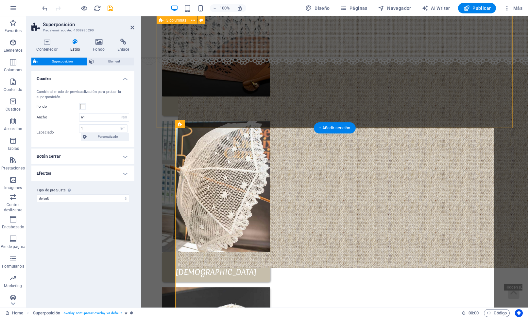
click at [44, 158] on h4 "Botón cerrar" at bounding box center [82, 157] width 103 height 16
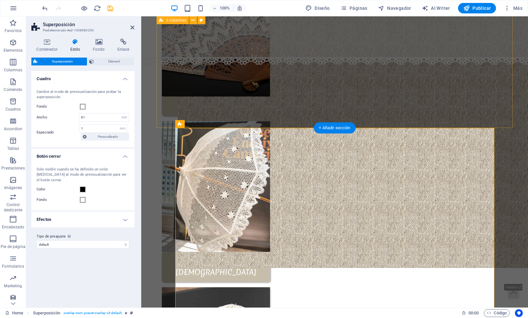
click at [36, 227] on h4 "Efectos" at bounding box center [82, 220] width 103 height 16
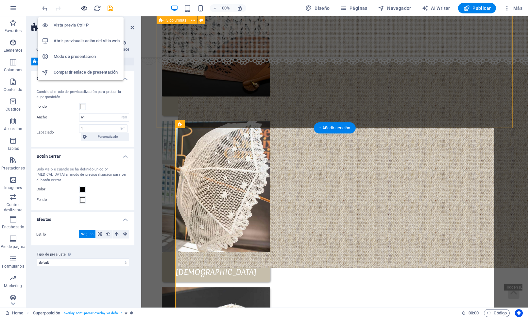
click at [82, 9] on icon "button" at bounding box center [84, 9] width 8 height 8
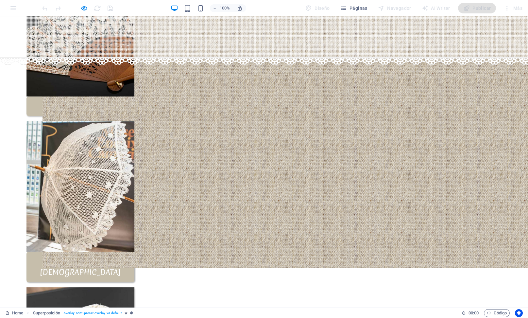
click at [82, 14] on div "100% Diseño Páginas Navegador AI Writer Publicar Más" at bounding box center [264, 8] width 528 height 16
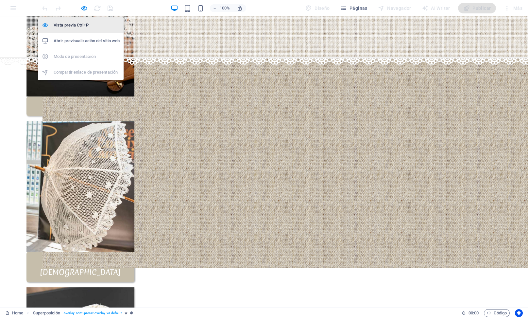
click at [73, 27] on h6 "Vista previa Ctrl+P" at bounding box center [87, 25] width 66 height 8
select select "rem"
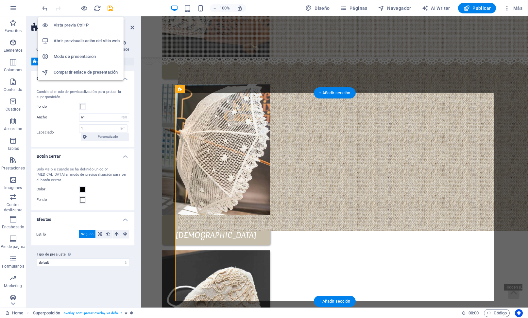
scroll to position [389, 0]
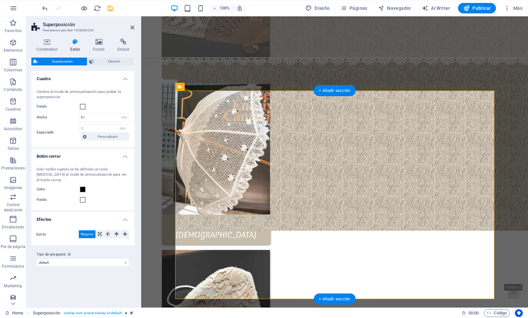
click at [59, 183] on div "Solo visible cuando se ha definido un color. [MEDICAL_DATA] al modo de previsua…" at bounding box center [83, 175] width 93 height 16
click at [509, 76] on div "Nuestra colección Artesanía gallega Ponte en contacto" at bounding box center [335, 164] width 356 height 535
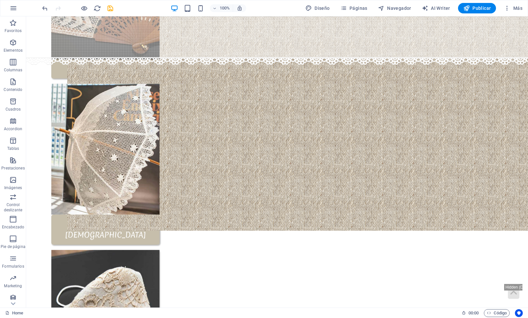
click at [48, 10] on icon "undo" at bounding box center [45, 9] width 8 height 8
click at [44, 11] on icon "undo" at bounding box center [45, 9] width 8 height 8
click at [40, 11] on div "100% Diseño Páginas Navegador AI Writer Publicar Más" at bounding box center [264, 8] width 528 height 16
click at [32, 9] on div "100% Diseño Páginas Navegador AI Writer Publicar Más" at bounding box center [264, 8] width 528 height 16
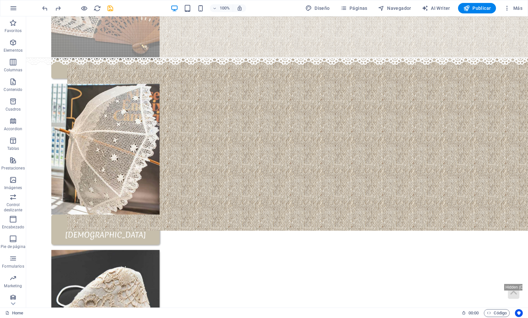
click at [32, 9] on div "100% Diseño Páginas Navegador AI Writer Publicar Más" at bounding box center [264, 8] width 528 height 16
click at [39, 6] on div "100% Diseño Páginas Navegador AI Writer Publicar Más" at bounding box center [264, 8] width 528 height 16
click at [55, 7] on icon "redo" at bounding box center [58, 9] width 8 height 8
click at [55, 6] on icon "redo" at bounding box center [58, 9] width 8 height 8
click at [54, 7] on div at bounding box center [77, 8] width 73 height 10
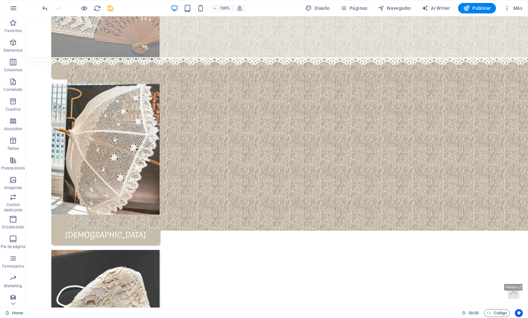
click at [52, 7] on div at bounding box center [77, 8] width 73 height 10
click at [55, 6] on div at bounding box center [77, 8] width 73 height 10
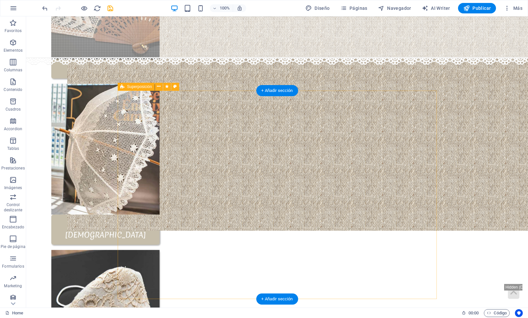
select select "rem"
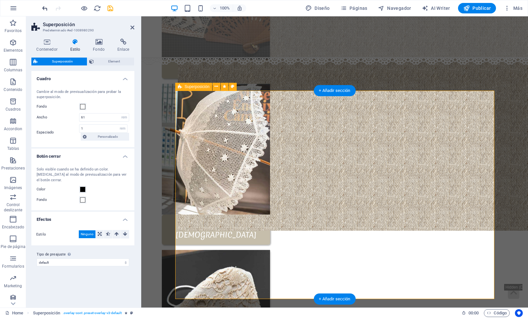
click at [41, 8] on icon "undo" at bounding box center [45, 9] width 8 height 8
click at [62, 7] on icon "redo" at bounding box center [58, 9] width 8 height 8
click at [63, 8] on div at bounding box center [77, 8] width 73 height 10
click at [40, 7] on div "100% Diseño Páginas Navegador AI Writer Publicar Más" at bounding box center [264, 8] width 528 height 16
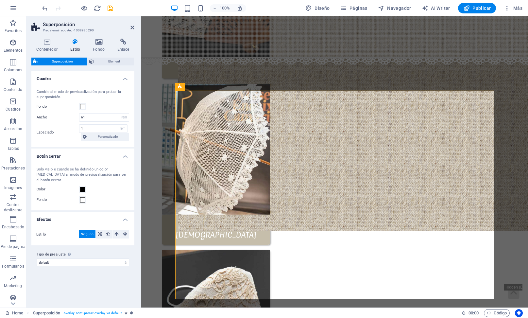
click at [40, 7] on div "100% Diseño Páginas Navegador AI Writer Publicar Más" at bounding box center [264, 8] width 528 height 16
click at [47, 8] on icon "undo" at bounding box center [45, 9] width 8 height 8
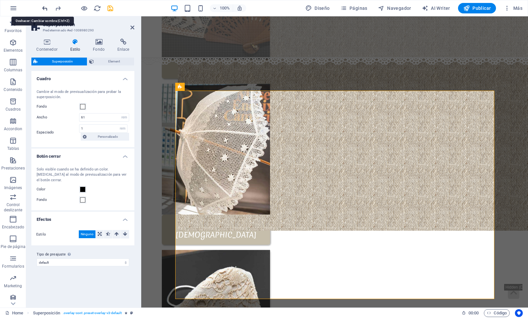
click at [47, 8] on icon "undo" at bounding box center [45, 9] width 8 height 8
click at [47, 8] on div at bounding box center [77, 8] width 73 height 10
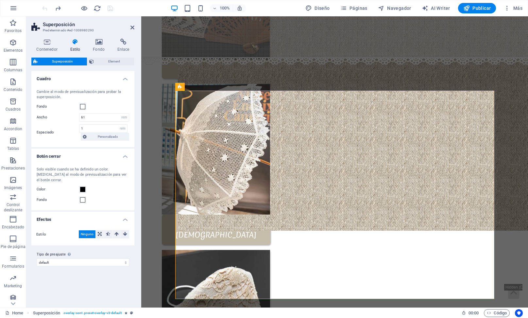
click at [47, 8] on div at bounding box center [77, 8] width 73 height 10
click at [58, 7] on icon "redo" at bounding box center [58, 9] width 8 height 8
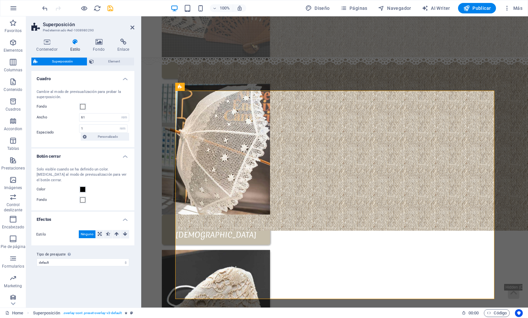
click at [58, 7] on div at bounding box center [77, 8] width 73 height 10
click at [0, 0] on html "[DOMAIN_NAME] Home Favoritos Elementos Columnas Contenido Cuadros Accordion Tab…" at bounding box center [264, 159] width 528 height 318
click at [109, 64] on span "Element" at bounding box center [114, 62] width 36 height 8
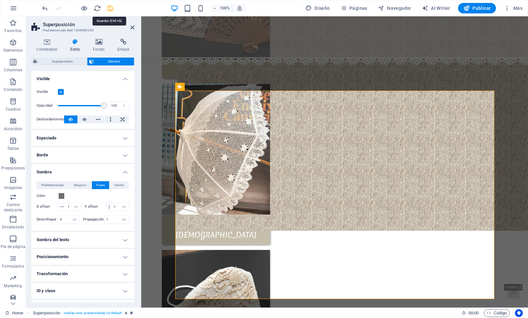
click at [109, 11] on icon "save" at bounding box center [111, 9] width 8 height 8
select select "px"
